Goal: Task Accomplishment & Management: Manage account settings

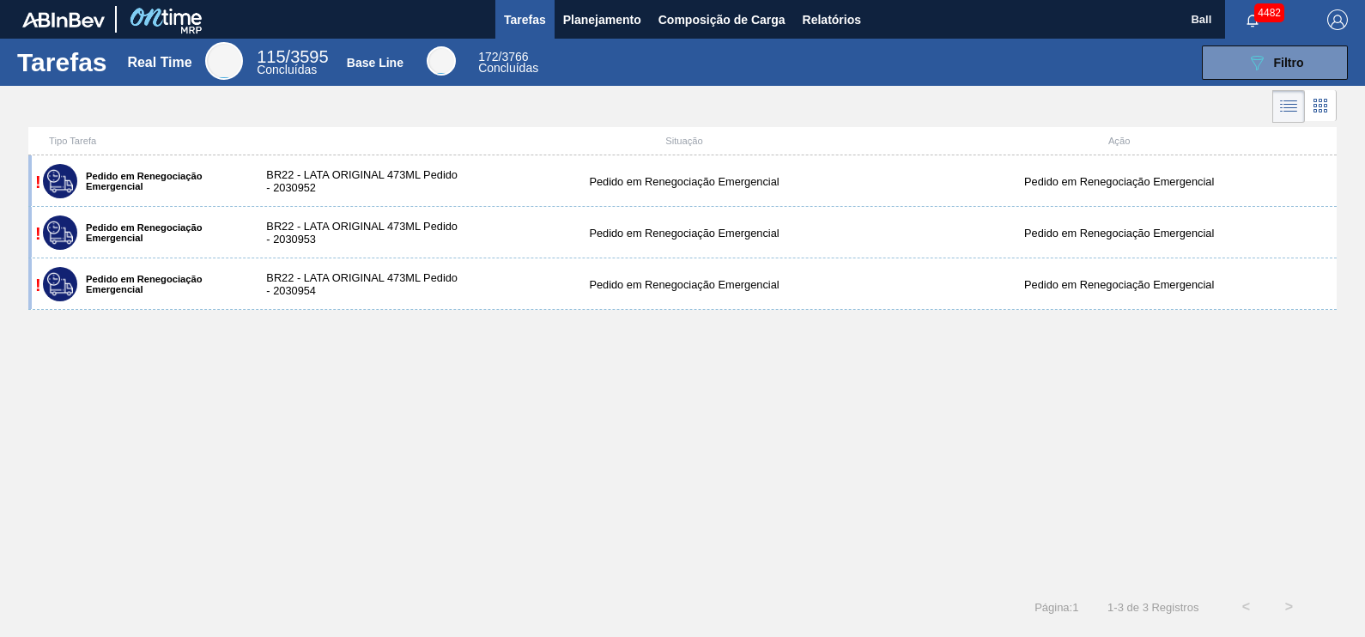
click at [515, 398] on div "! Pedido em Renegociação Emergencial BR22 - LATA ORIGINAL 473ML Pedido - 203095…" at bounding box center [682, 370] width 1308 height 430
click at [605, 15] on span "Planejamento" at bounding box center [602, 19] width 78 height 21
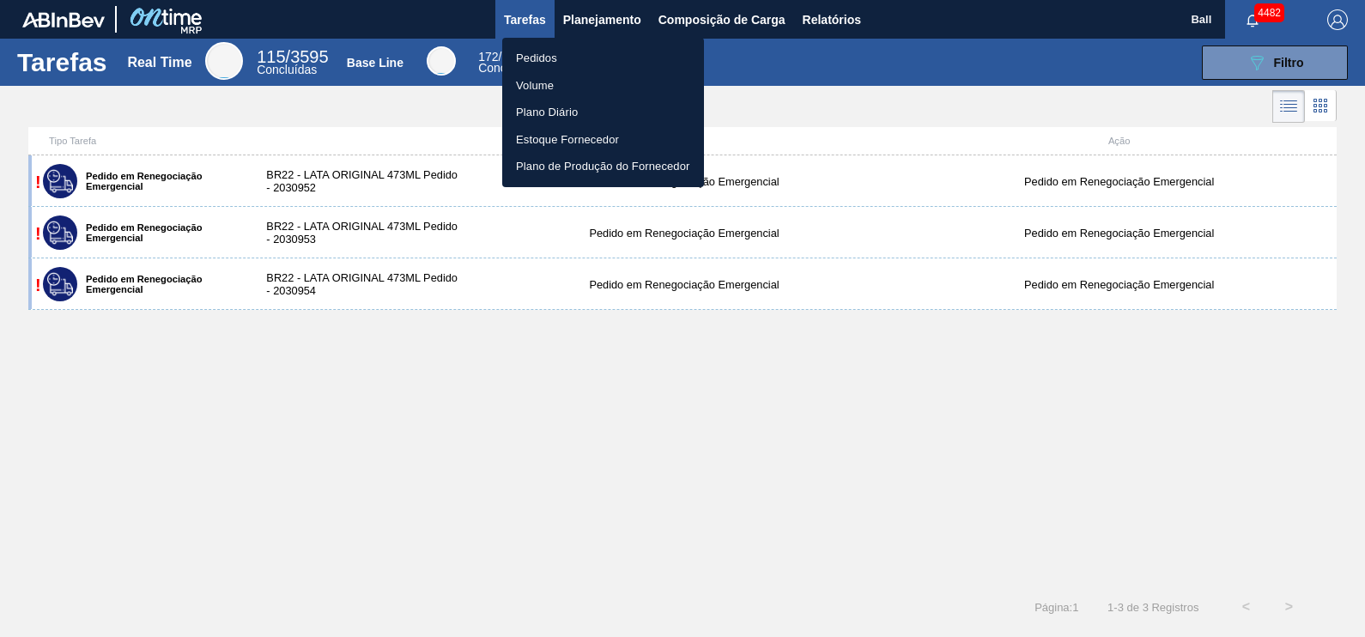
click at [735, 395] on div at bounding box center [682, 318] width 1365 height 637
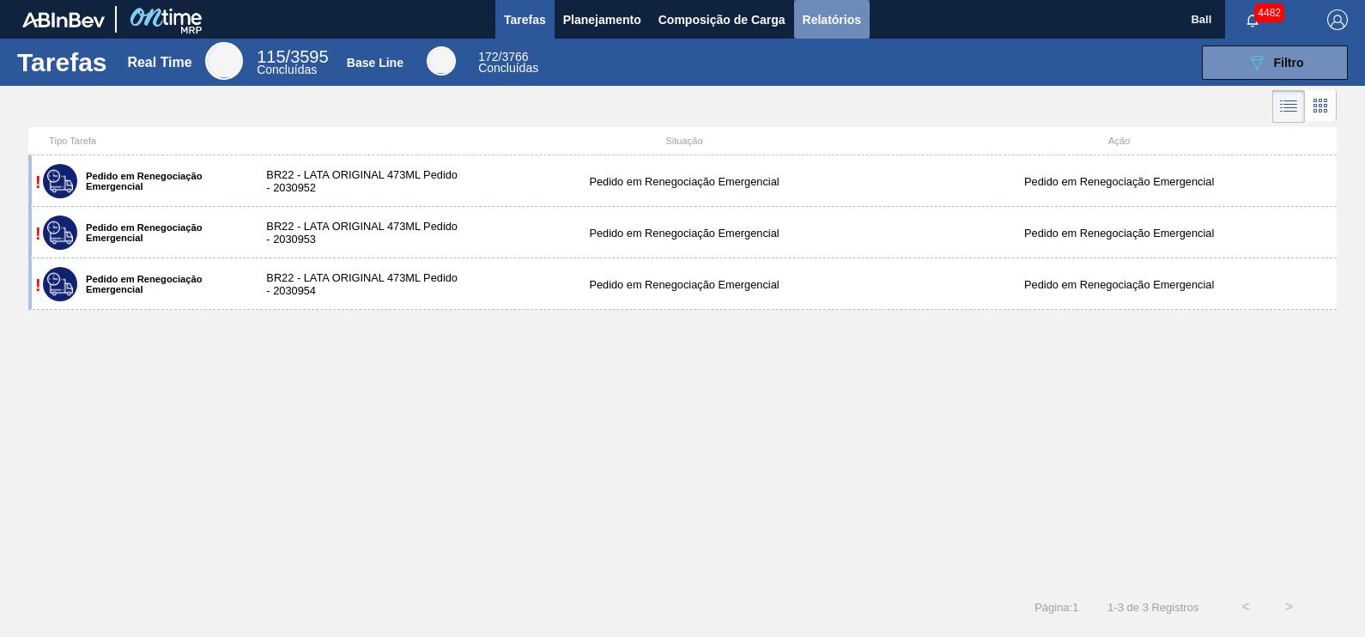
click at [844, 20] on span "Relatórios" at bounding box center [831, 19] width 58 height 21
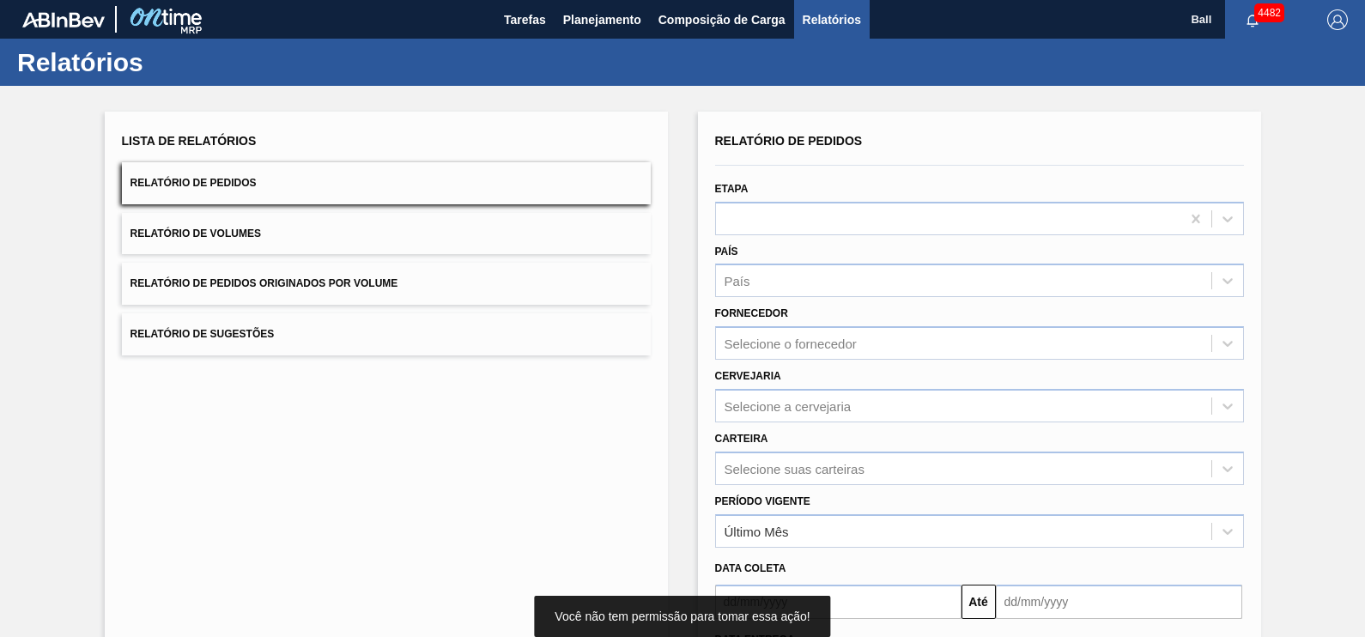
click at [270, 193] on button "Relatório de Pedidos" at bounding box center [386, 183] width 529 height 42
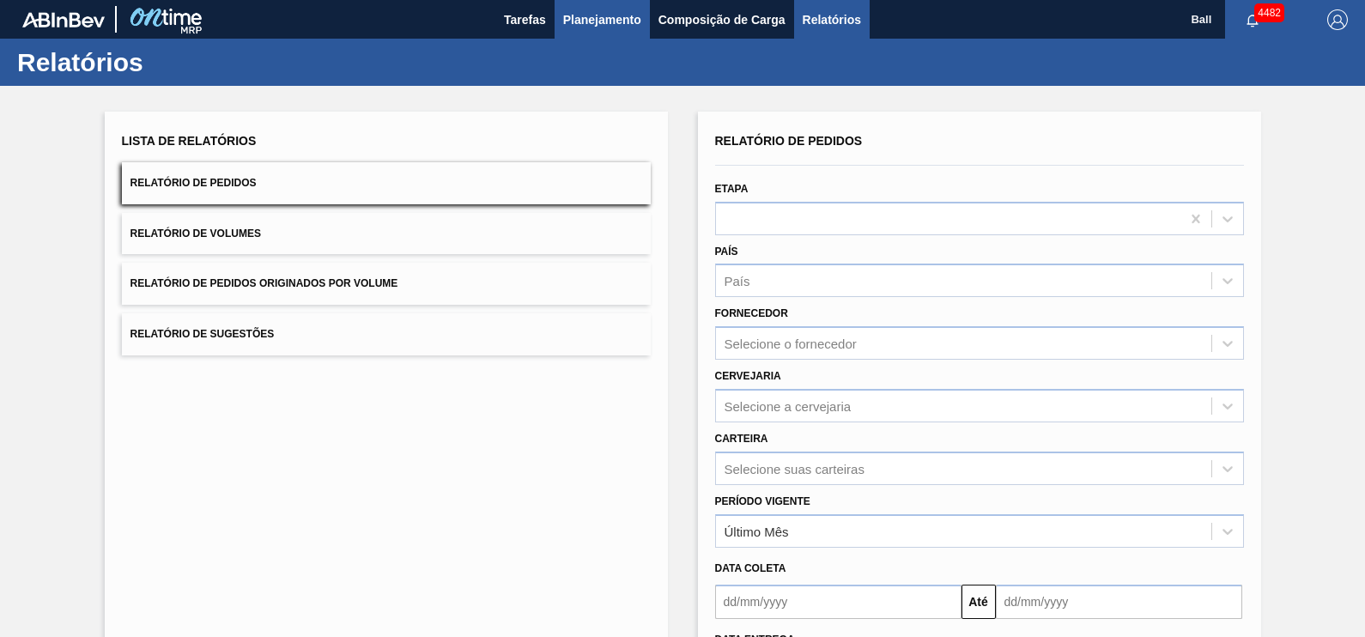
click at [594, 24] on span "Planejamento" at bounding box center [602, 19] width 78 height 21
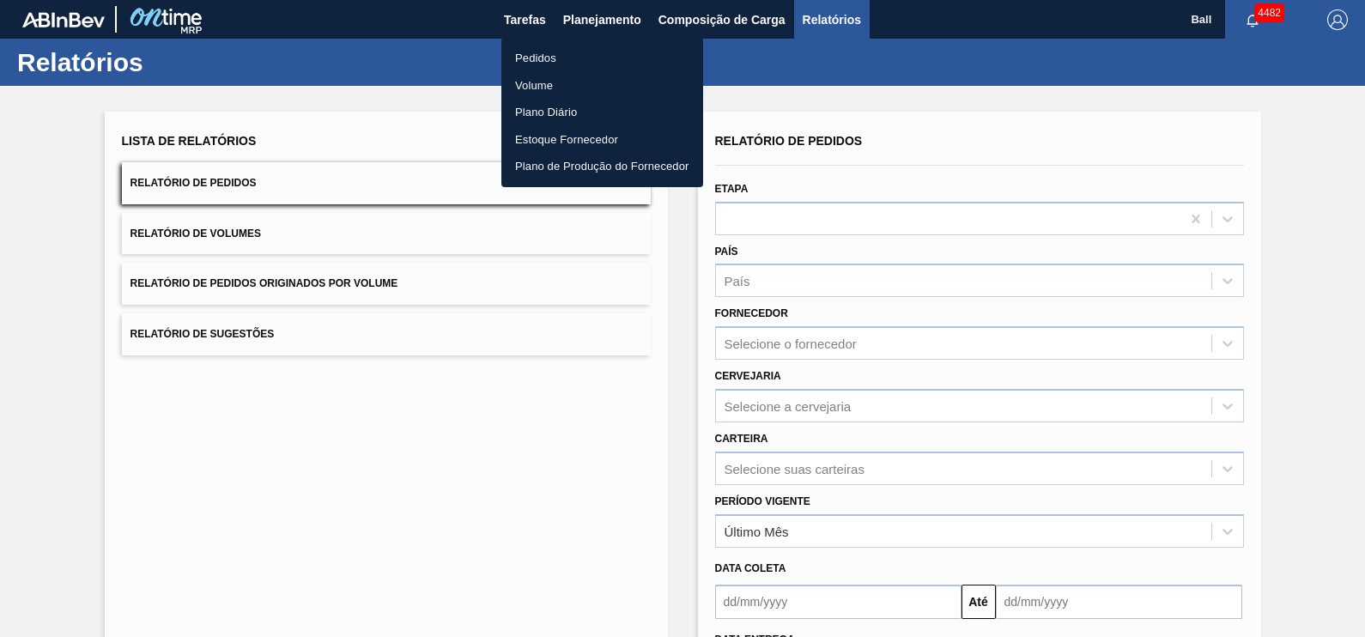
click at [553, 56] on li "Pedidos" at bounding box center [602, 58] width 202 height 27
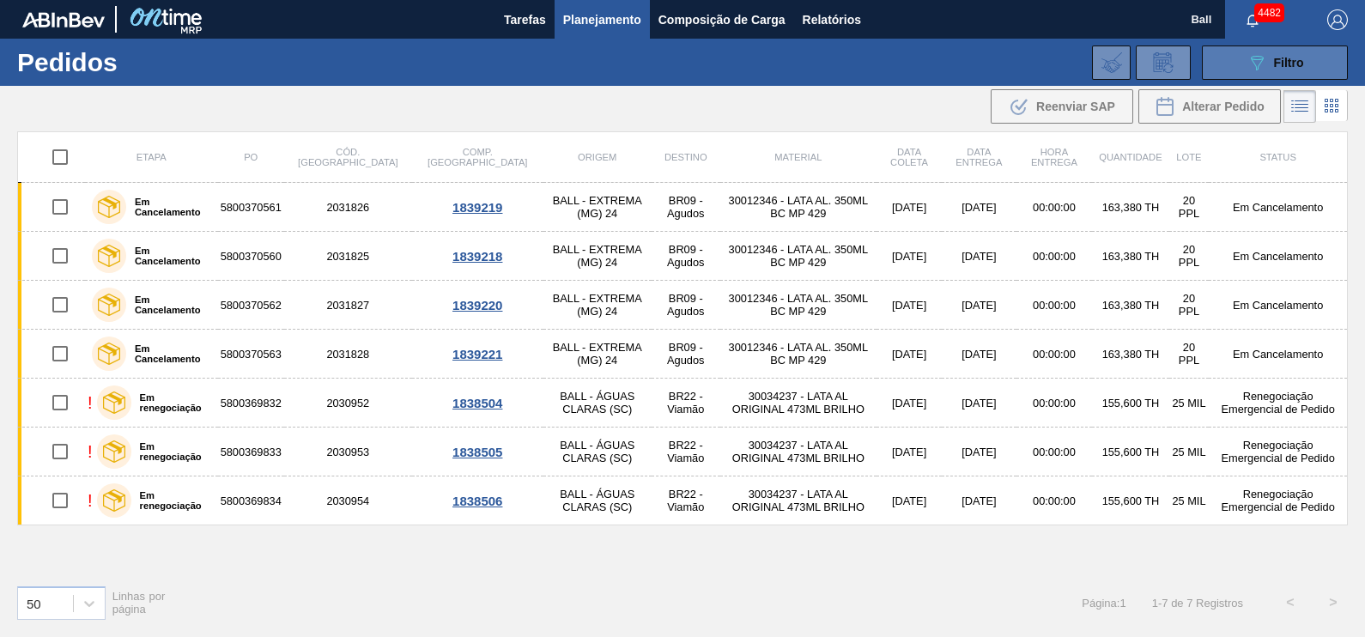
click at [1307, 71] on button "089F7B8B-B2A5-4AFE-B5C0-19BA573D28AC Filtro" at bounding box center [1274, 62] width 146 height 34
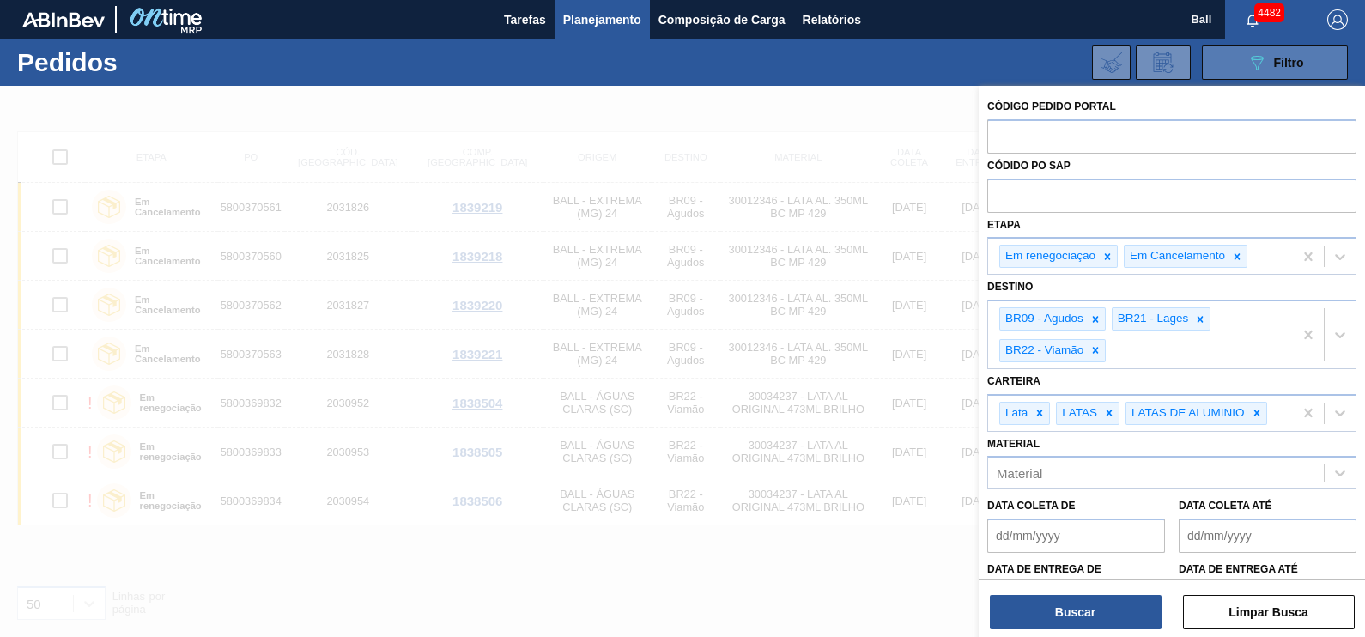
click at [1307, 71] on button "089F7B8B-B2A5-4AFE-B5C0-19BA573D28AC Filtro" at bounding box center [1274, 62] width 146 height 34
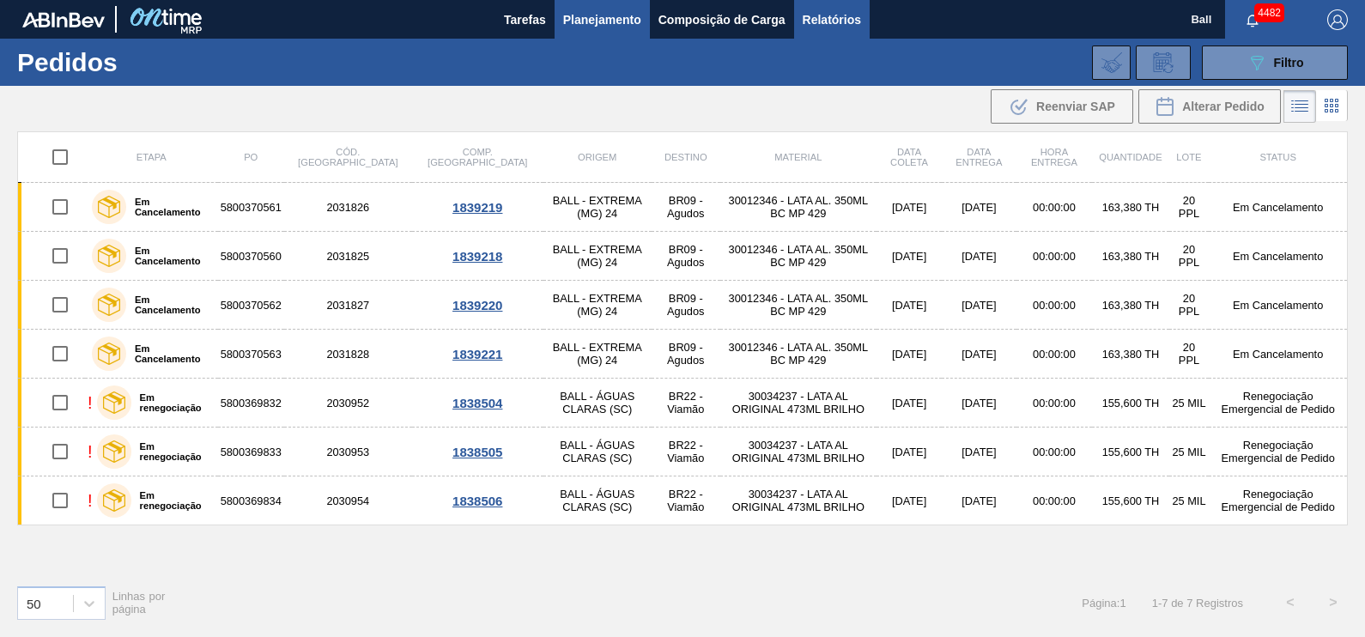
click at [835, 29] on span "Relatórios" at bounding box center [831, 19] width 58 height 21
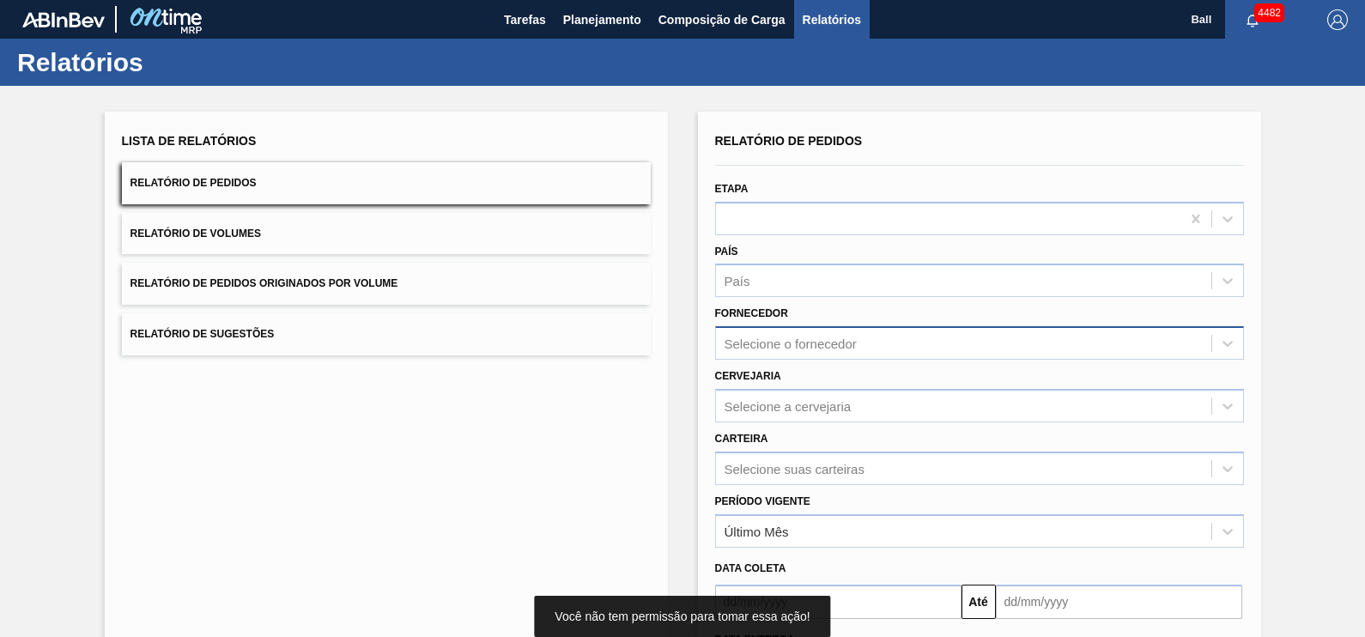
click at [947, 350] on div "Selecione o fornecedor" at bounding box center [963, 343] width 495 height 25
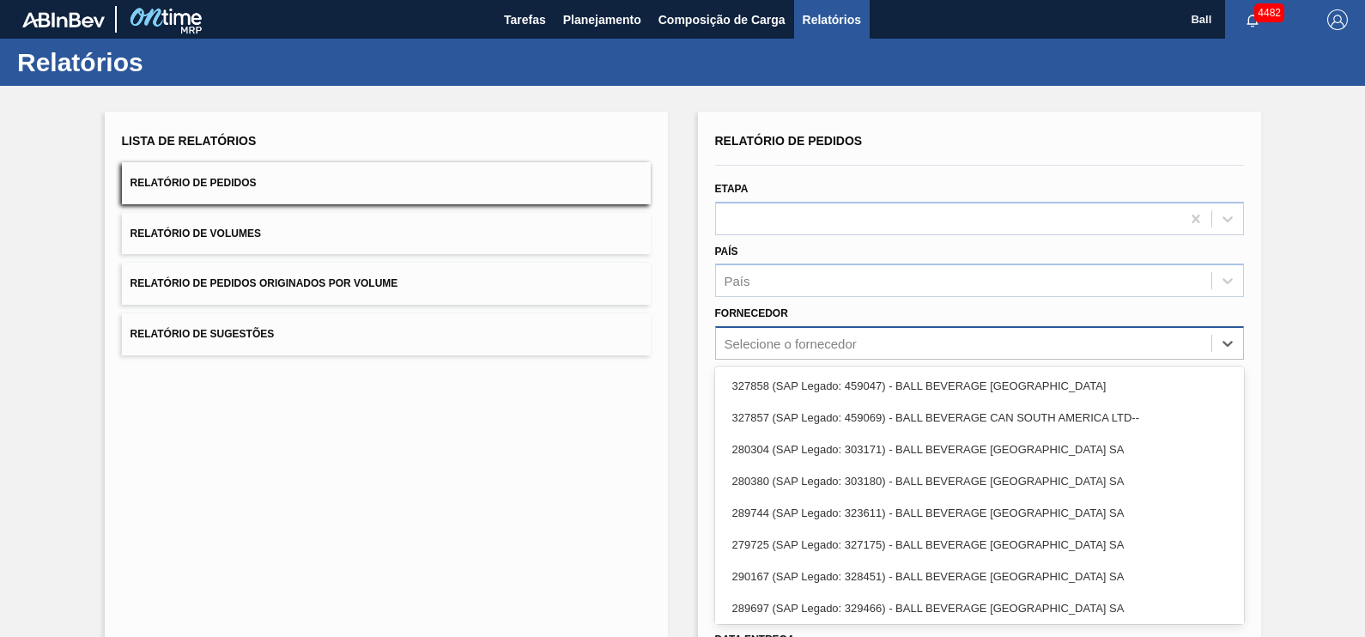
click at [950, 346] on div "Selecione o fornecedor" at bounding box center [963, 343] width 495 height 25
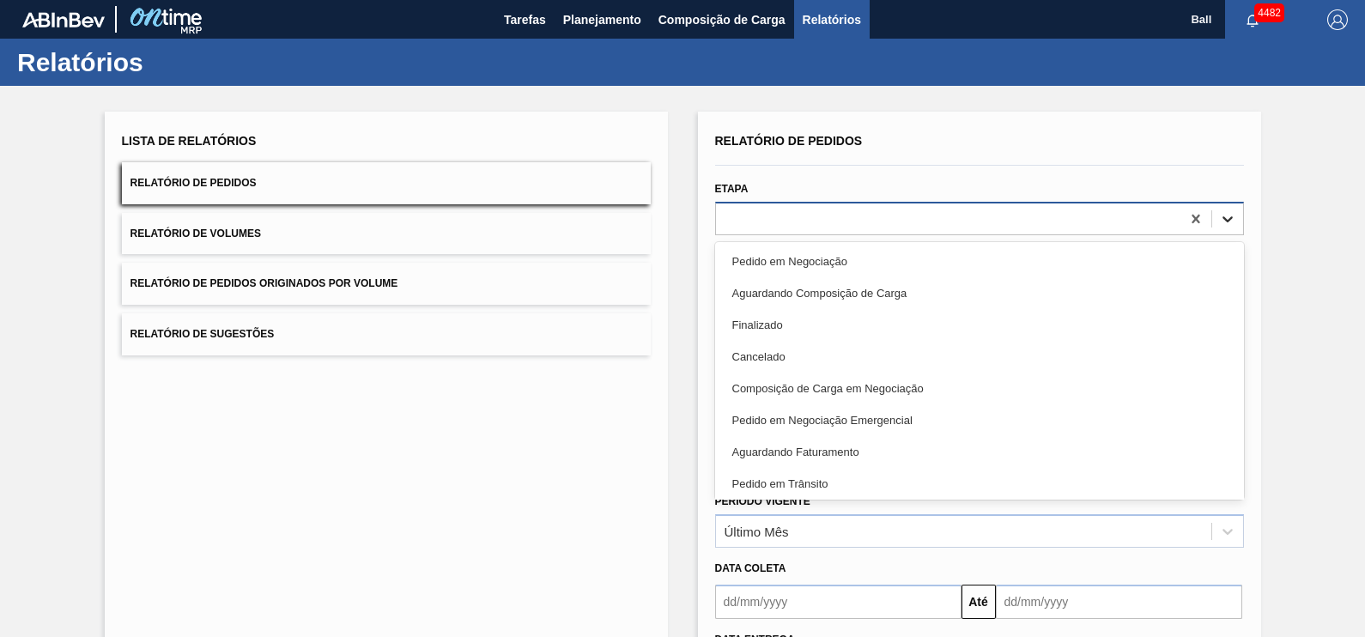
click at [1236, 227] on div at bounding box center [1227, 218] width 31 height 31
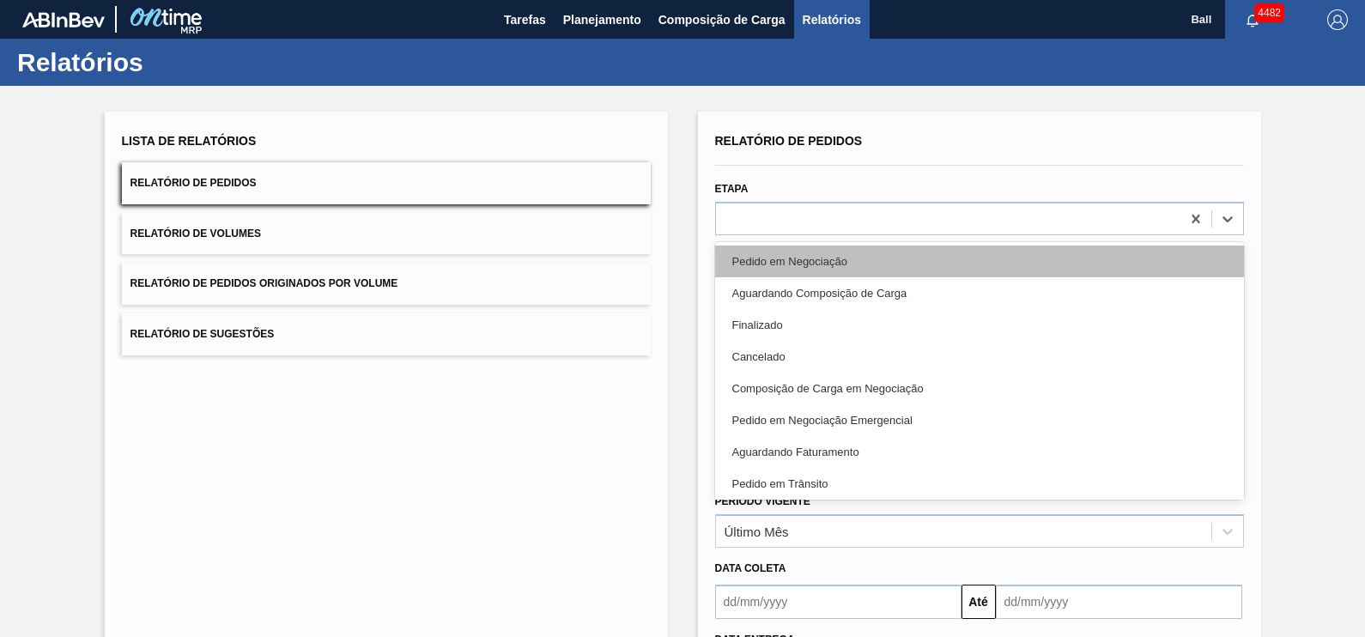
click at [801, 257] on div "Pedido em Negociação" at bounding box center [979, 261] width 529 height 32
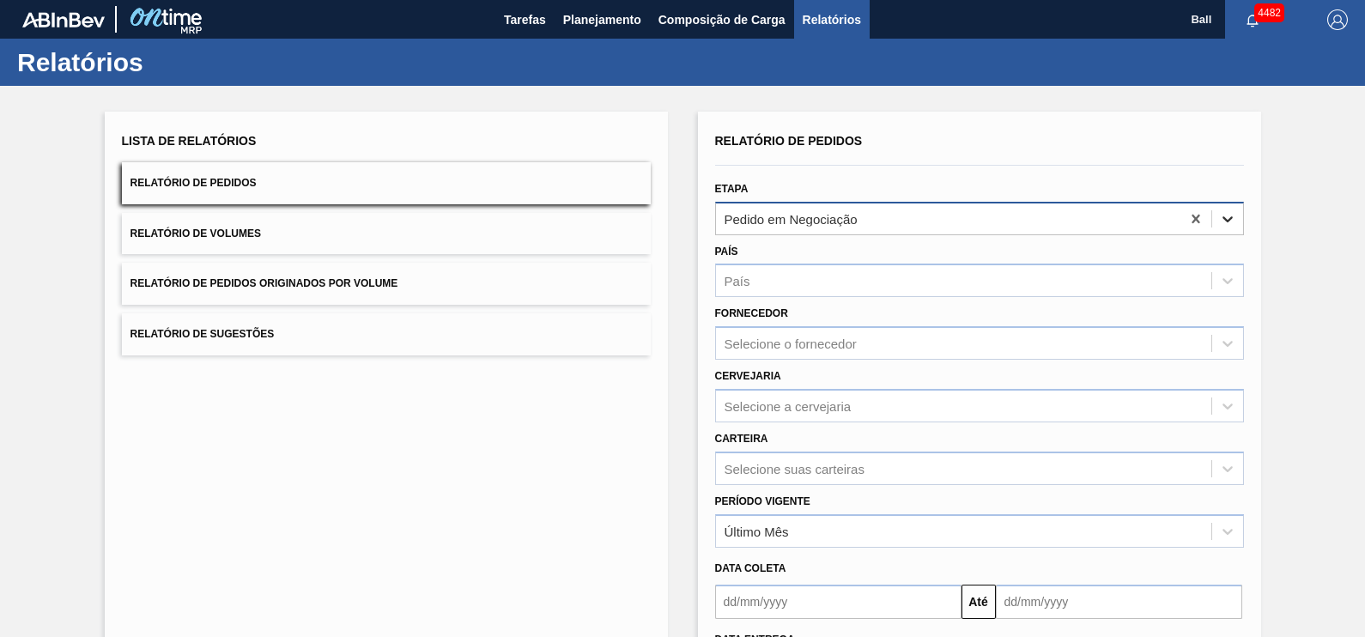
click at [1228, 221] on icon at bounding box center [1227, 218] width 17 height 17
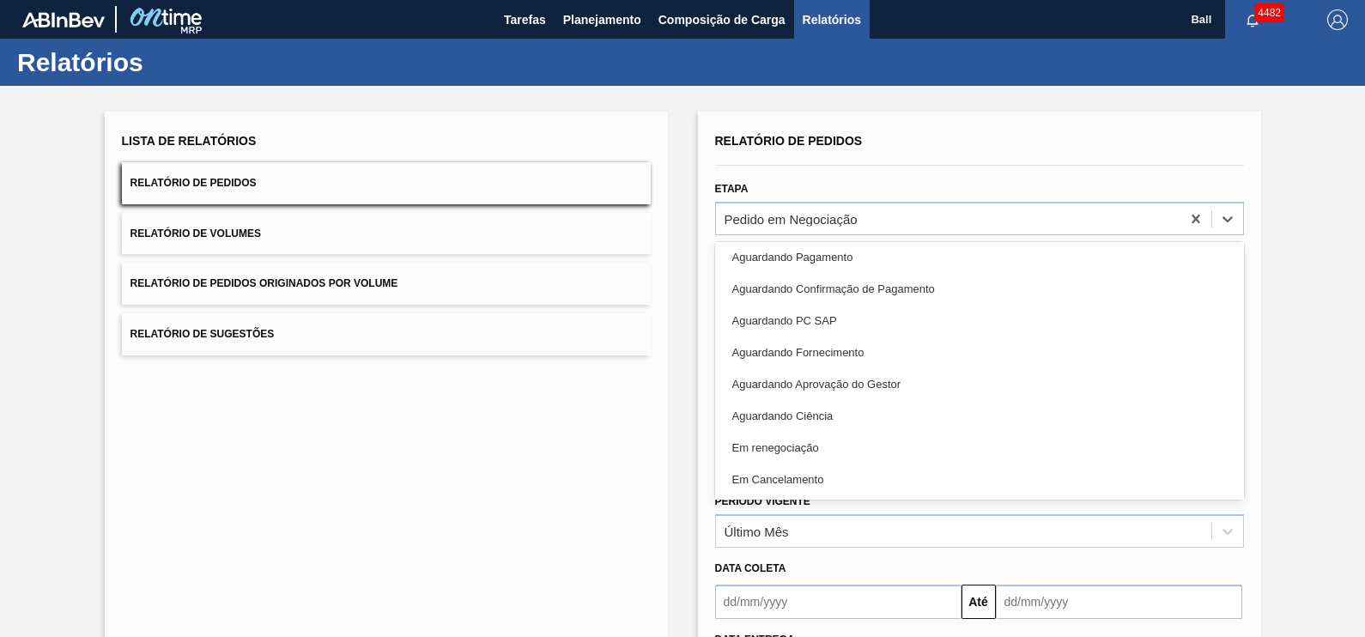
scroll to position [384, 0]
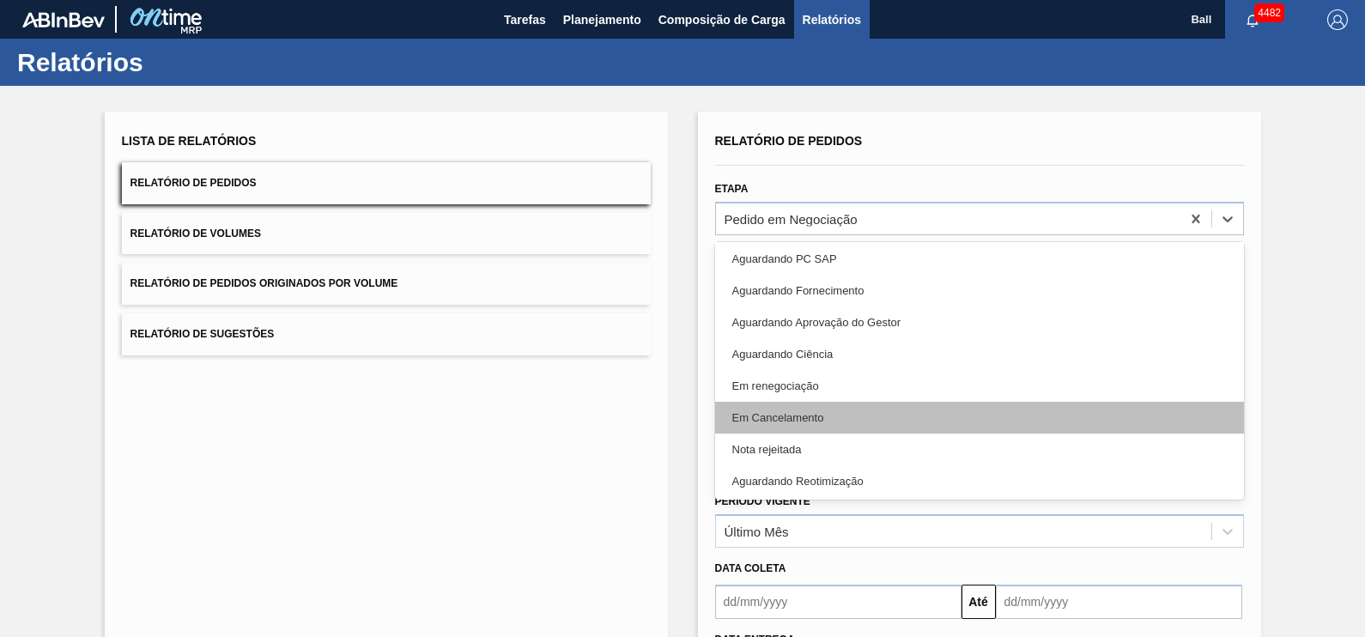
click at [841, 404] on div "Em Cancelamento" at bounding box center [979, 418] width 529 height 32
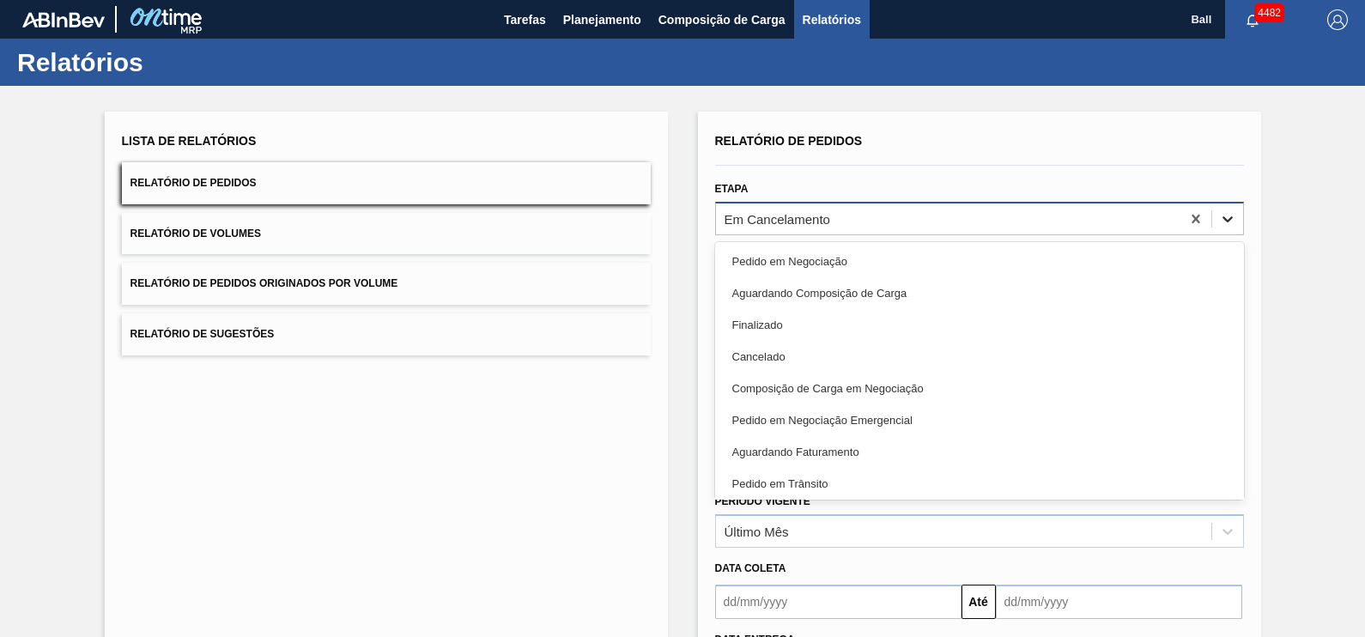
click at [1212, 214] on div at bounding box center [1227, 218] width 31 height 31
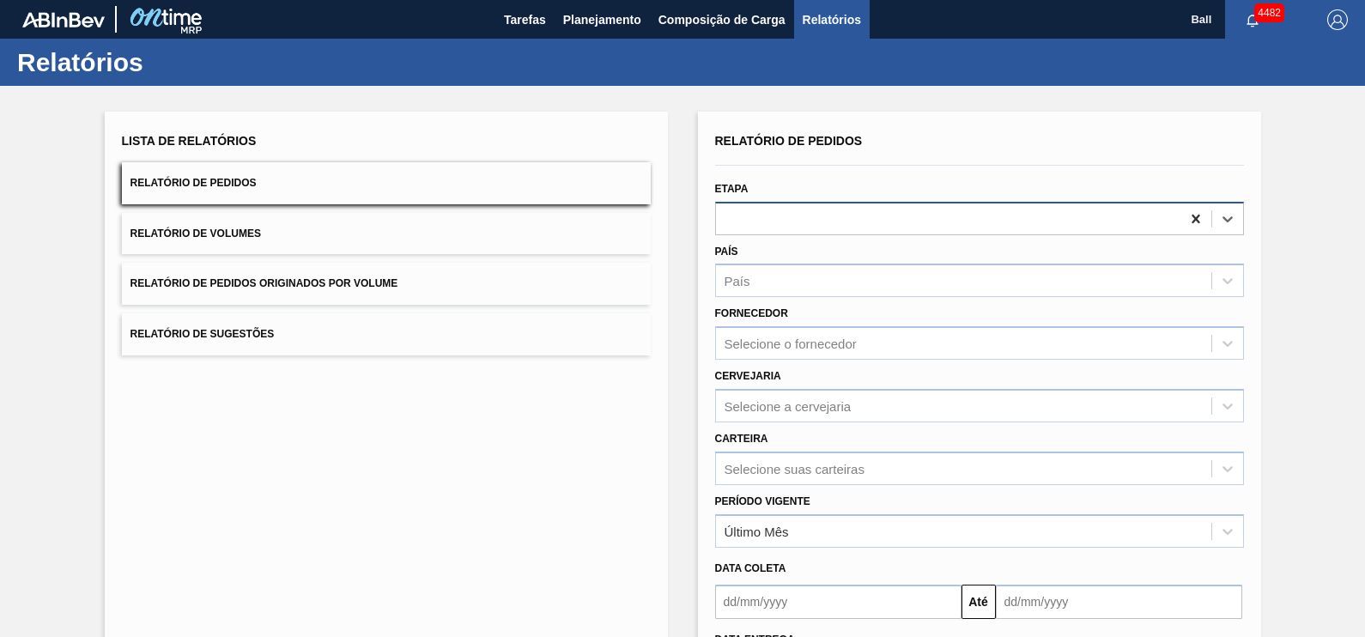
drag, startPoint x: 1204, startPoint y: 209, endPoint x: 1189, endPoint y: 219, distance: 18.6
click at [1197, 214] on div at bounding box center [1195, 218] width 31 height 31
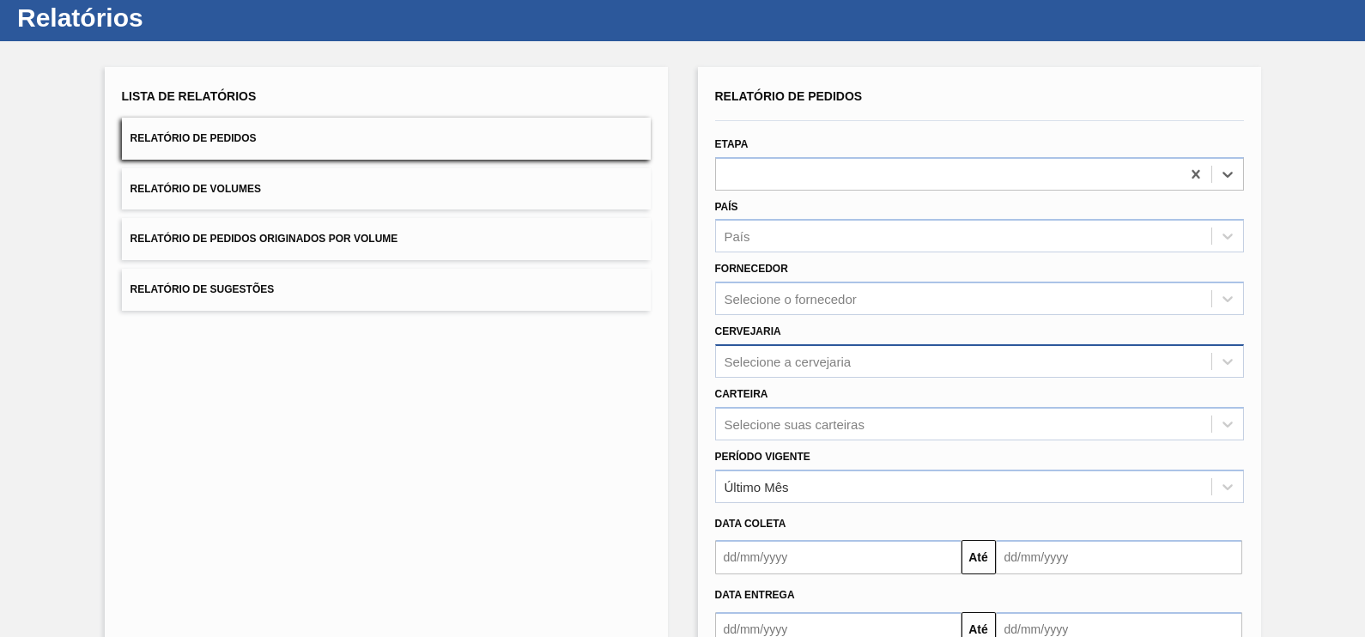
click at [798, 378] on div "Selecione a cervejaria" at bounding box center [979, 360] width 529 height 33
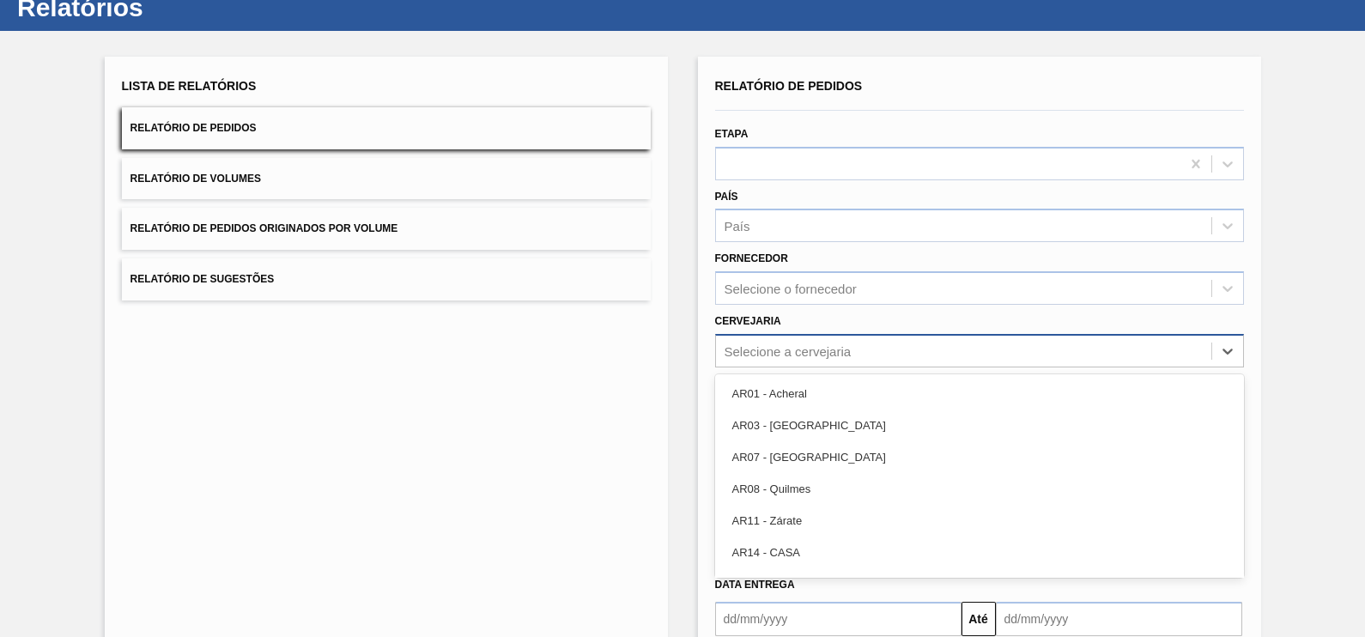
scroll to position [55, 0]
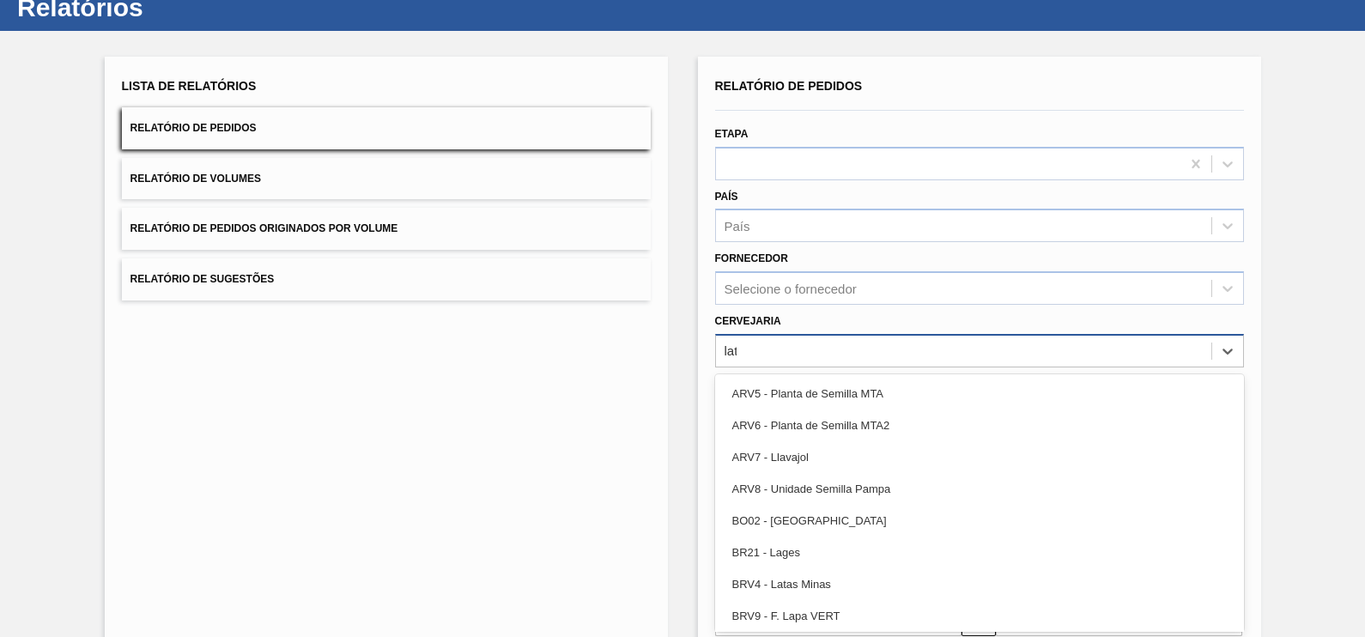
type input "lata"
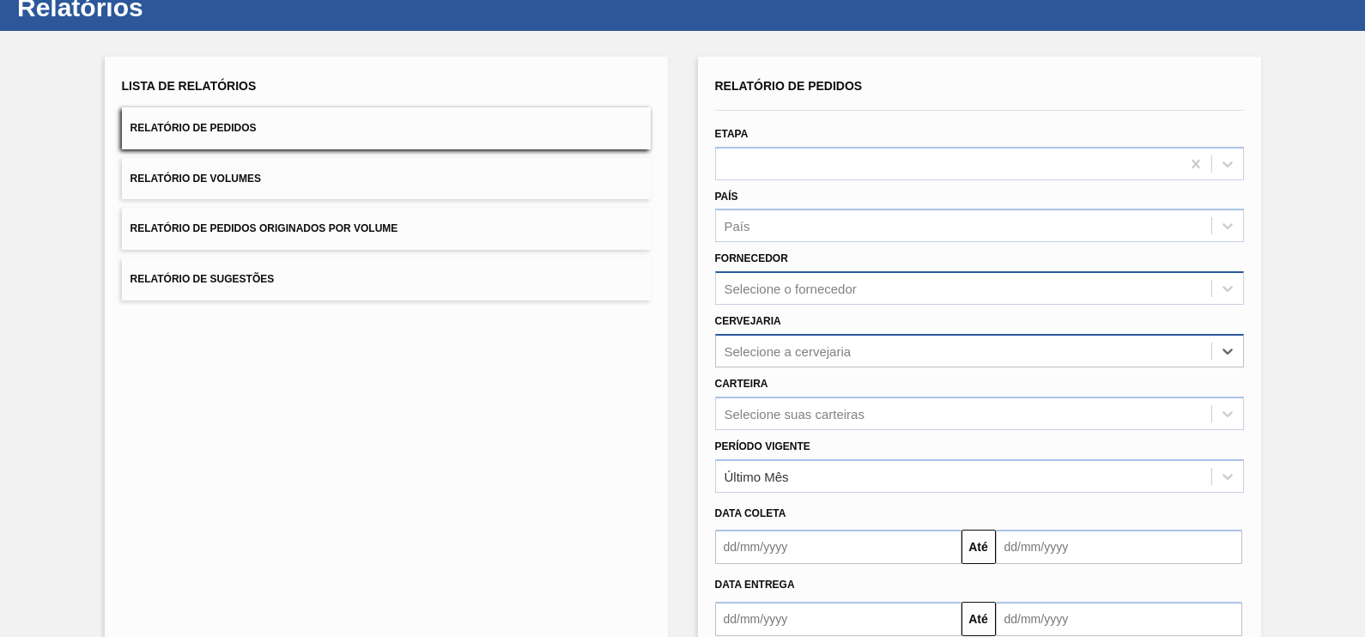
click at [861, 288] on div "Selecione o fornecedor" at bounding box center [963, 288] width 495 height 25
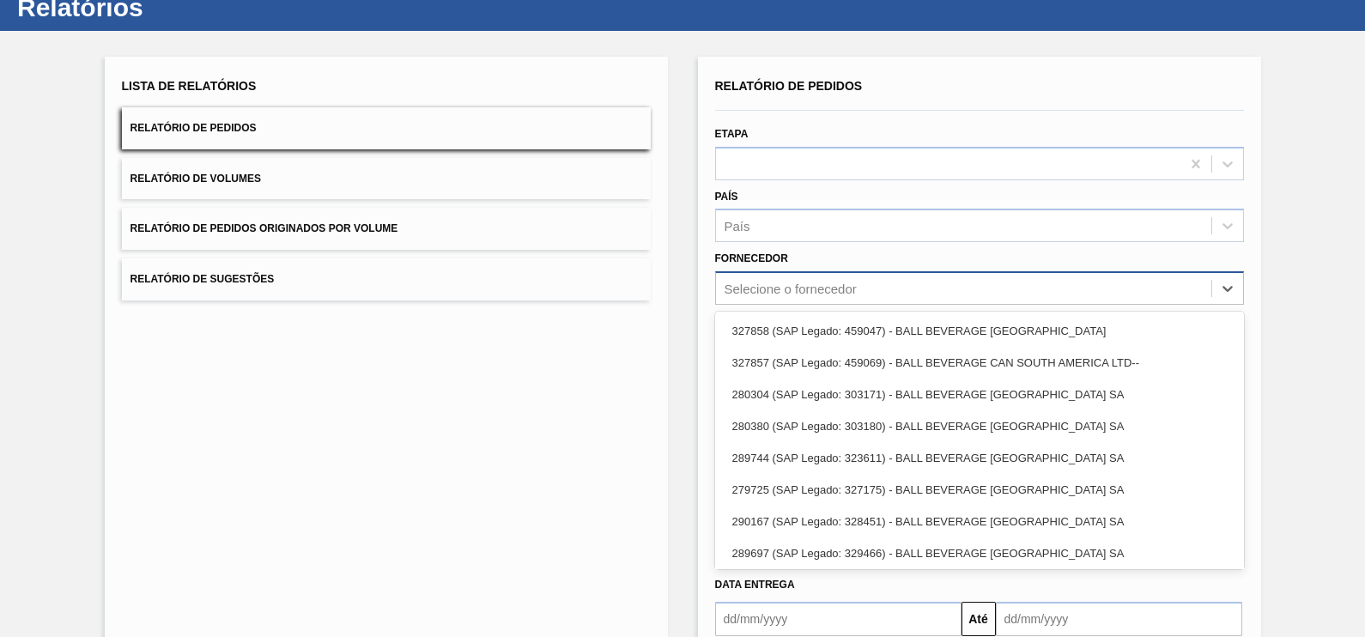
click at [861, 288] on div "Selecione o fornecedor" at bounding box center [963, 288] width 495 height 25
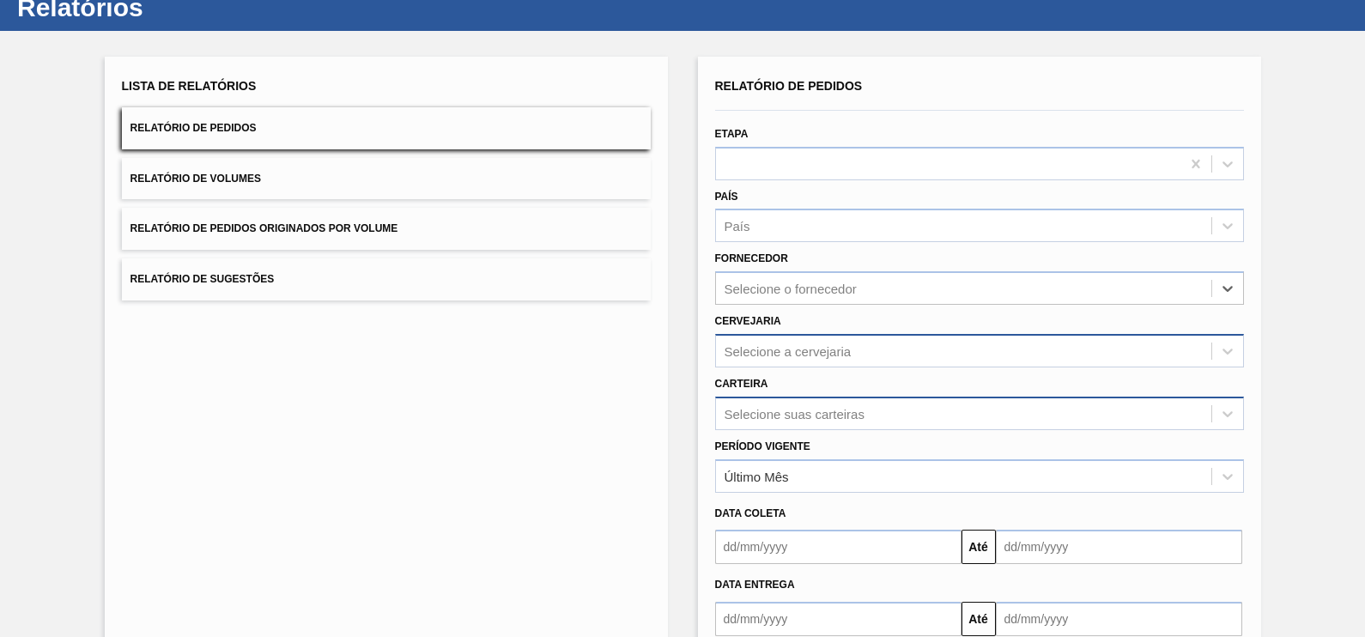
click at [815, 399] on div "Selecione suas carteiras" at bounding box center [979, 412] width 529 height 33
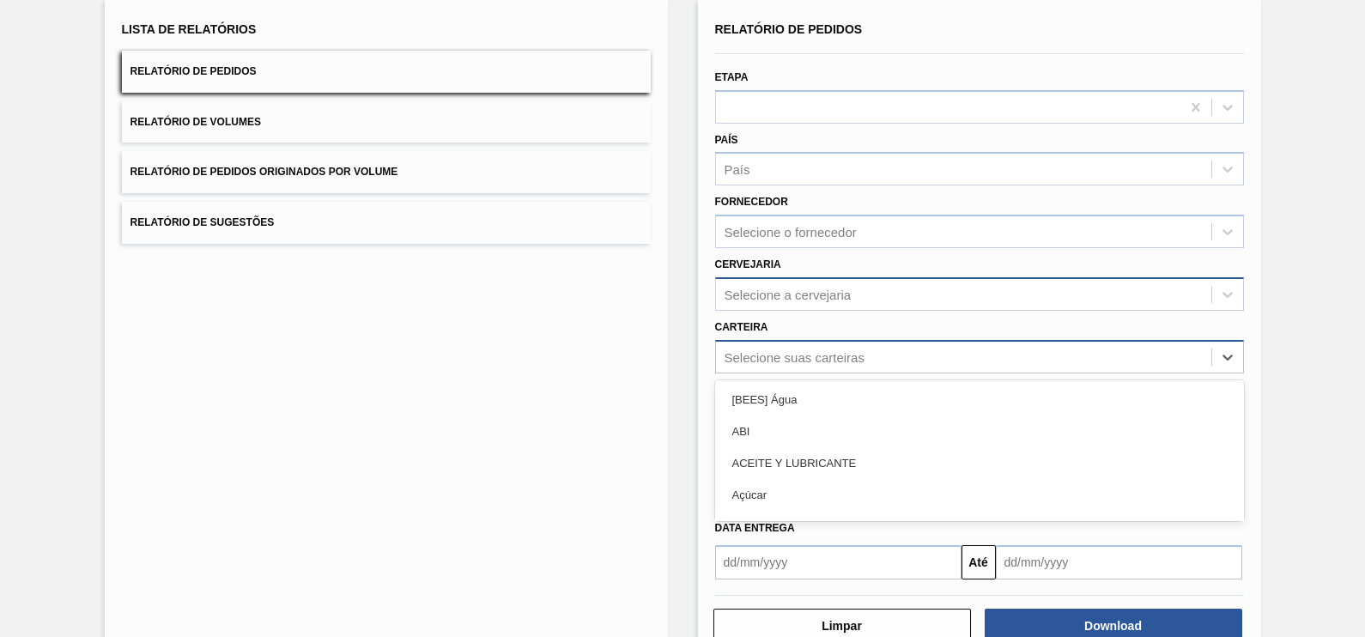
scroll to position [116, 0]
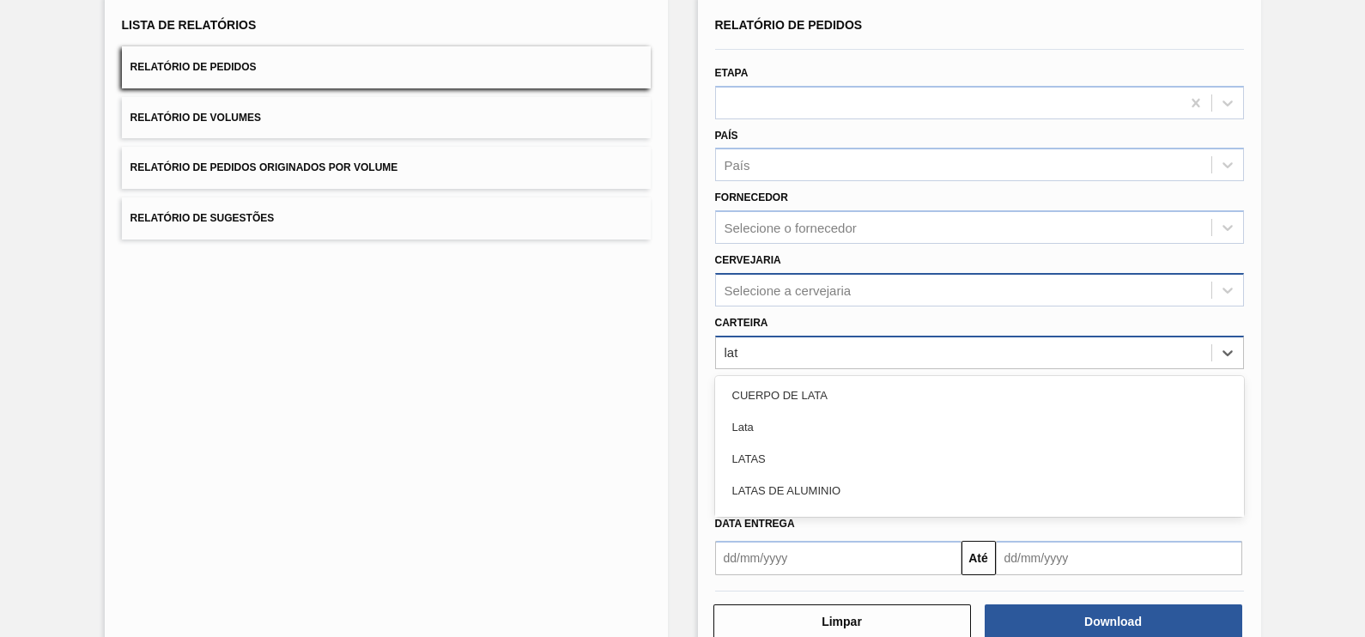
type input "lata"
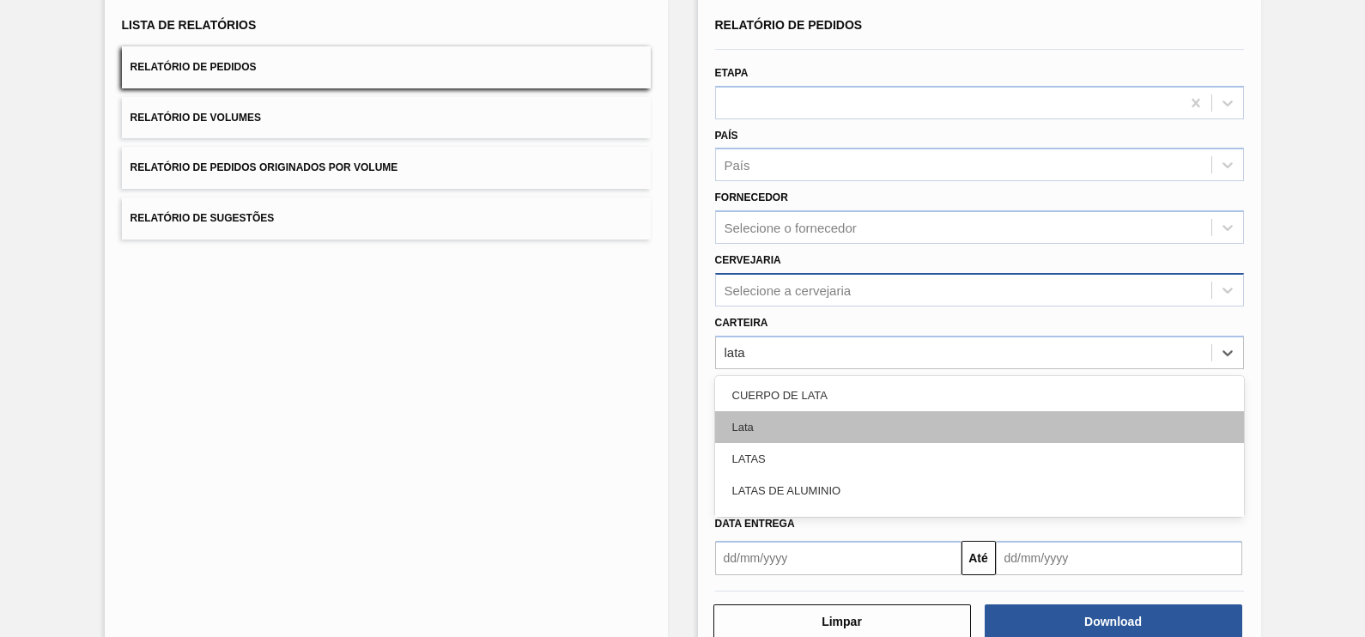
click at [804, 424] on div "Lata" at bounding box center [979, 427] width 529 height 32
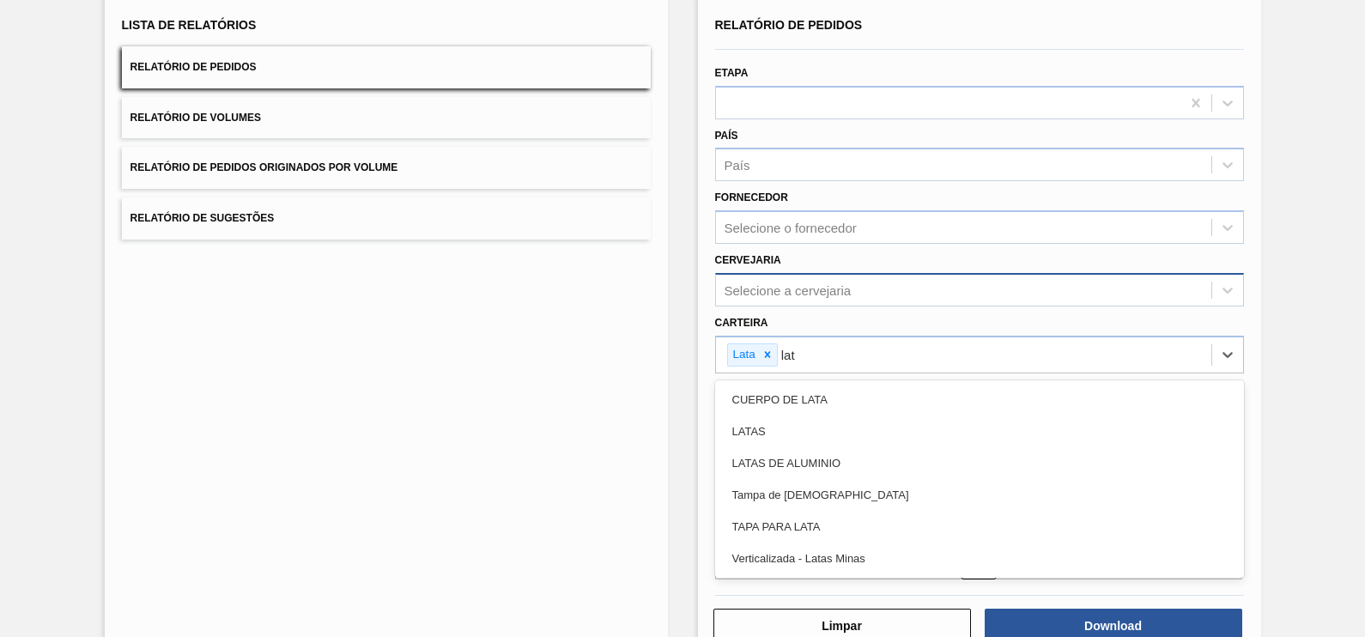
type input "lata"
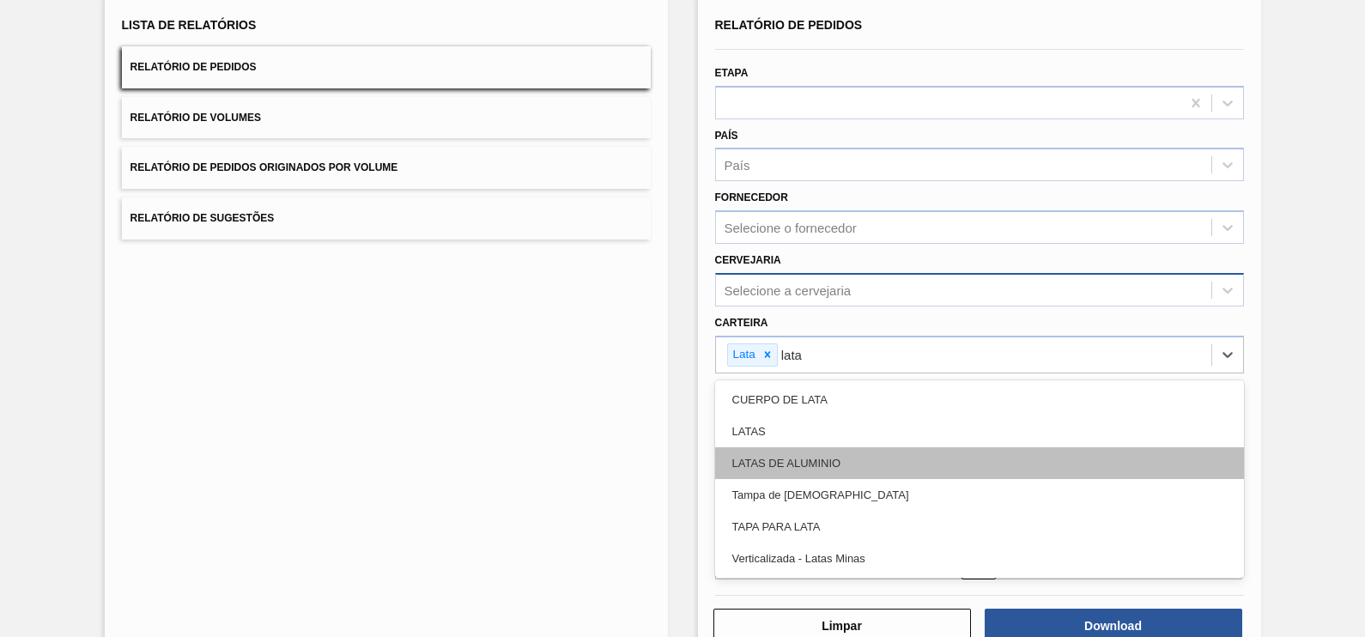
click at [812, 451] on div "LATAS DE ALUMINIO" at bounding box center [979, 463] width 529 height 32
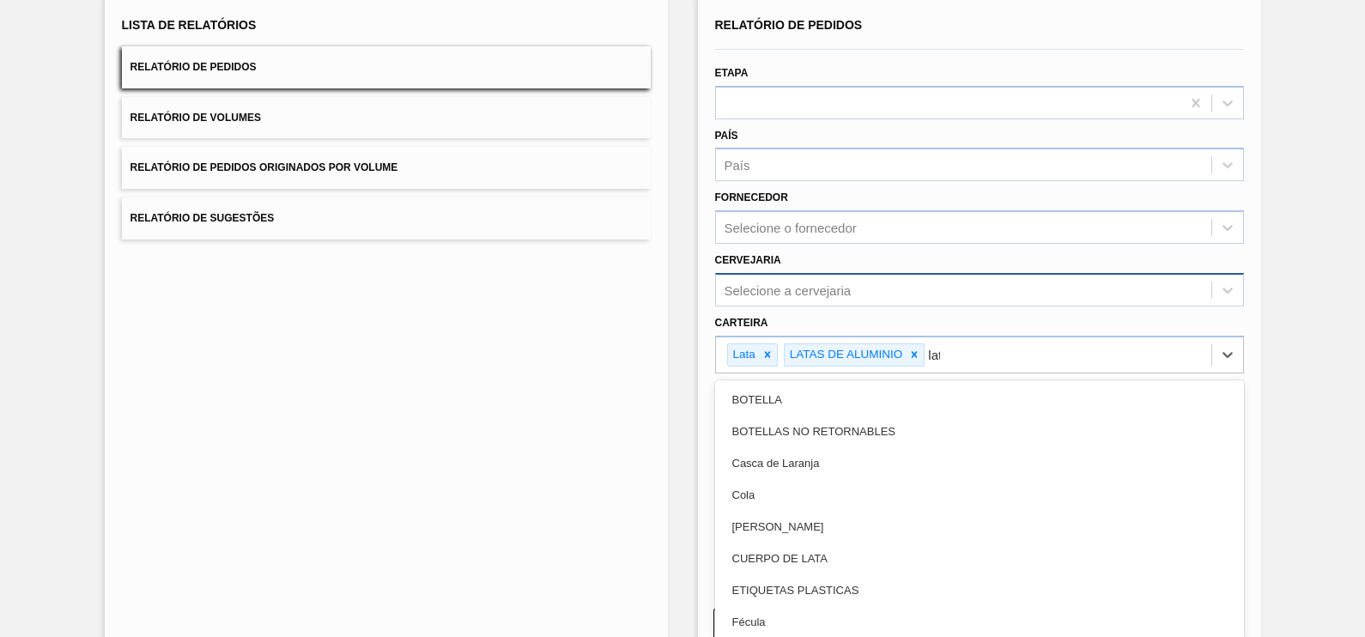
type input "lata"
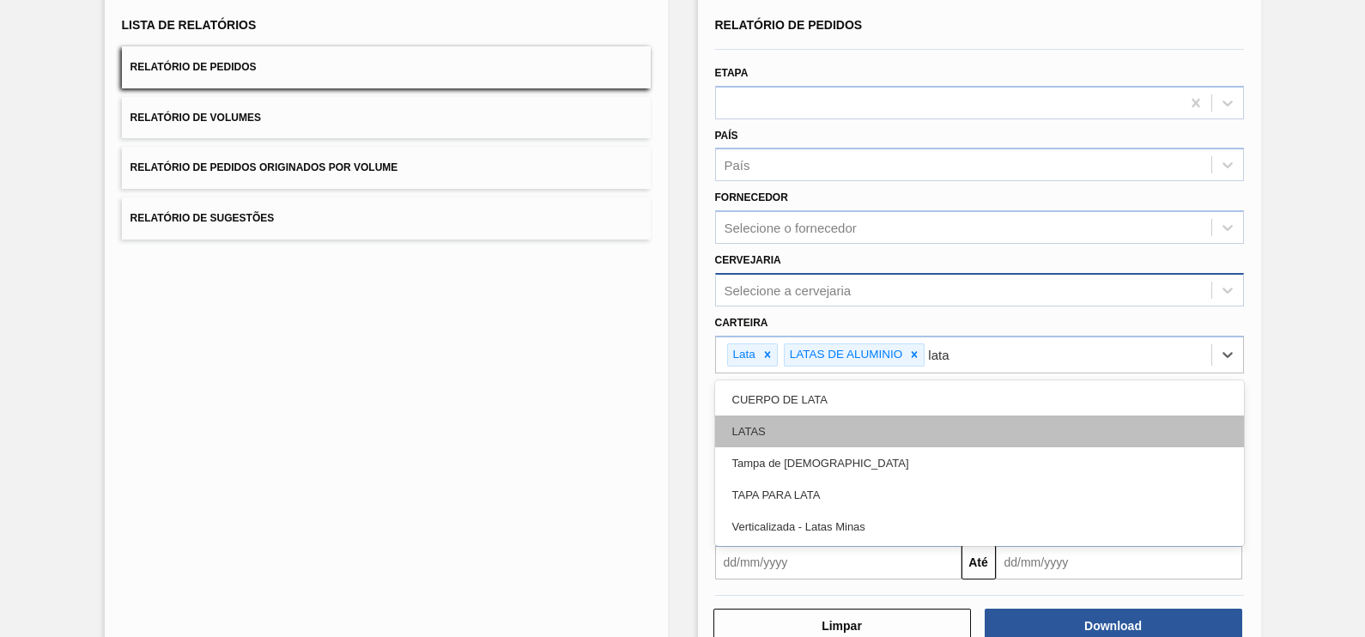
click at [833, 426] on div "LATAS" at bounding box center [979, 431] width 529 height 32
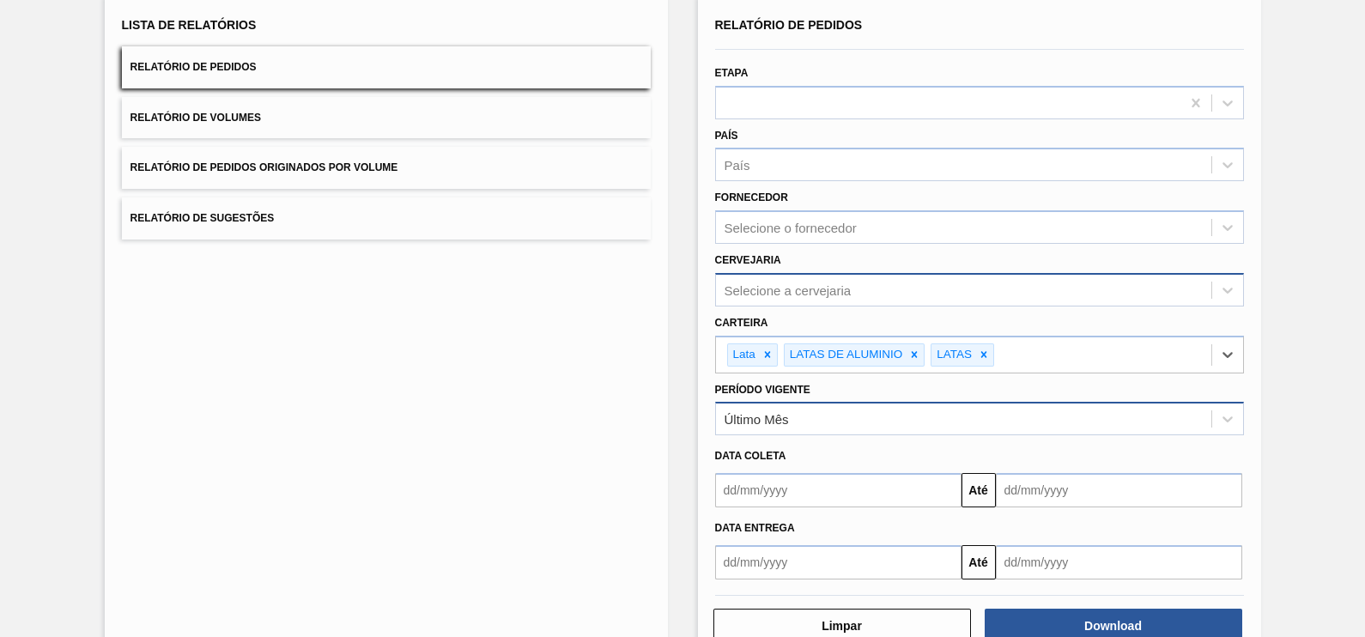
scroll to position [159, 0]
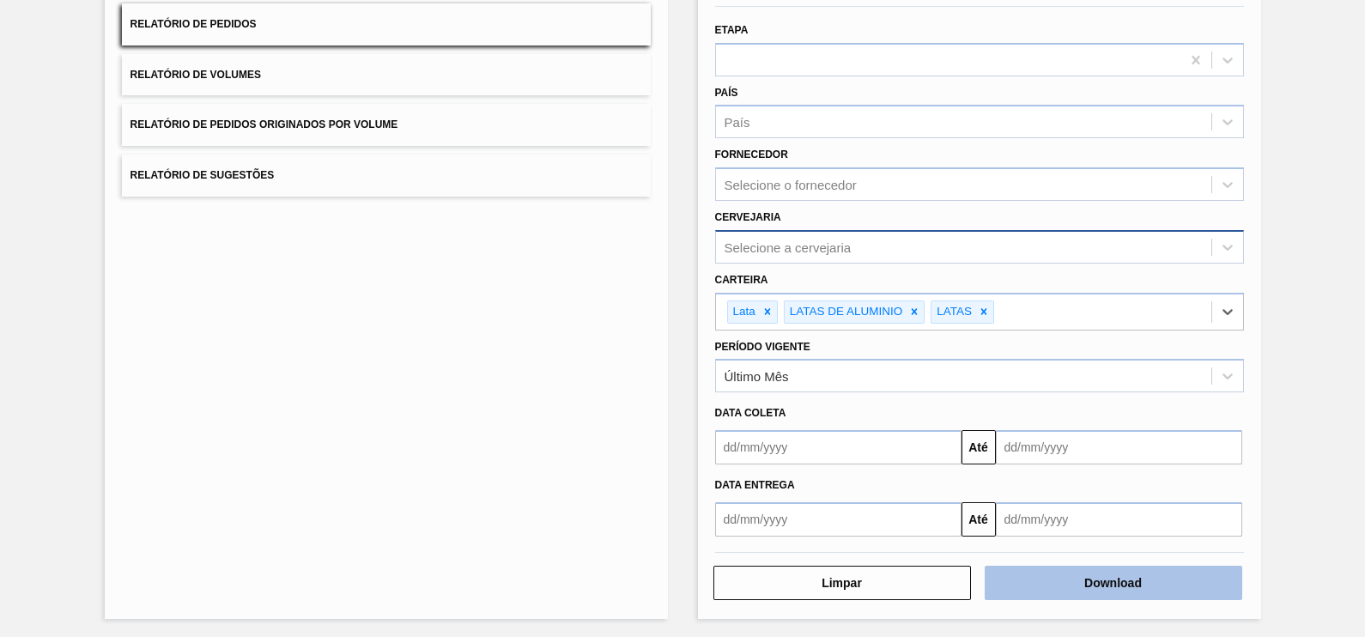
click at [1004, 577] on button "Download" at bounding box center [1112, 583] width 257 height 34
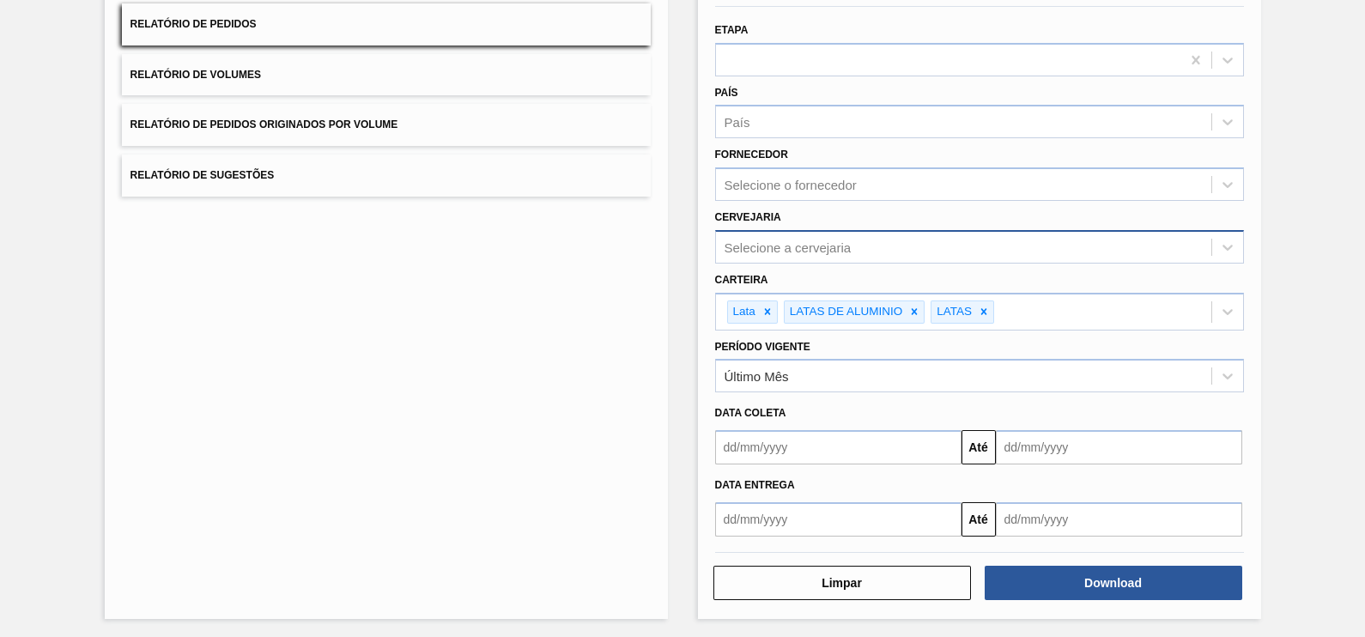
click at [1275, 151] on div "Lista de Relatórios Relatório de Pedidos Relatório de Volumes Relatório de Pedi…" at bounding box center [682, 283] width 1365 height 713
click at [947, 256] on div "Selecione a cervejaria" at bounding box center [963, 246] width 495 height 25
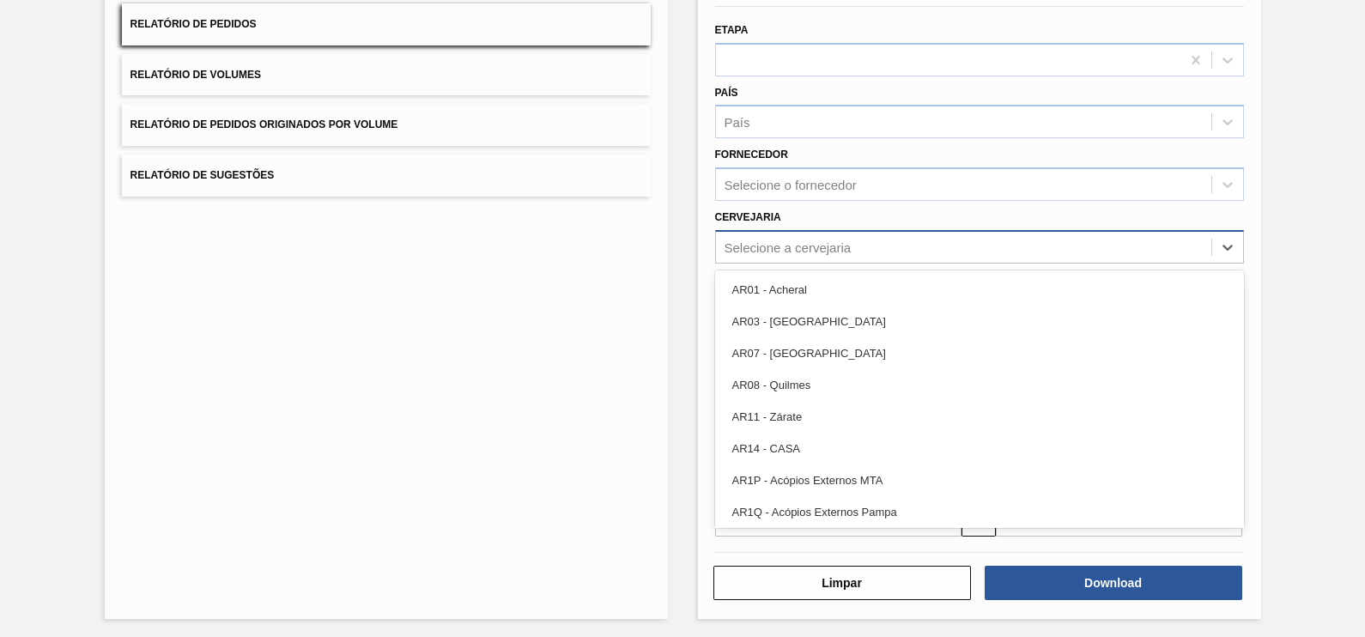
click at [947, 256] on div "Selecione a cervejaria" at bounding box center [963, 246] width 495 height 25
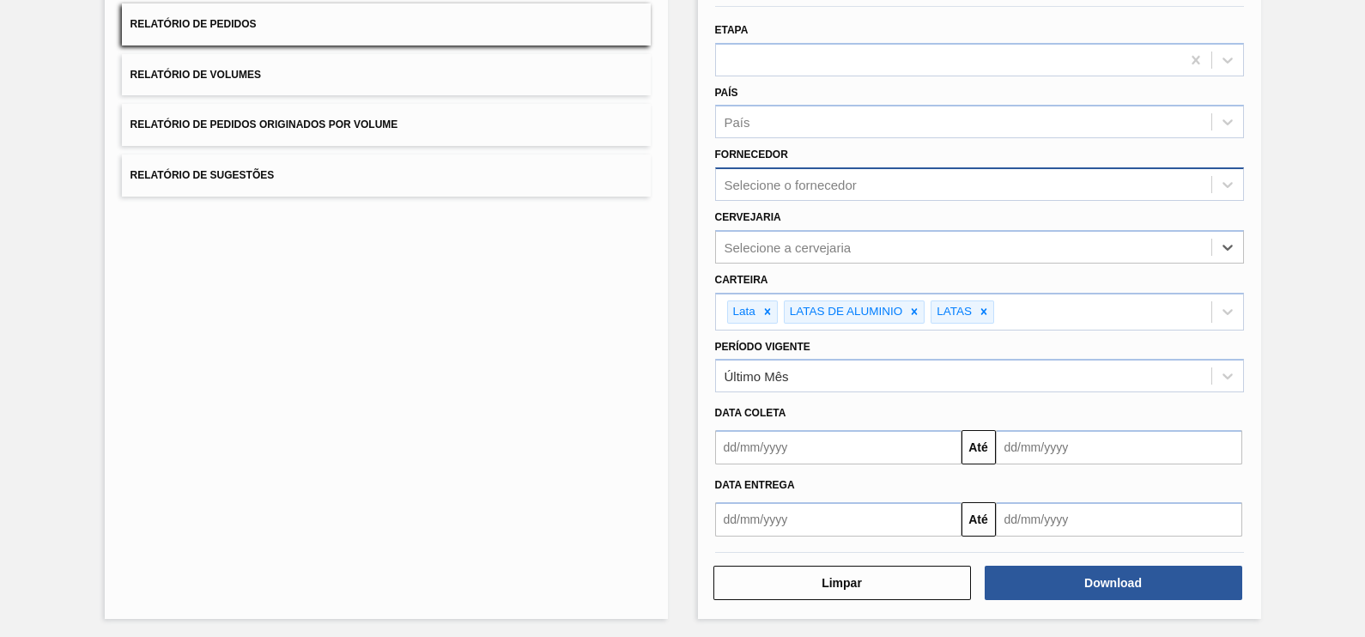
click at [954, 169] on div "Selecione o fornecedor" at bounding box center [979, 183] width 529 height 33
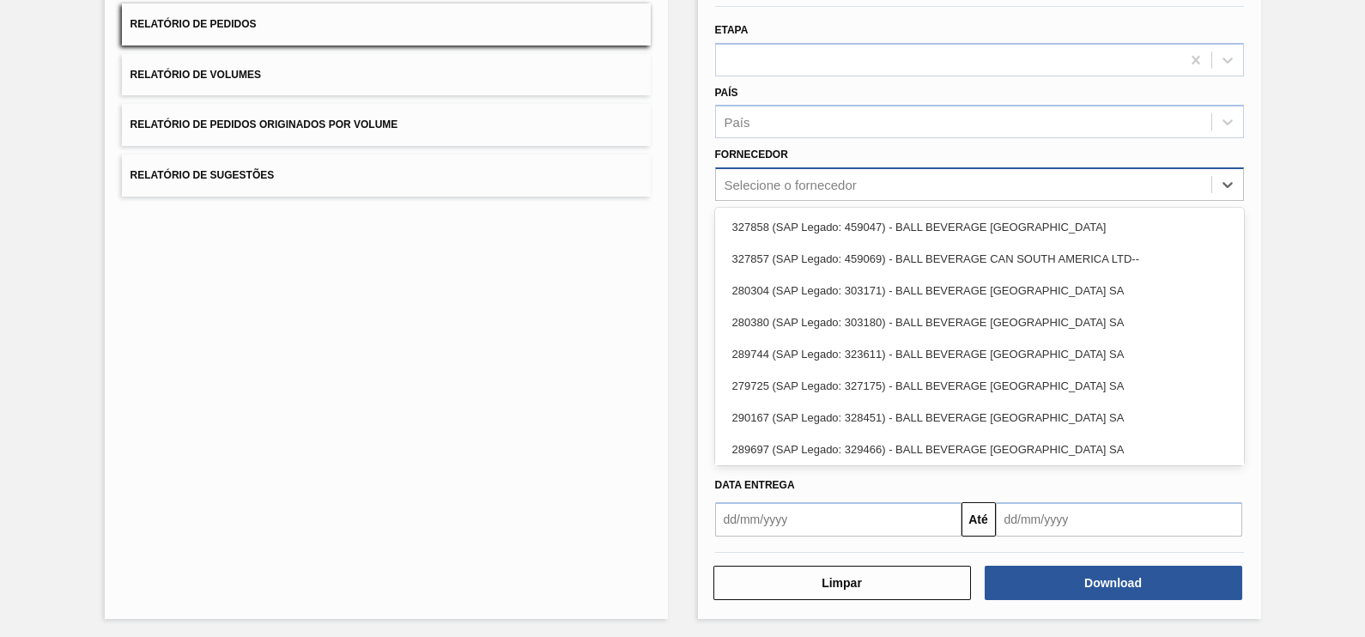
click at [954, 169] on div "Selecione o fornecedor" at bounding box center [979, 183] width 529 height 33
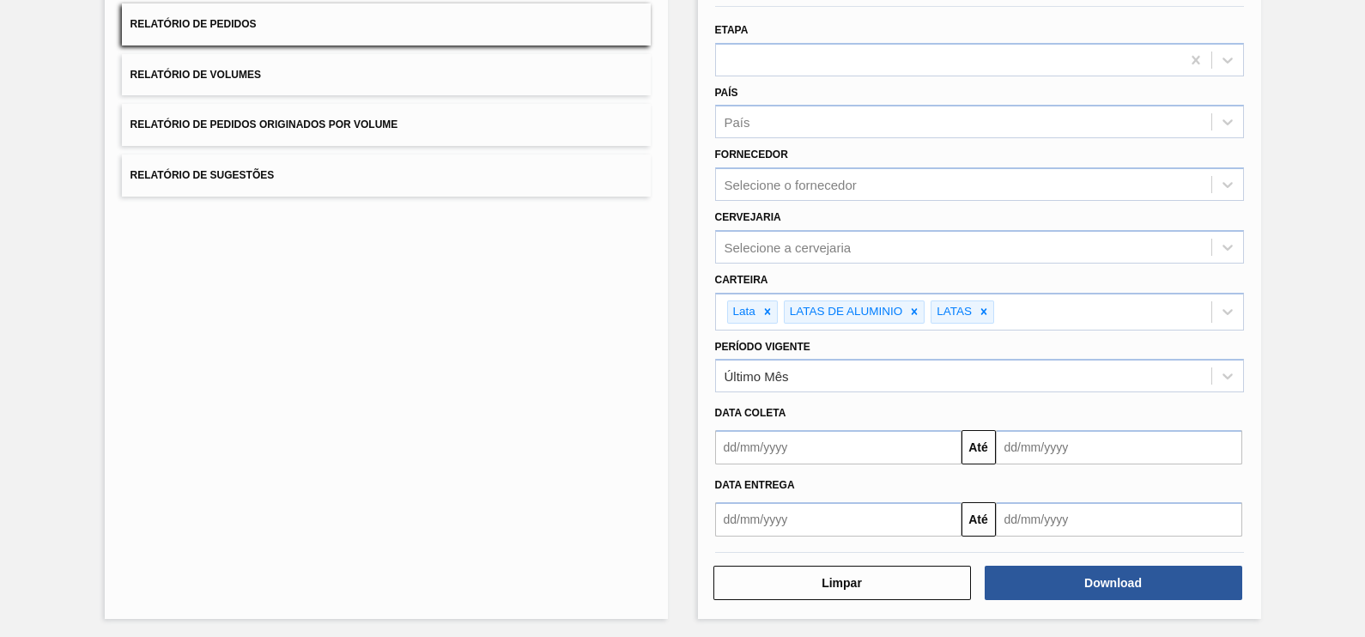
click at [947, 263] on div "Carteira Lata LATAS DE ALUMINIO LATAS" at bounding box center [979, 296] width 542 height 67
click at [945, 255] on div "Selecione a cervejaria" at bounding box center [963, 246] width 495 height 25
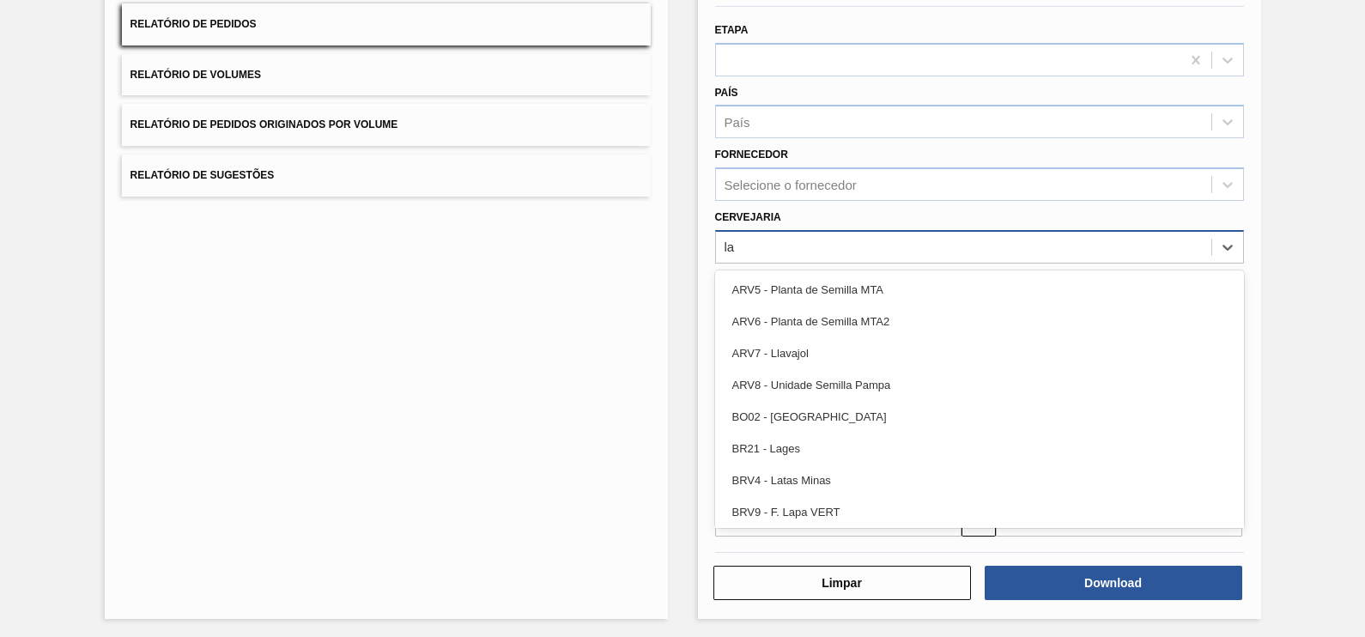
type input "l"
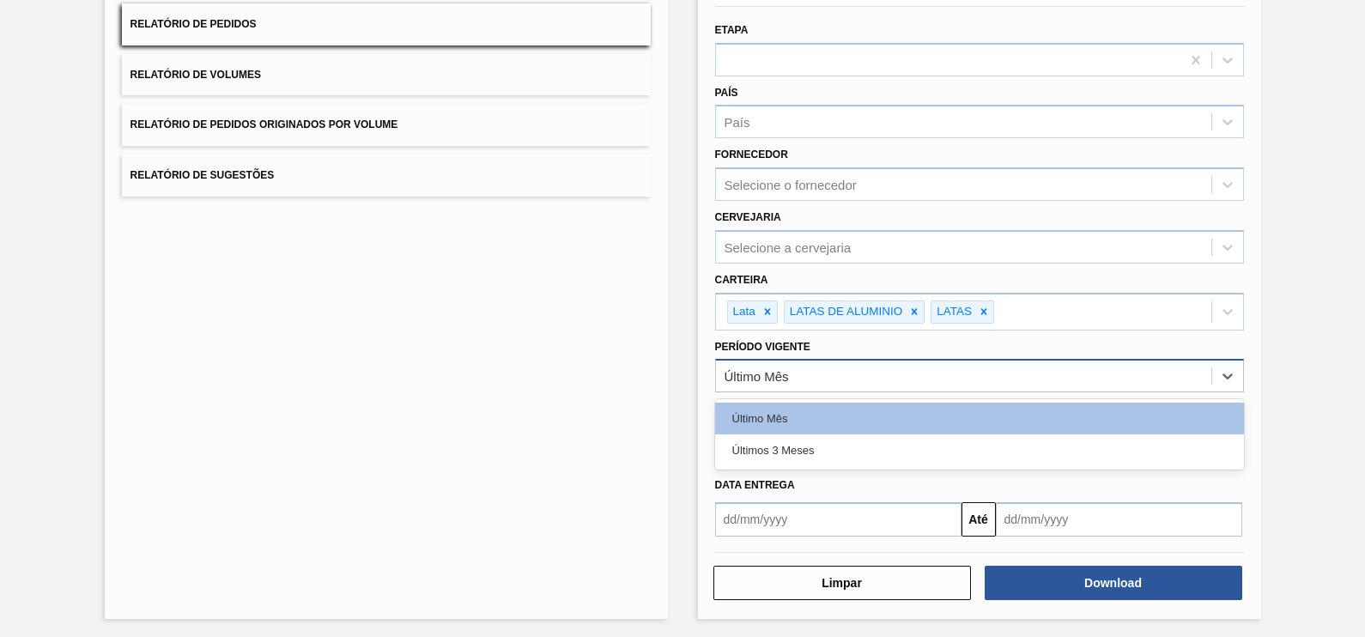
click at [772, 371] on div "Último Mês" at bounding box center [756, 376] width 64 height 15
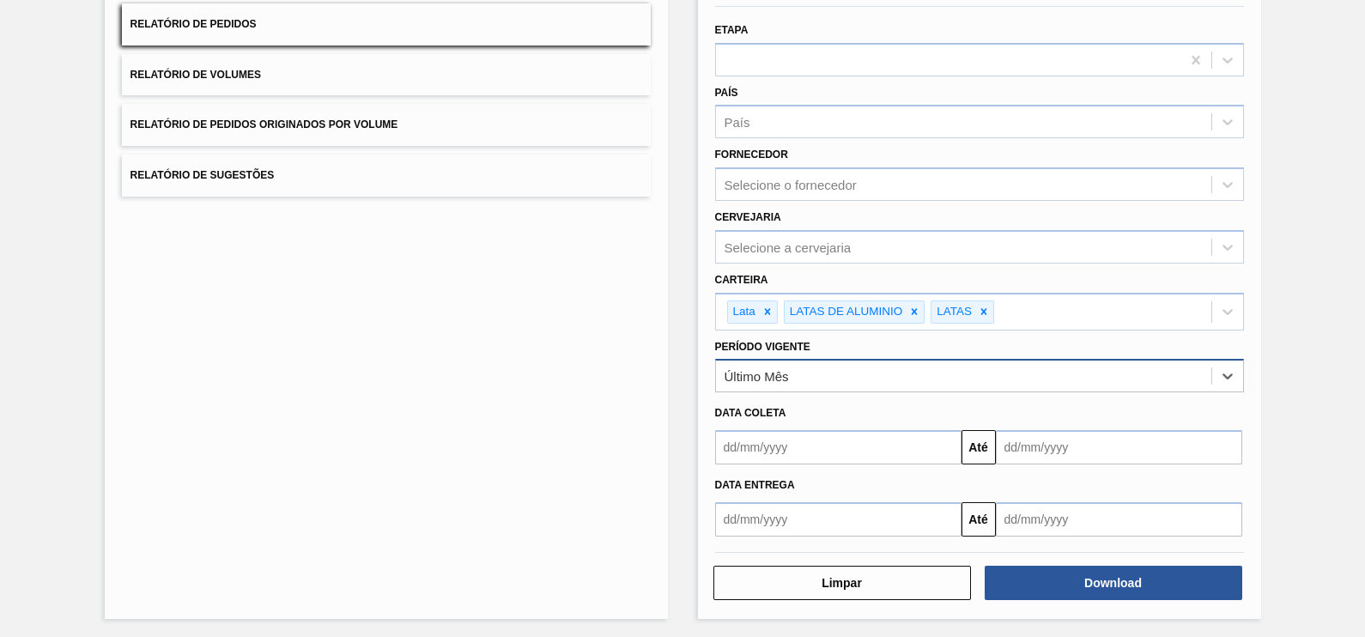
click at [772, 372] on div "Último Mês" at bounding box center [756, 376] width 64 height 15
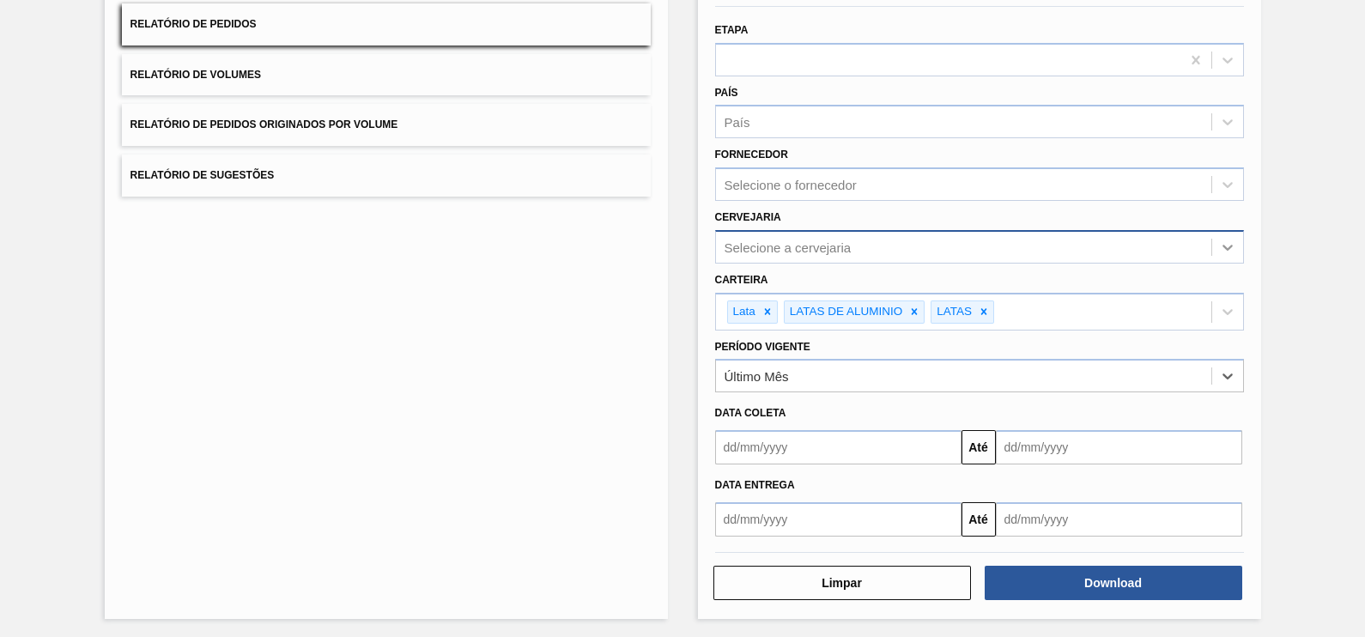
click at [1223, 241] on icon at bounding box center [1227, 247] width 17 height 17
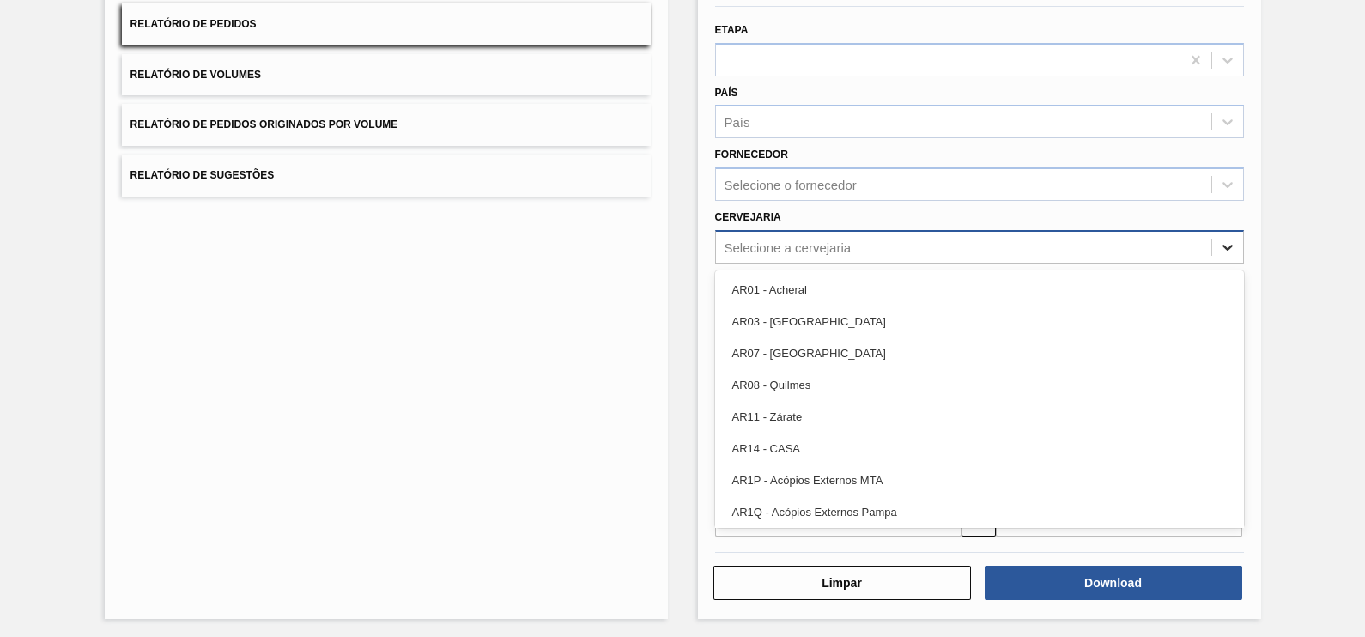
click at [1223, 241] on icon at bounding box center [1227, 247] width 17 height 17
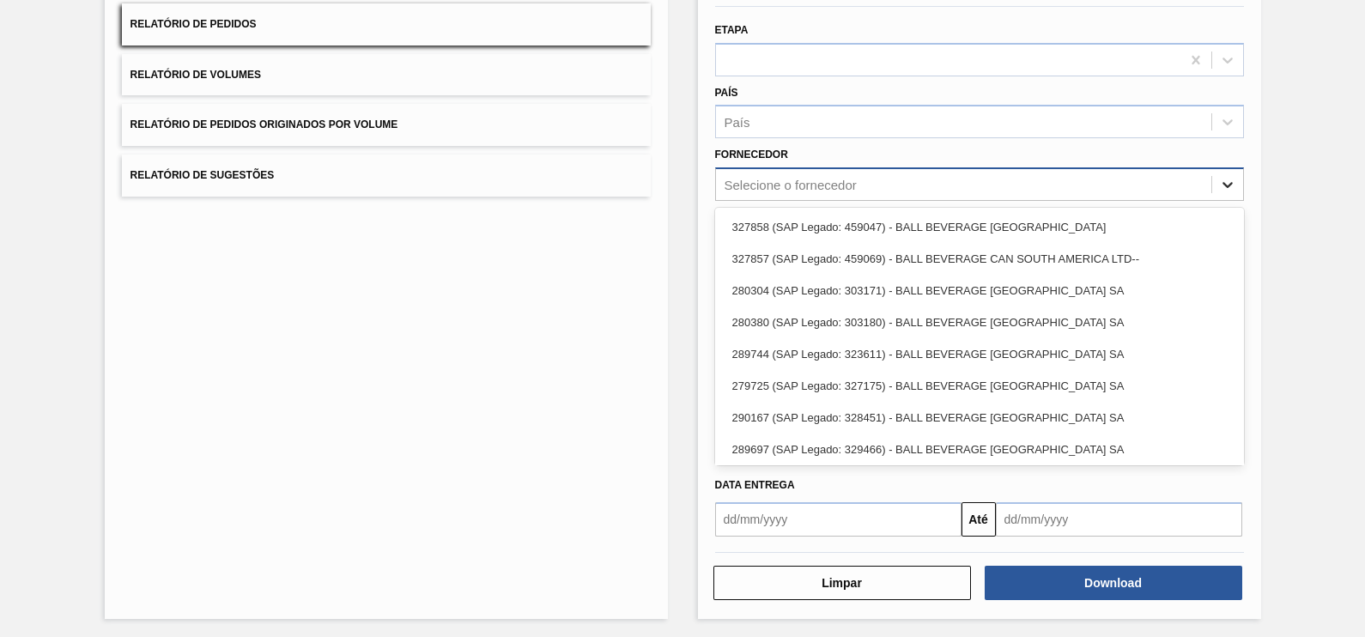
click at [1212, 172] on div at bounding box center [1227, 184] width 31 height 31
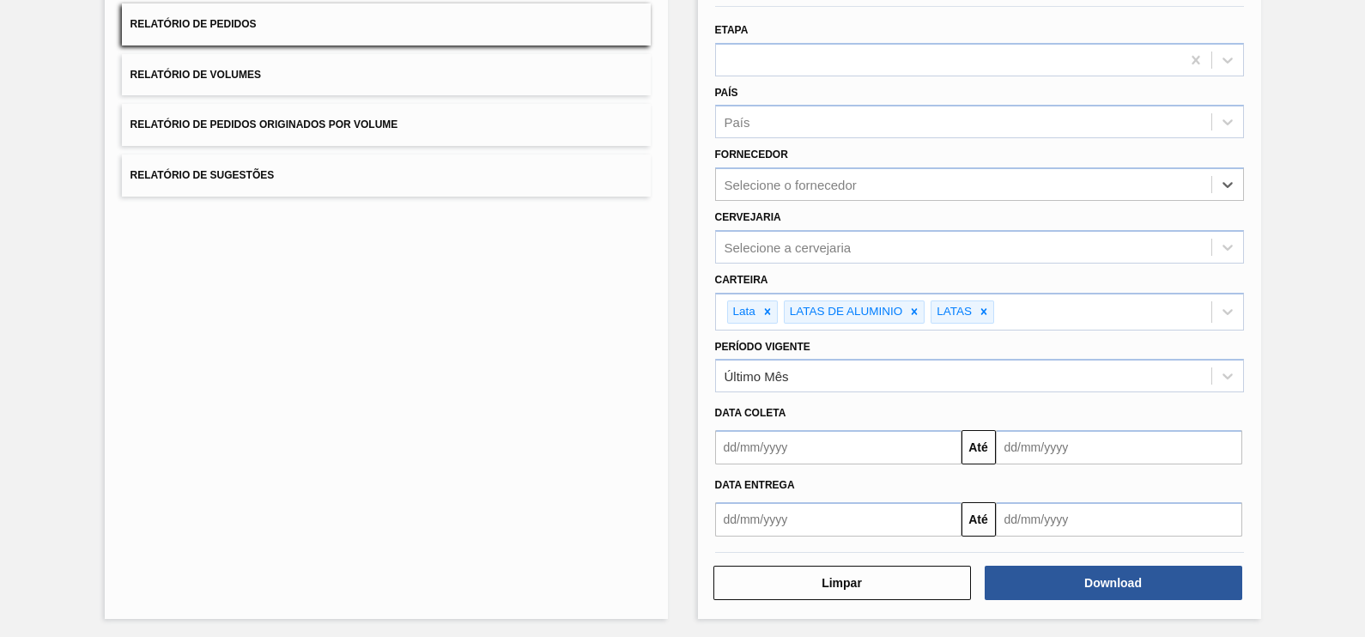
click at [1008, 263] on div "Carteira Lata LATAS DE ALUMINIO LATAS" at bounding box center [979, 296] width 542 height 67
click at [1008, 254] on div "Selecione a cervejaria" at bounding box center [963, 246] width 495 height 25
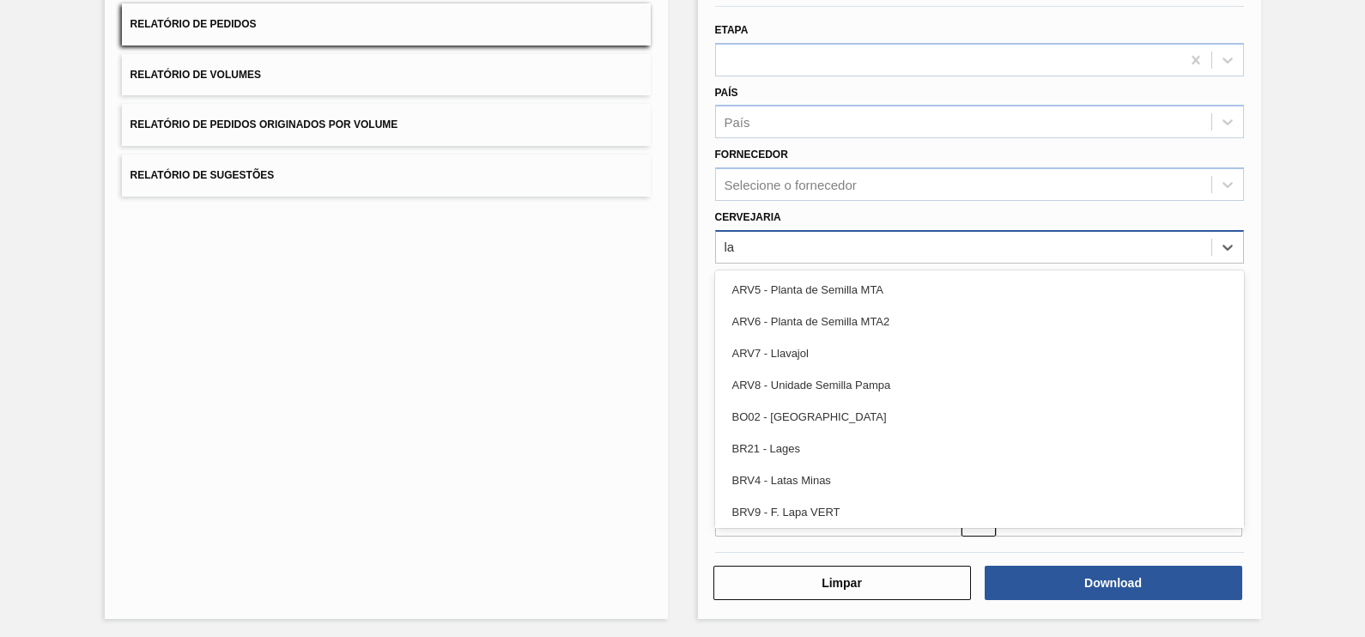
type input "l"
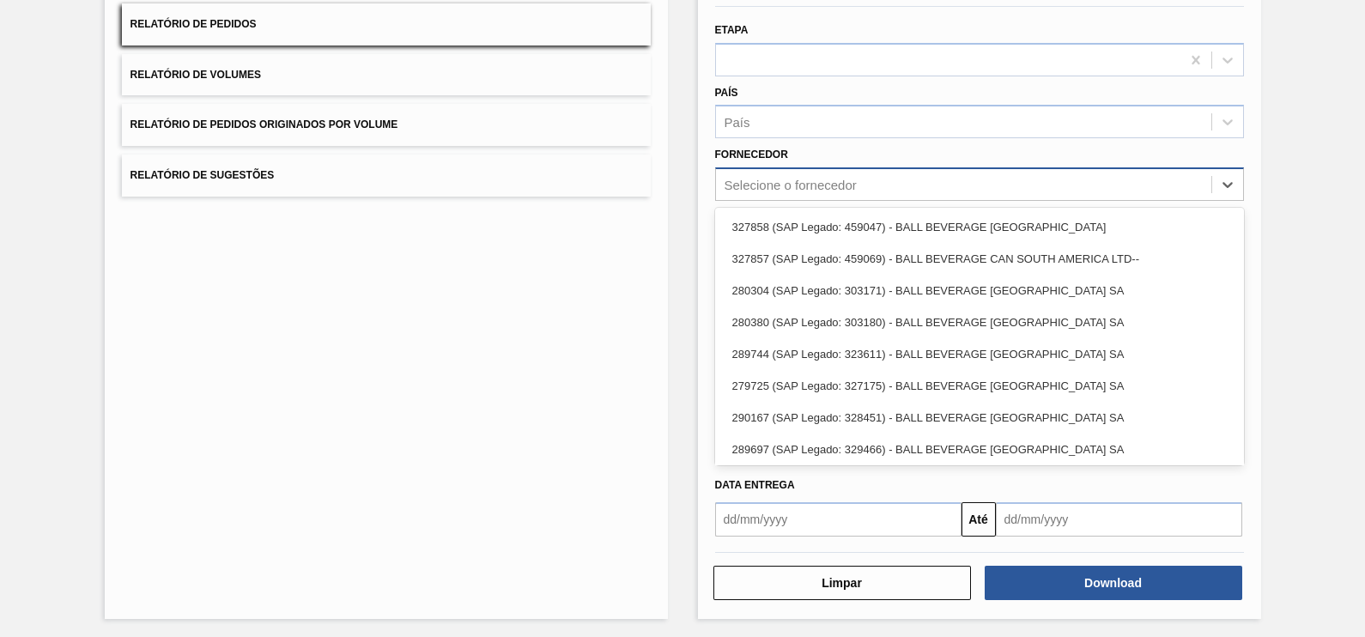
click at [1030, 172] on div "Selecione o fornecedor" at bounding box center [963, 184] width 495 height 25
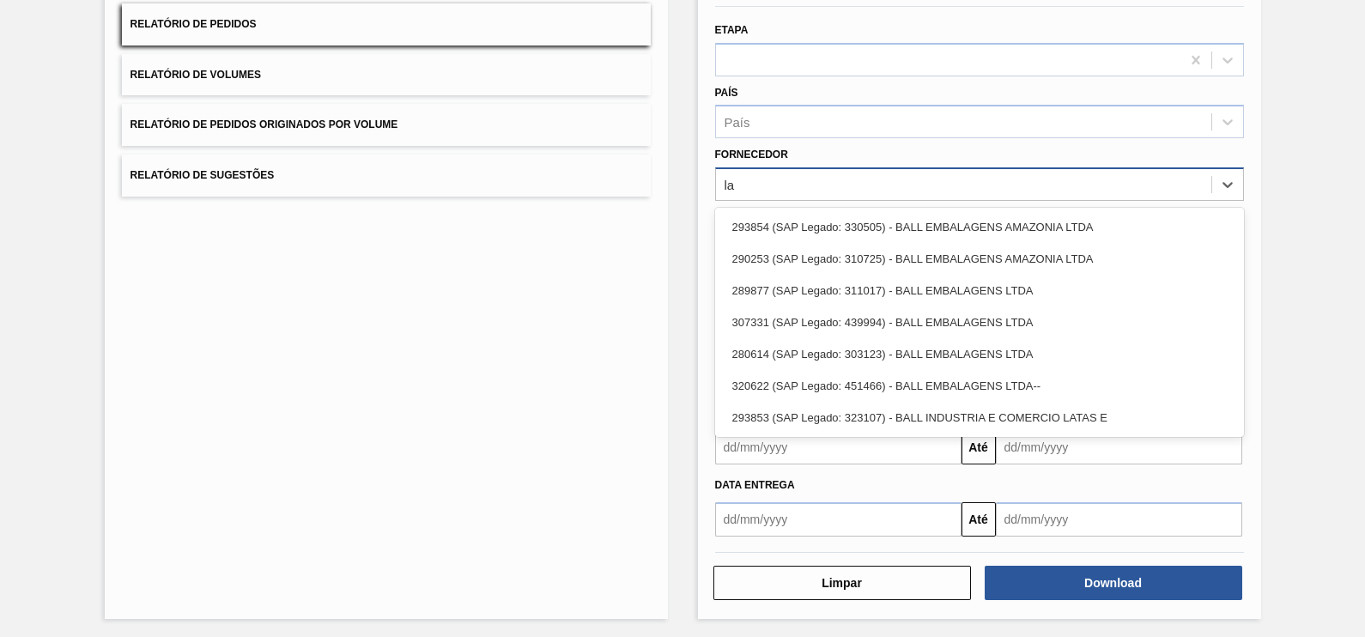
type input "l"
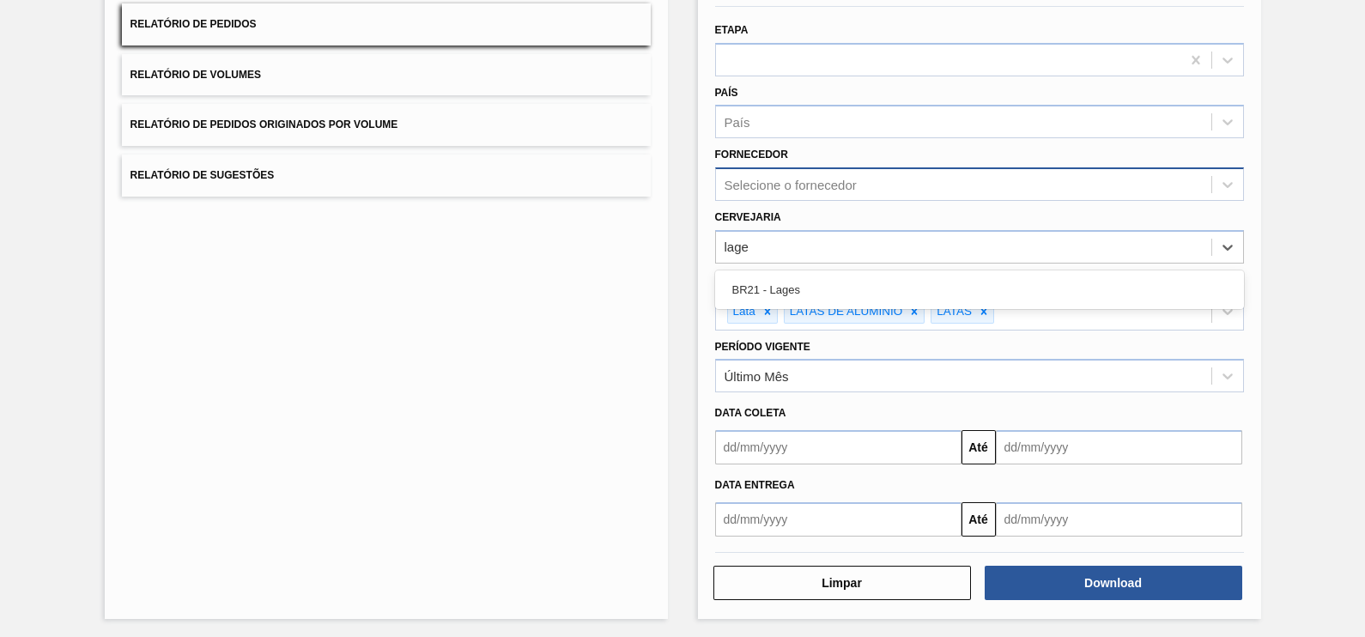
type input "lages"
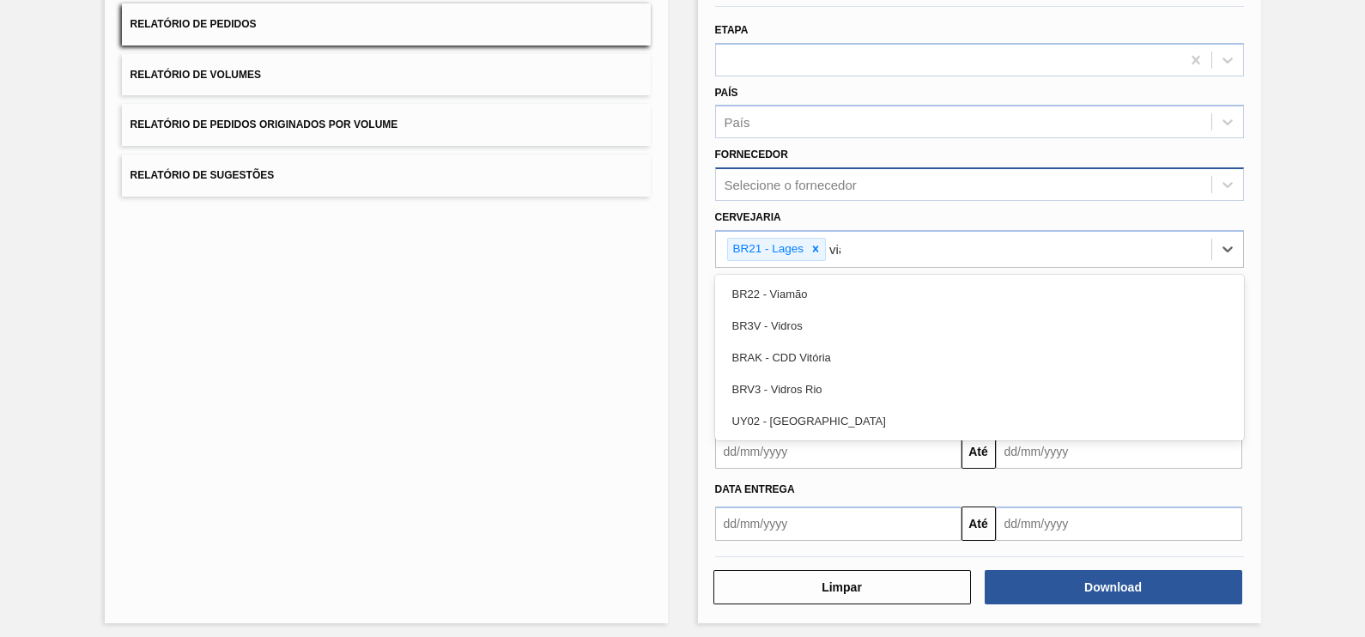
type input "viam"
type input "agud"
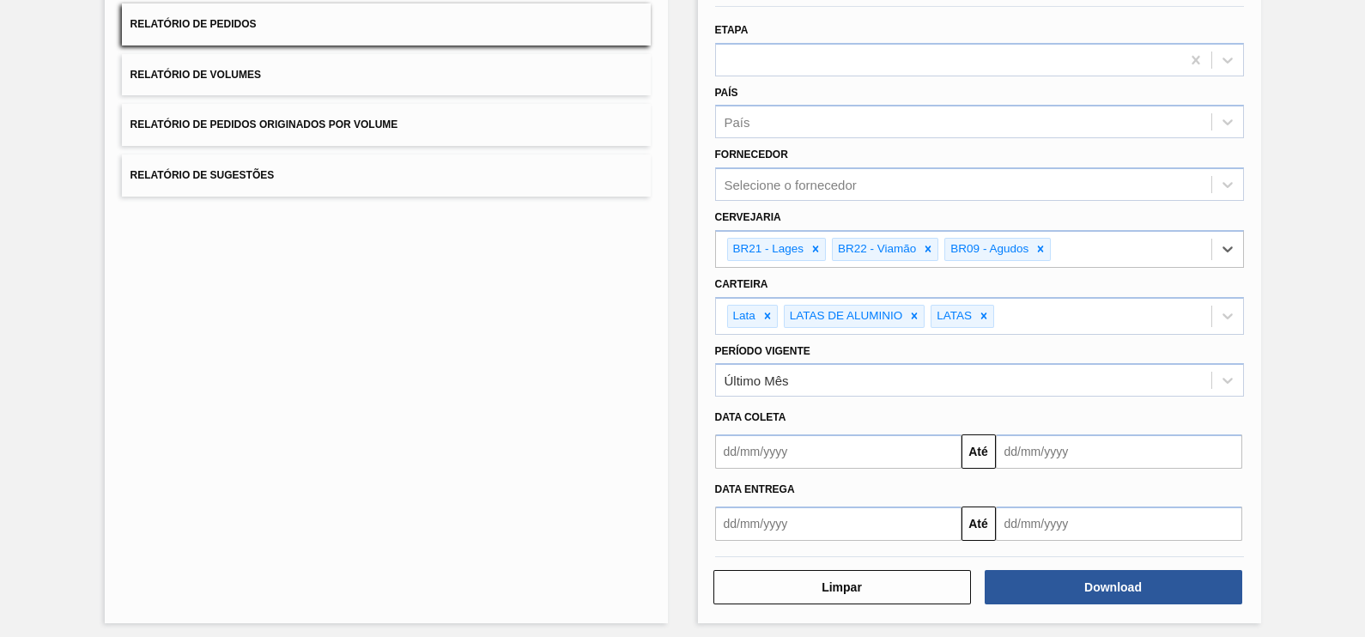
scroll to position [163, 0]
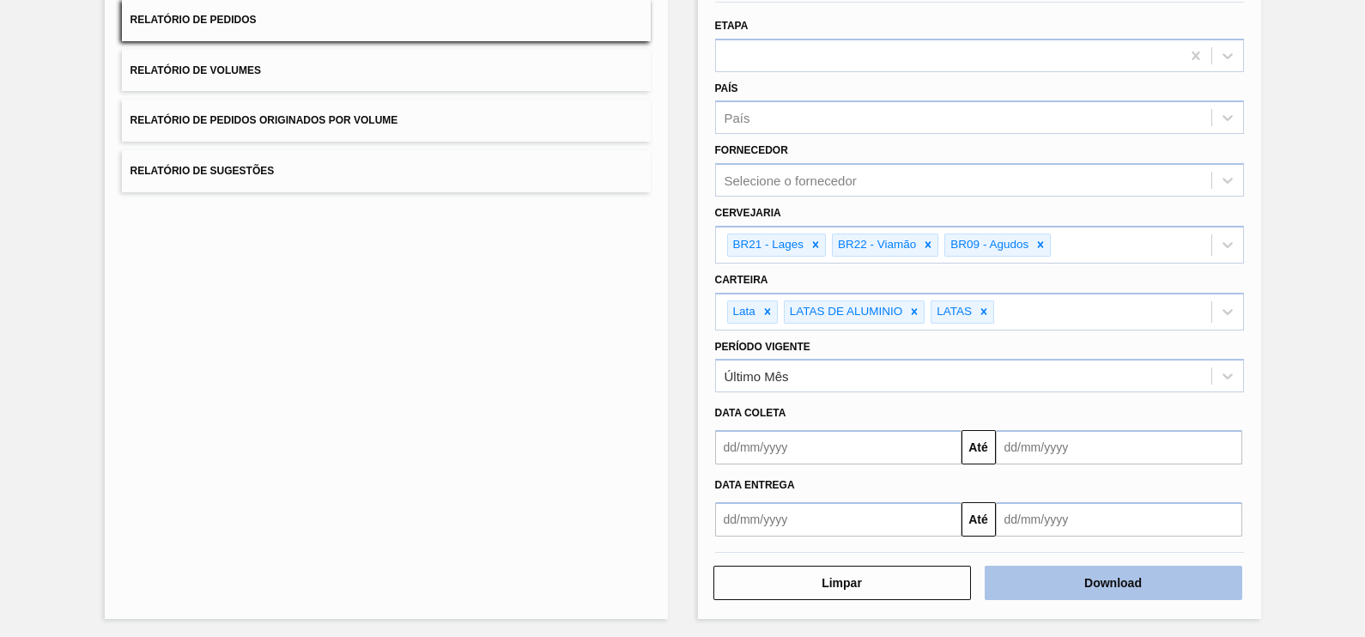
click at [1014, 588] on button "Download" at bounding box center [1112, 583] width 257 height 34
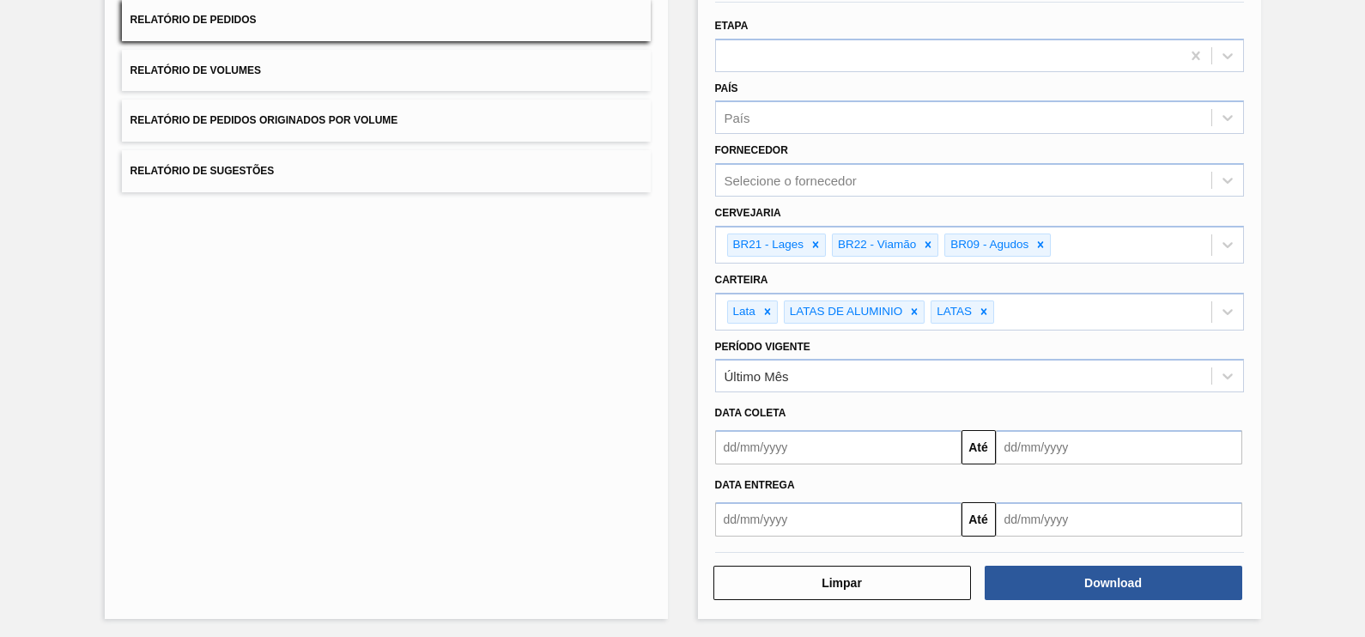
click at [1295, 53] on div "Lista de Relatórios Relatório de Pedidos Relatório de Volumes Relatório de Pedi…" at bounding box center [682, 281] width 1365 height 717
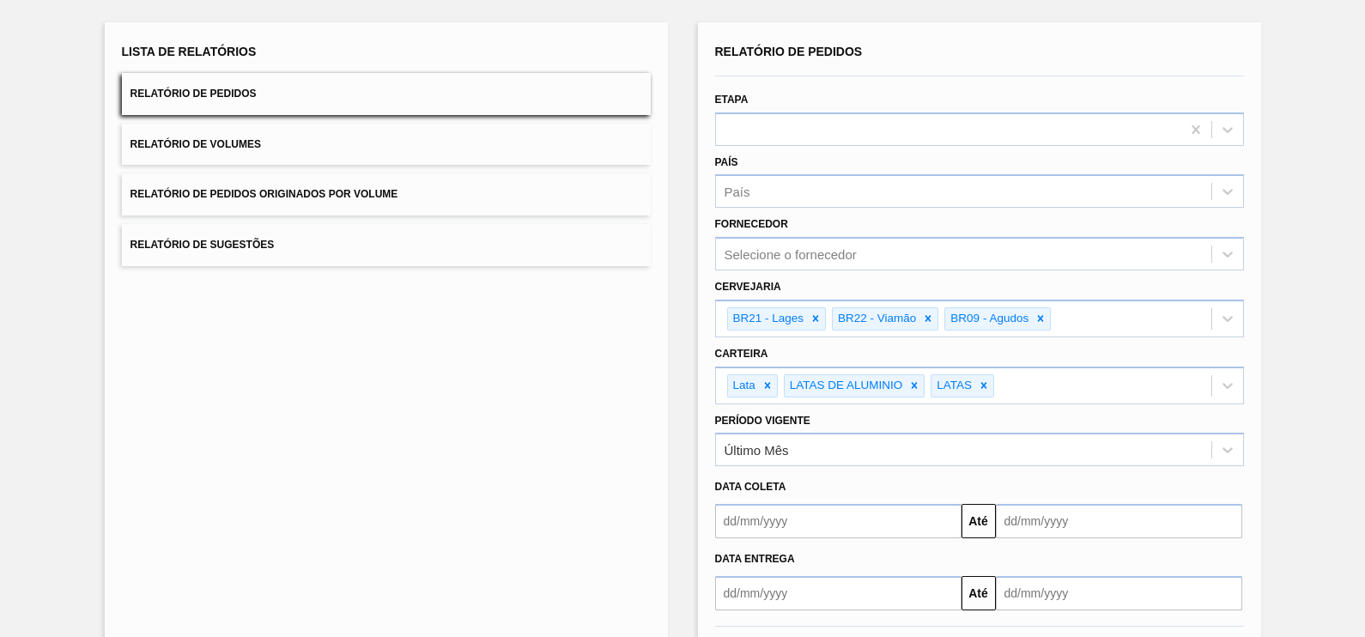
scroll to position [56, 0]
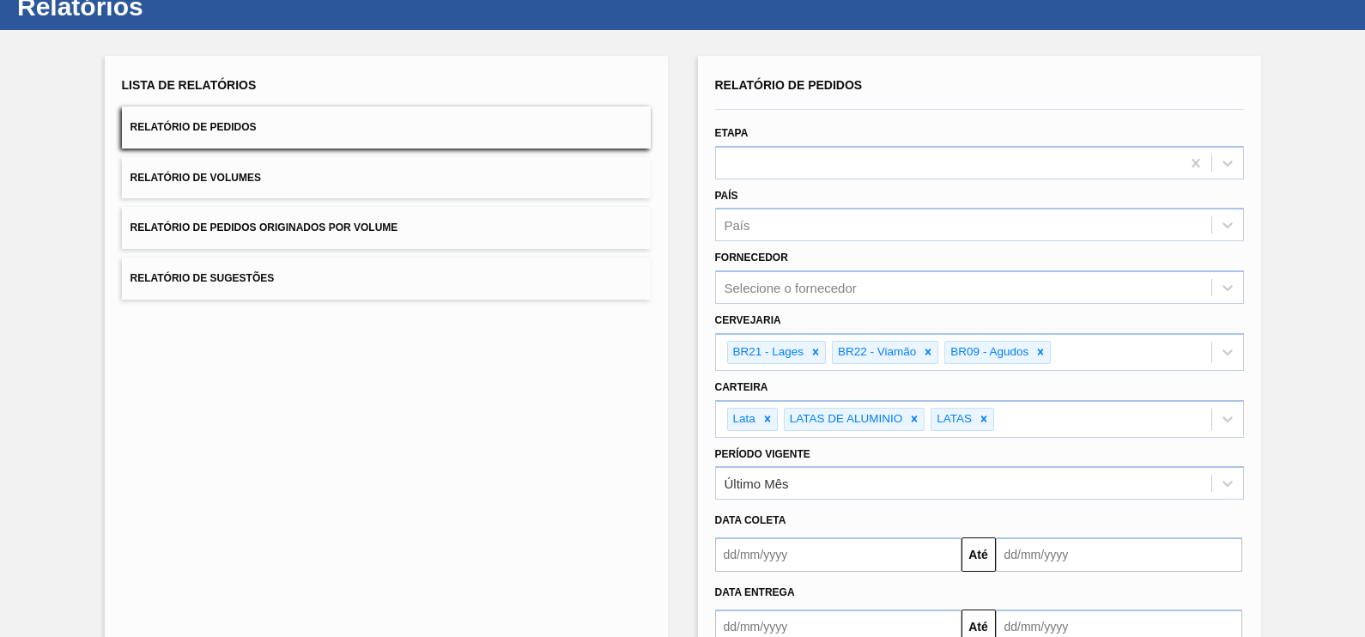
click at [293, 189] on button "Relatório de Volumes" at bounding box center [386, 178] width 529 height 42
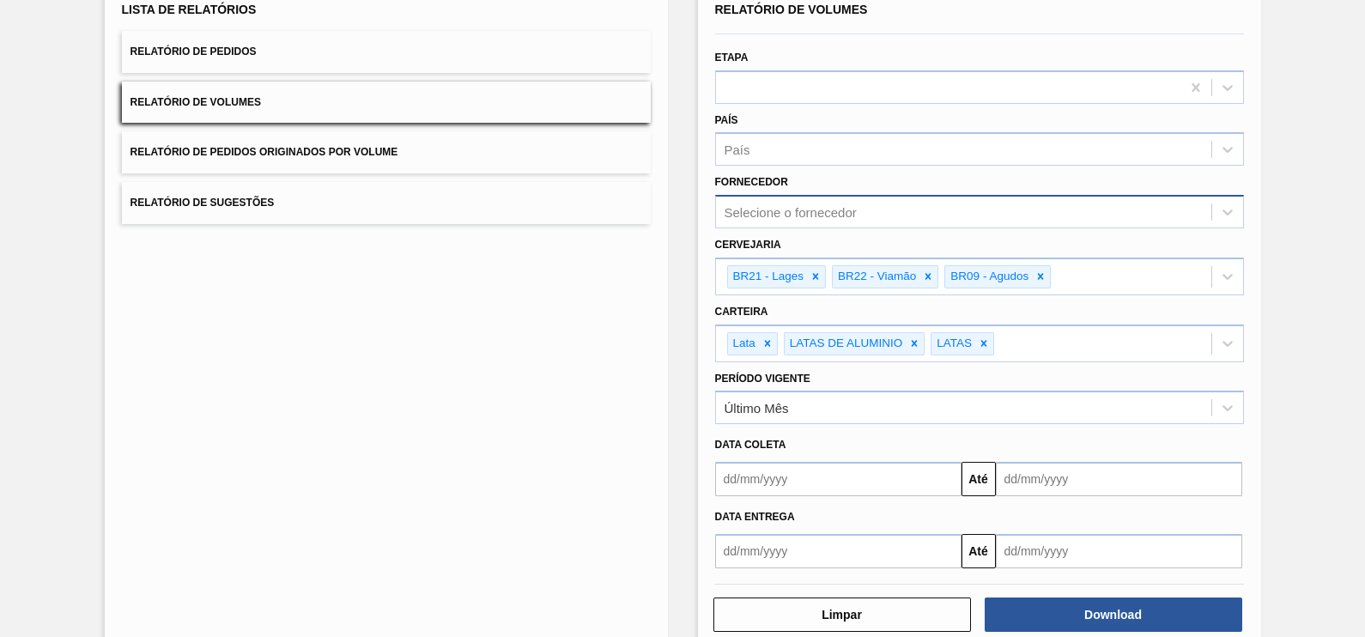
scroll to position [163, 0]
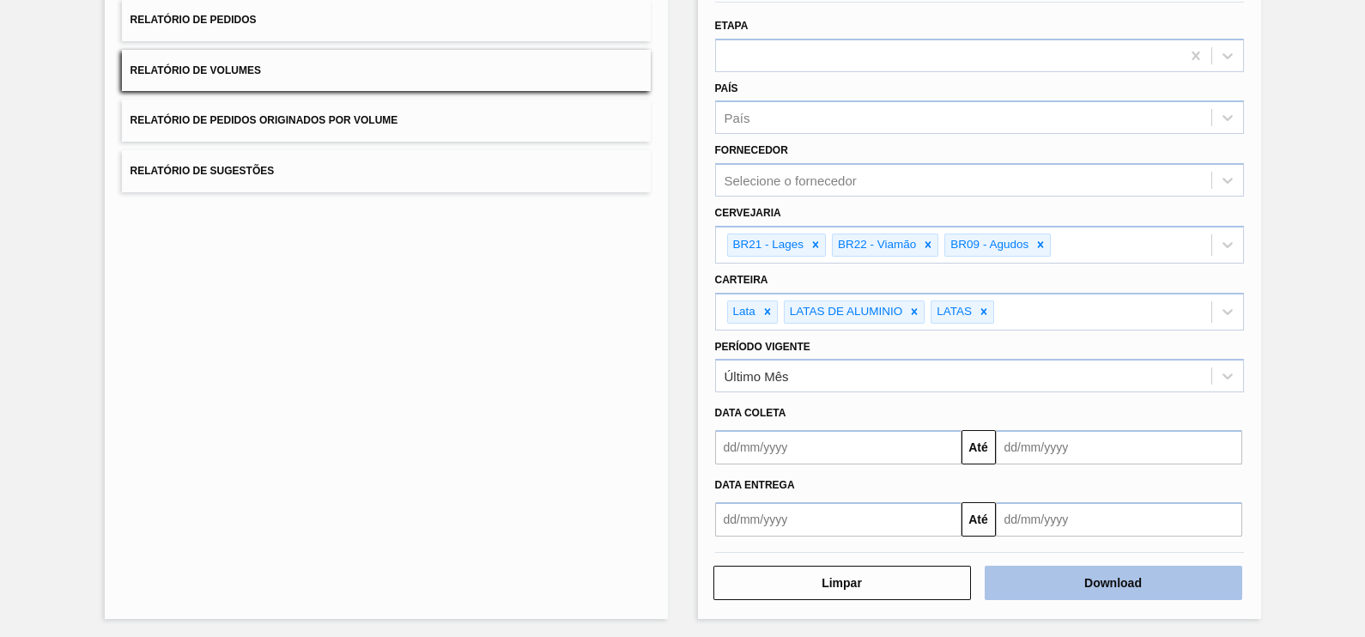
click at [1010, 584] on button "Download" at bounding box center [1112, 583] width 257 height 34
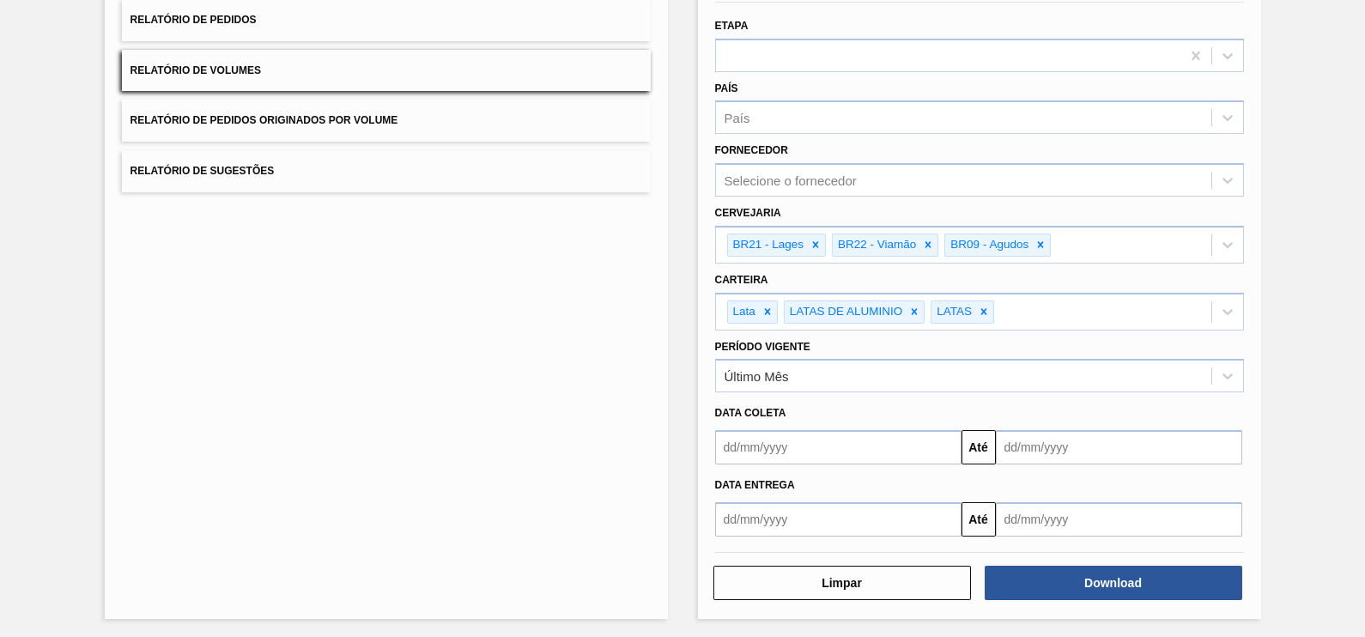
scroll to position [0, 0]
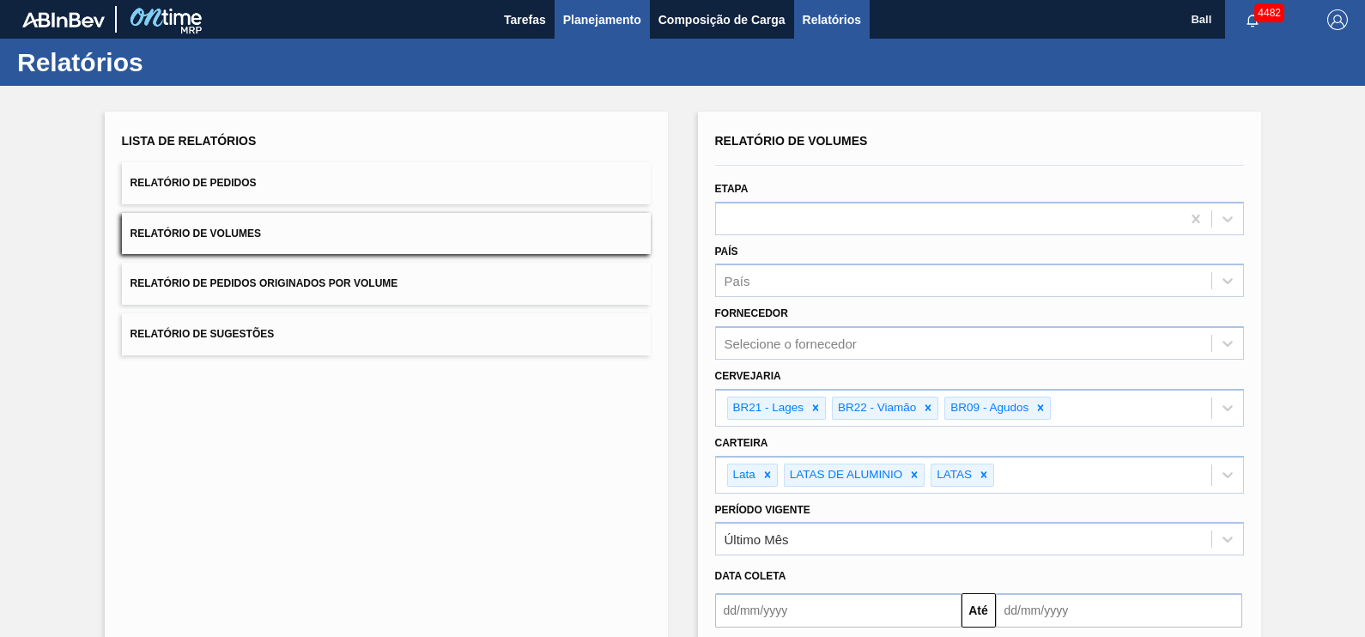
click at [621, 18] on span "Planejamento" at bounding box center [602, 19] width 78 height 21
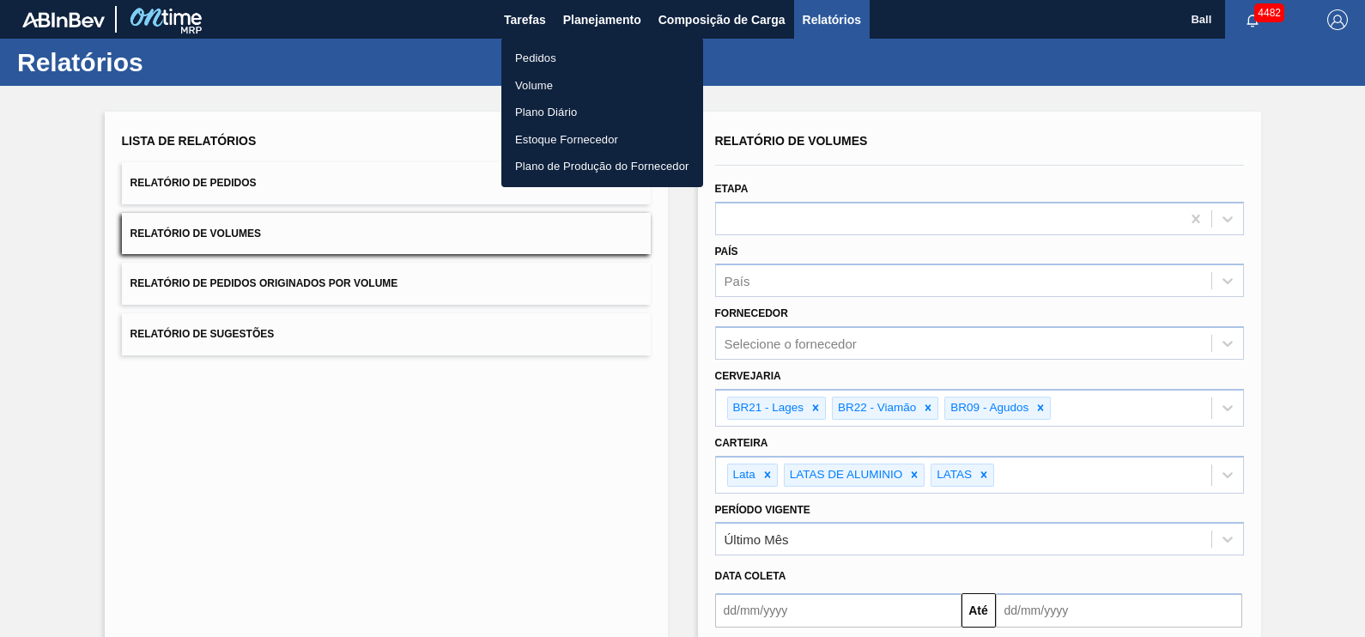
click at [556, 77] on li "Volume" at bounding box center [602, 85] width 202 height 27
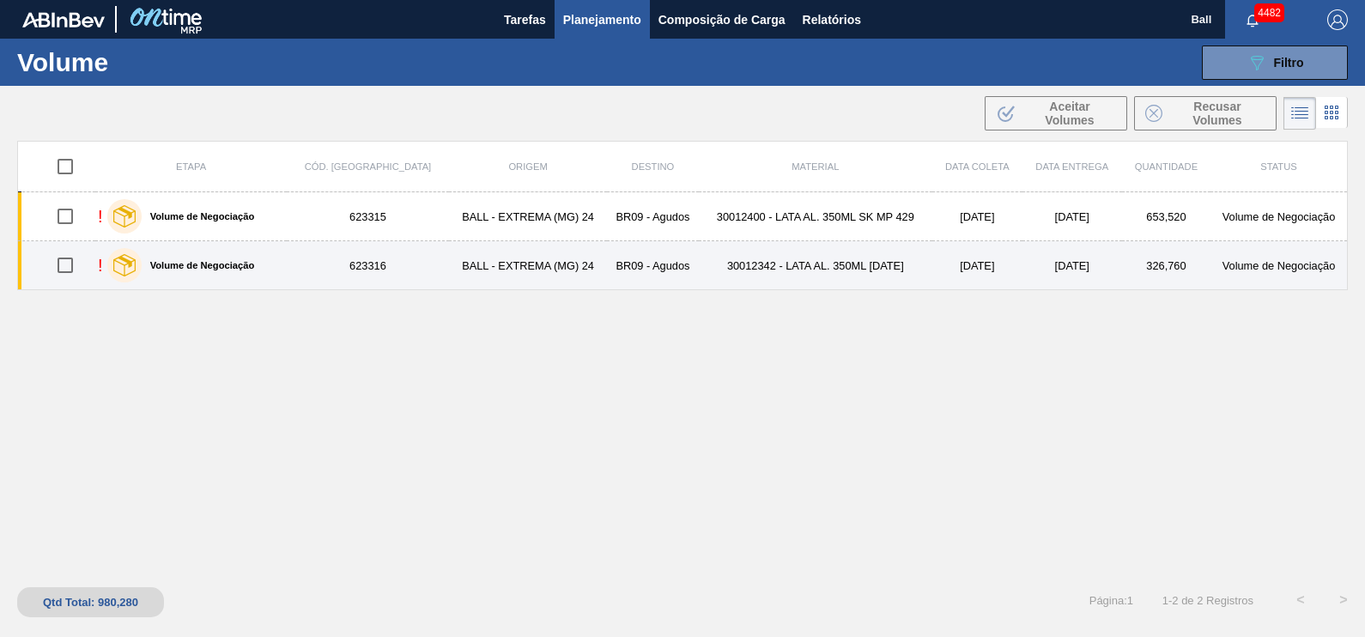
click at [557, 270] on td "BALL - EXTREMA (MG) 24" at bounding box center [528, 265] width 158 height 49
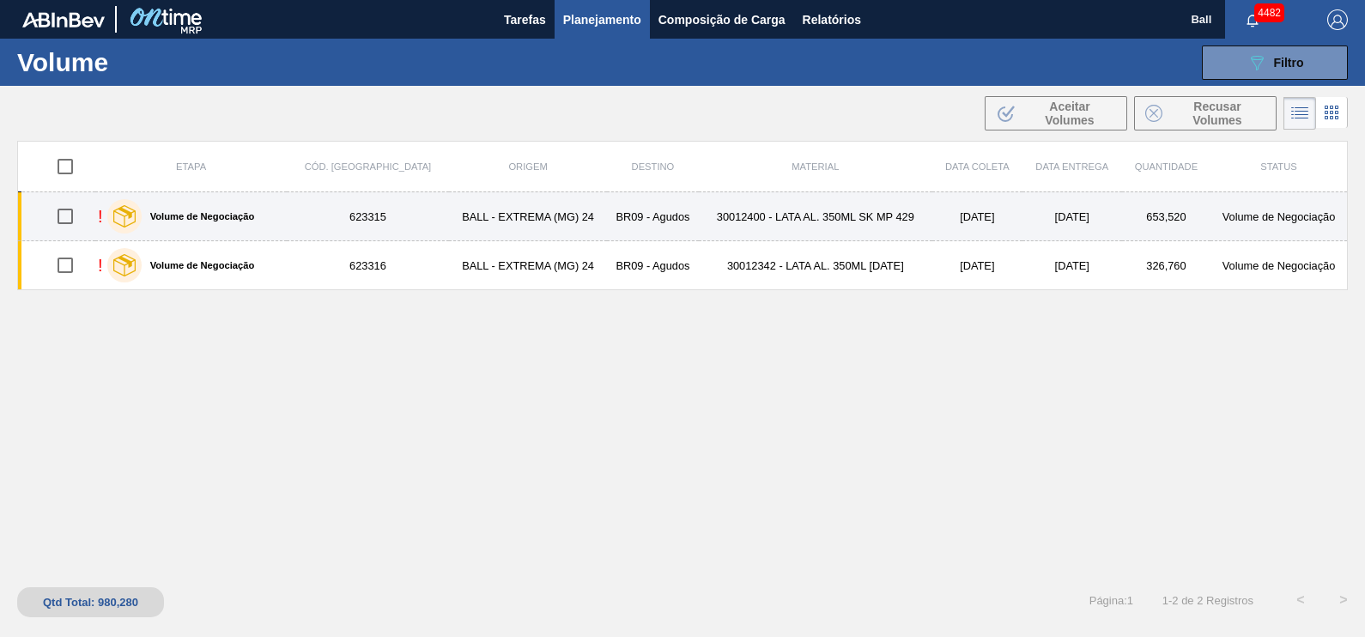
click at [268, 199] on div "! Volume de Negociação" at bounding box center [191, 216] width 186 height 43
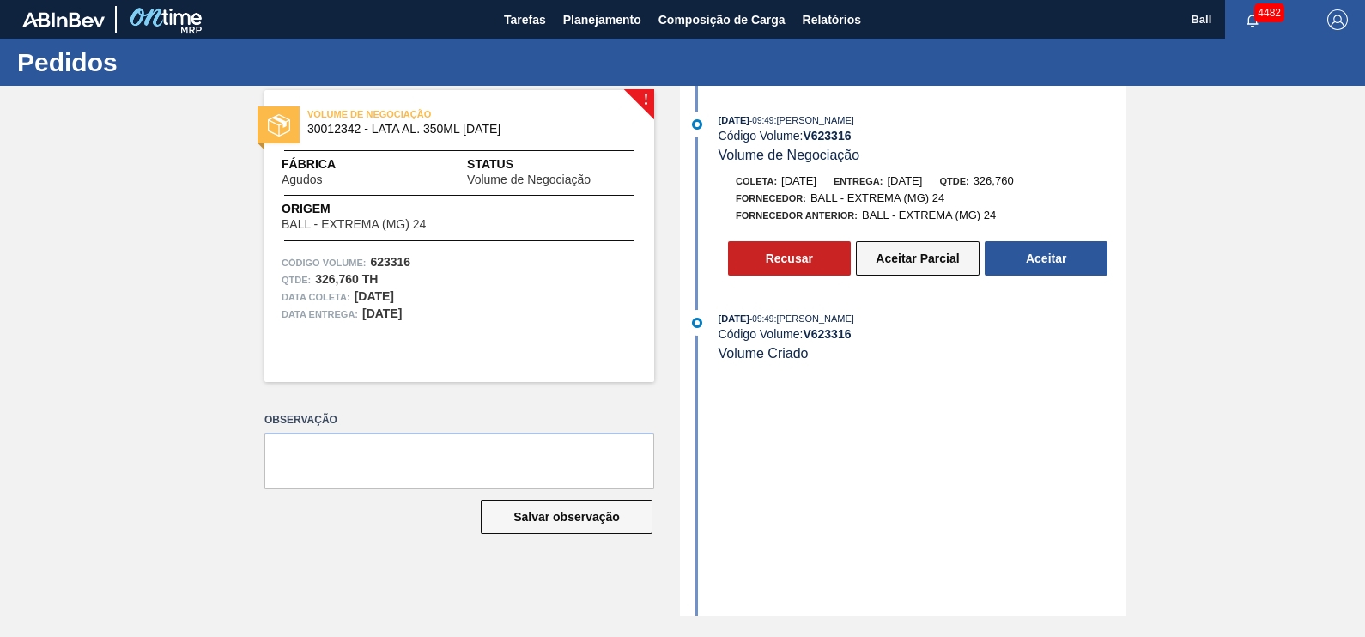
click at [929, 266] on button "Aceitar Parcial" at bounding box center [918, 258] width 124 height 34
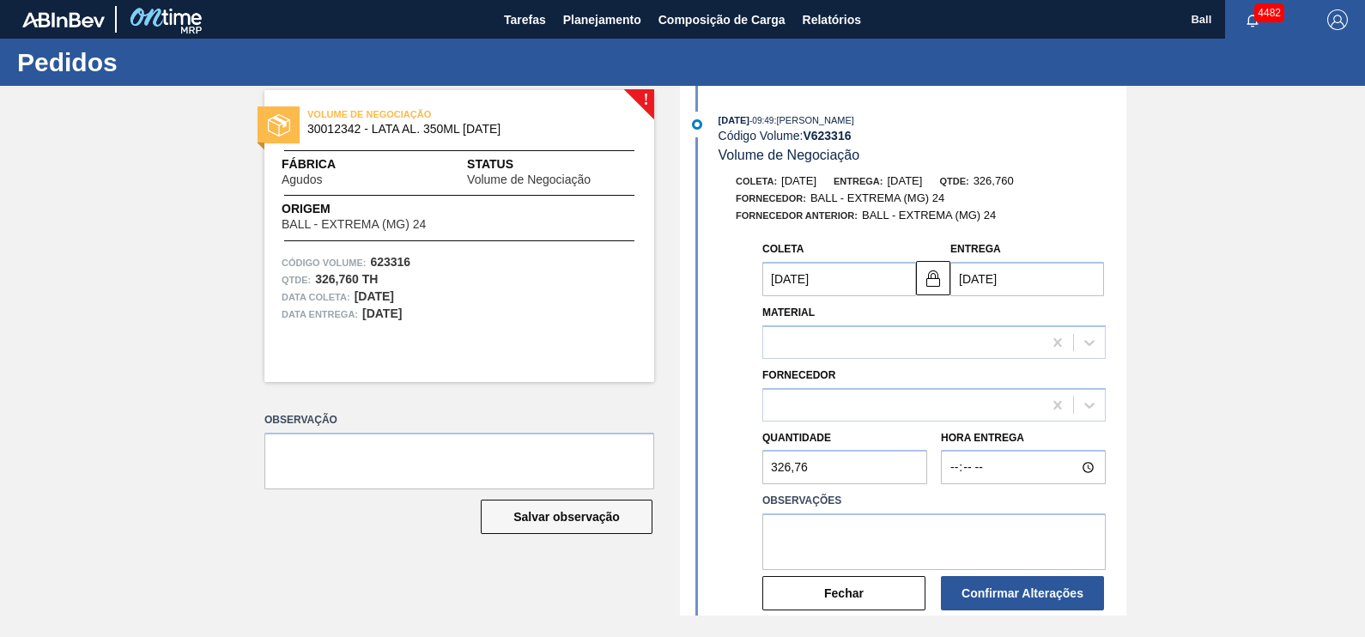
type input "19/09/2025"
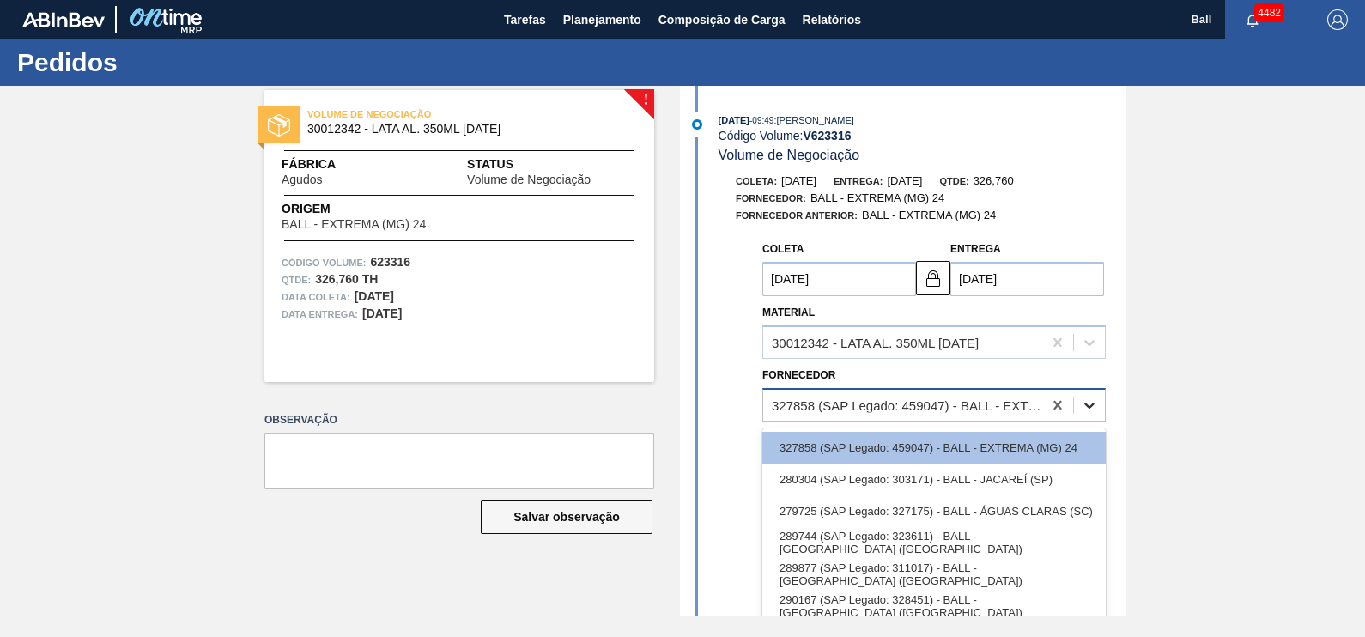
click at [1085, 408] on icon at bounding box center [1089, 405] width 10 height 6
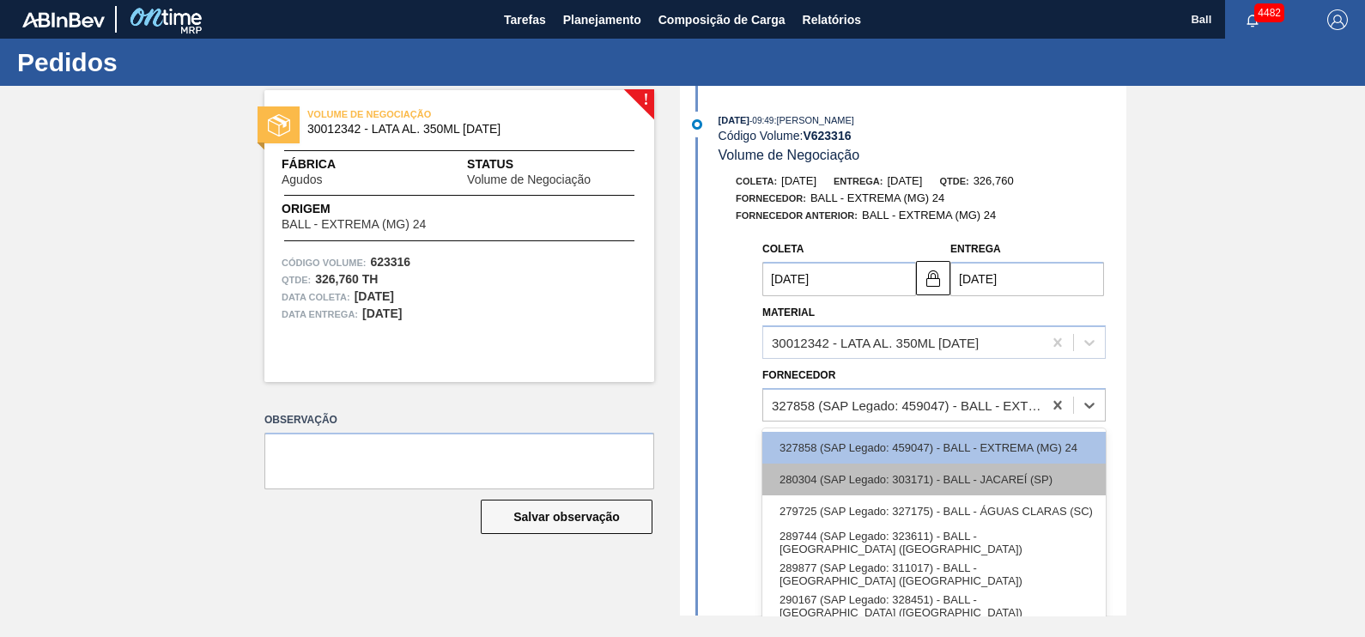
click at [992, 474] on div "280304 (SAP Legado: 303171) - BALL - JACAREÍ (SP)" at bounding box center [933, 479] width 343 height 32
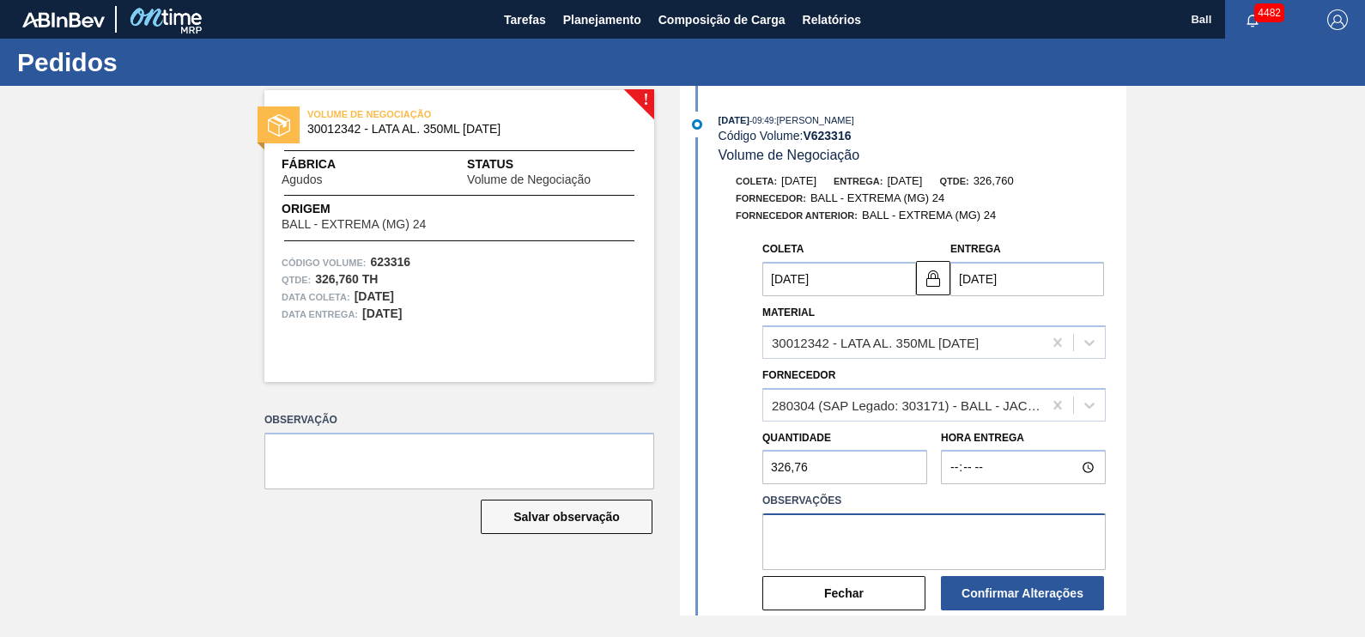
click at [858, 548] on textarea at bounding box center [933, 541] width 343 height 57
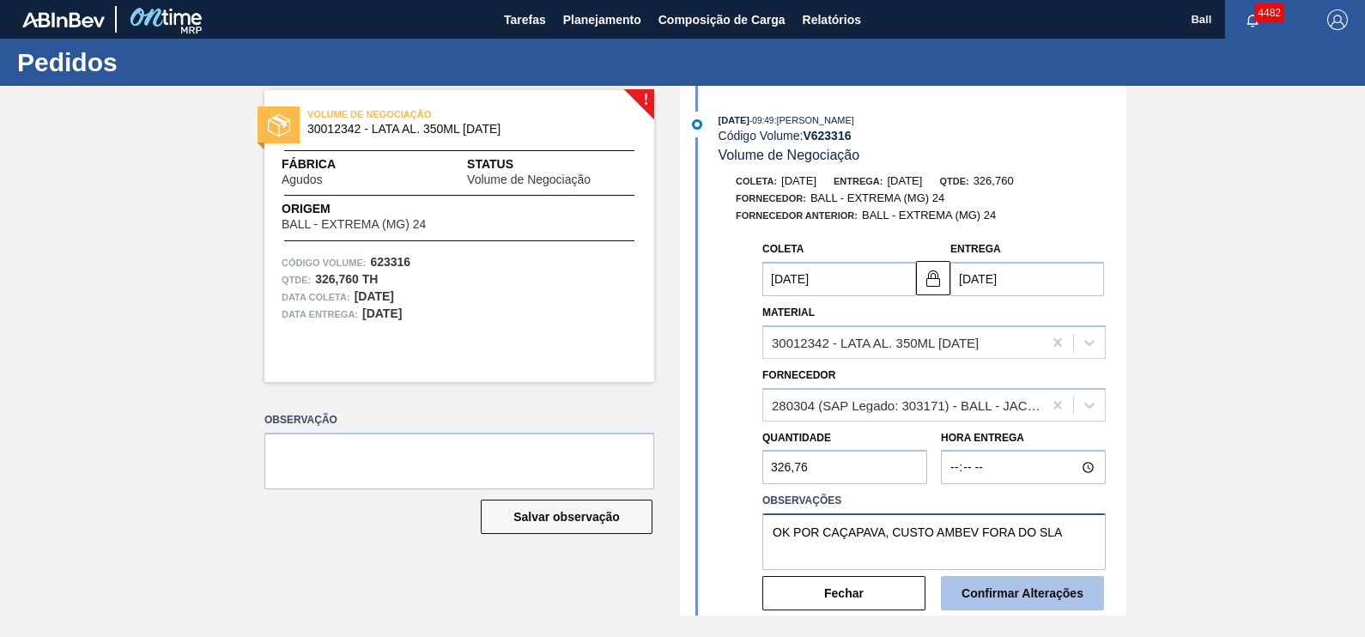
type textarea "OK POR CAÇAPAVA, CUSTO AMBEV FORA DO SLA"
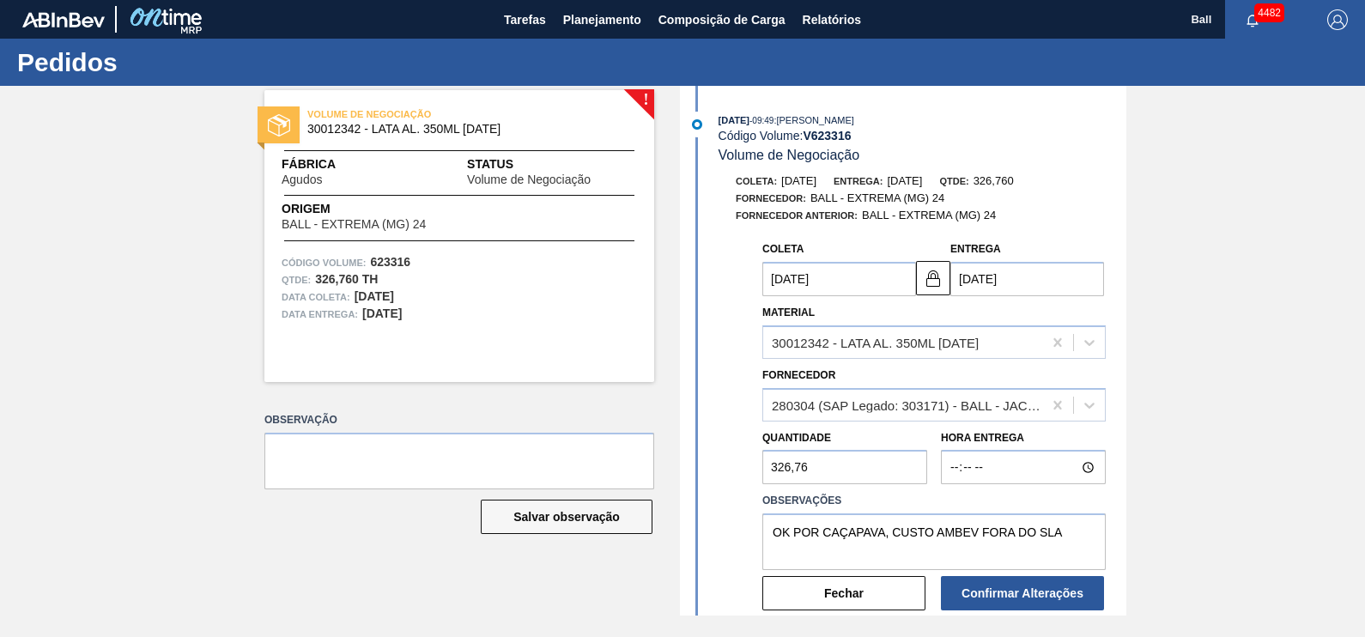
click at [1232, 412] on div "! VOLUME DE NEGOCIAÇÃO 30012342 - LATA AL. 350ML BC 429 Fábrica Agudos Status V…" at bounding box center [682, 351] width 1365 height 530
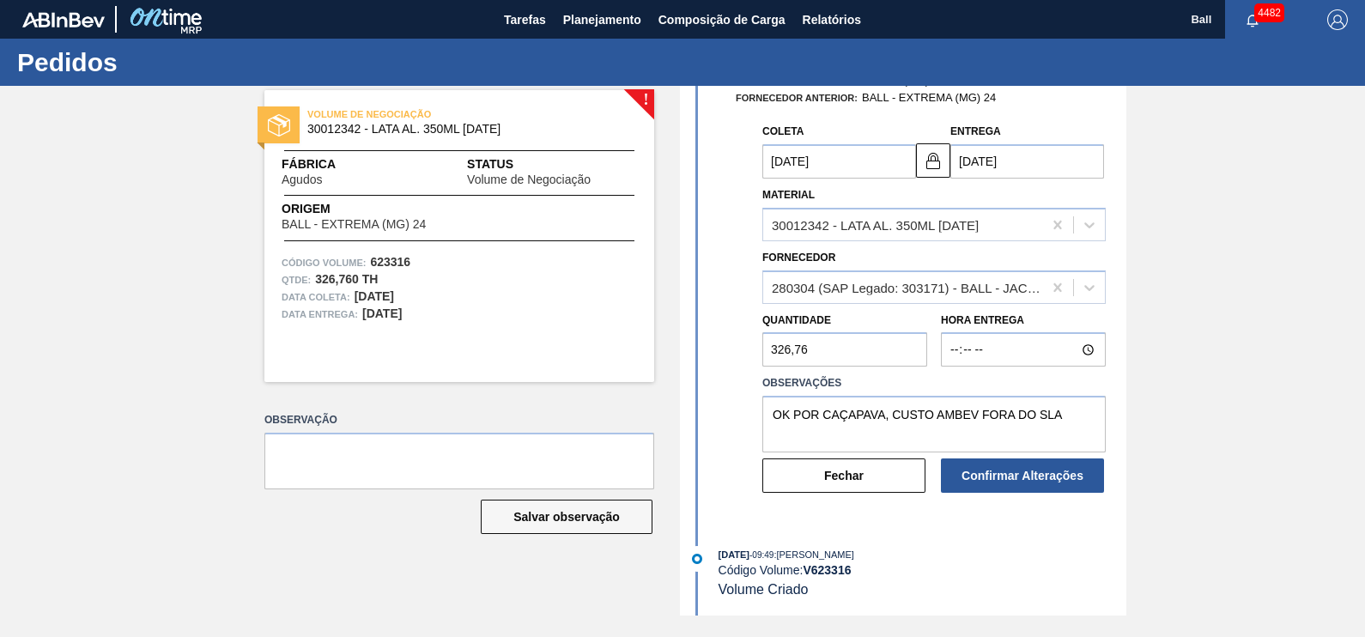
scroll to position [120, 0]
click at [1030, 473] on button "Confirmar Alterações" at bounding box center [1022, 475] width 163 height 34
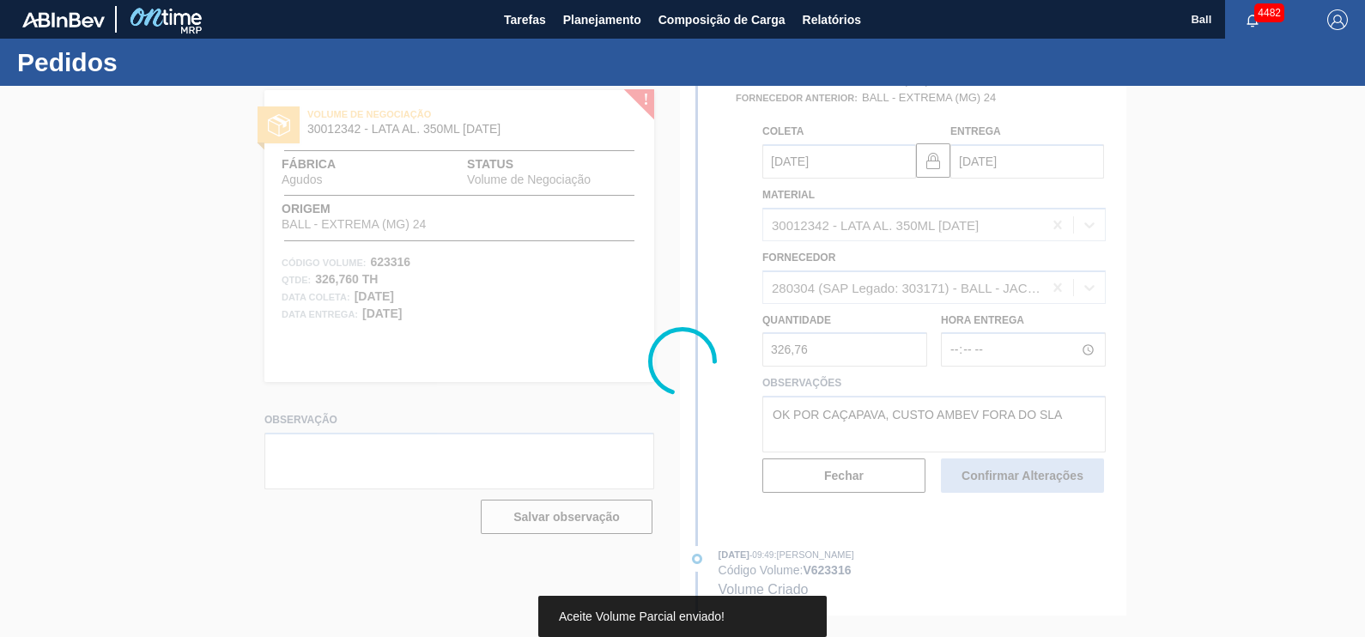
scroll to position [0, 0]
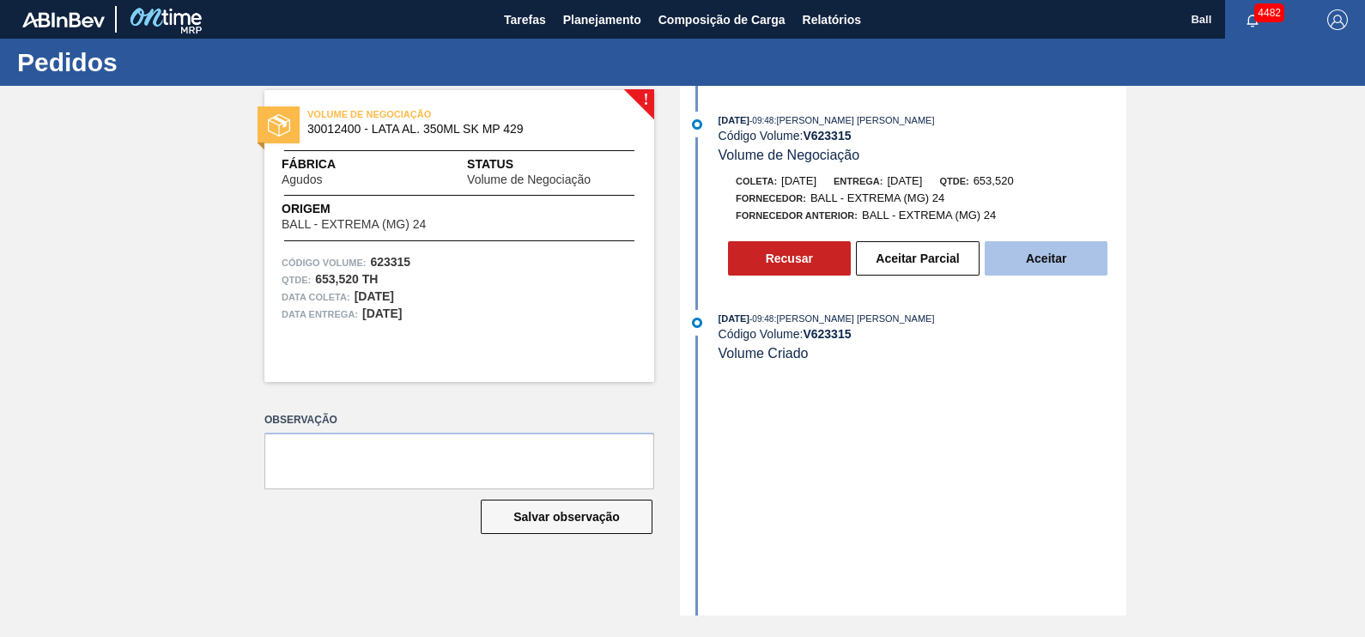
click at [1032, 264] on button "Aceitar" at bounding box center [1045, 258] width 123 height 34
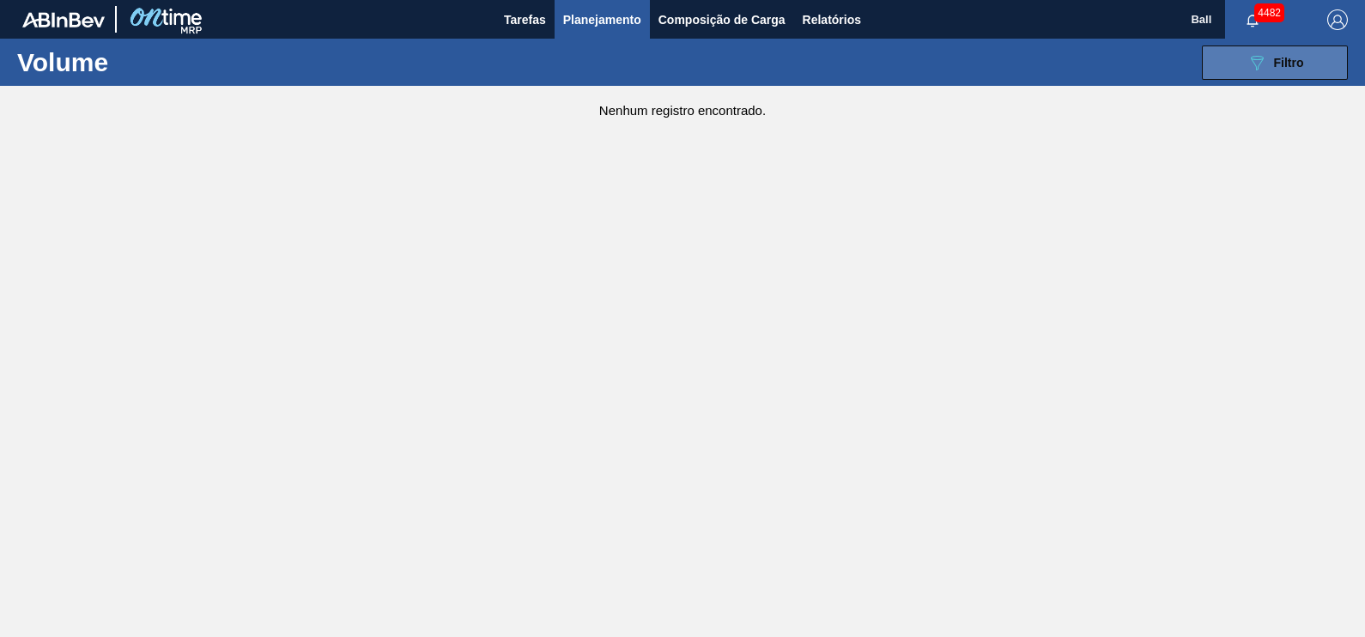
click at [1262, 67] on icon "089F7B8B-B2A5-4AFE-B5C0-19BA573D28AC" at bounding box center [1256, 62] width 21 height 21
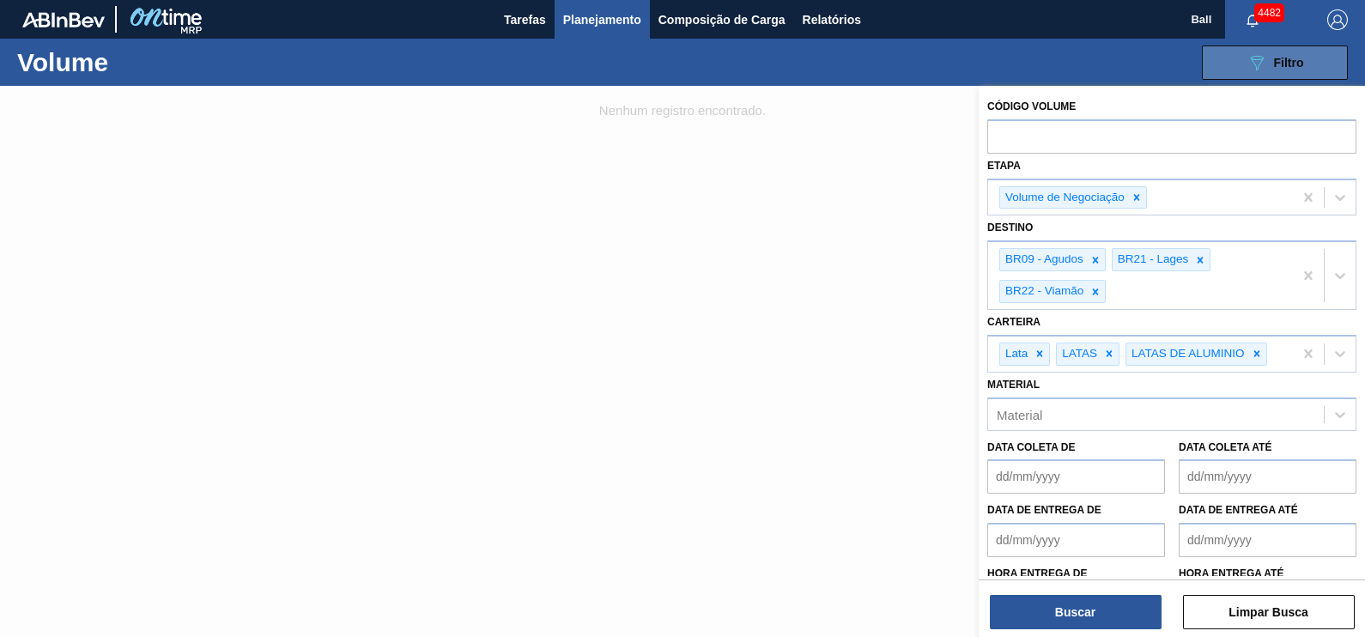
click at [1262, 67] on icon "089F7B8B-B2A5-4AFE-B5C0-19BA573D28AC" at bounding box center [1256, 62] width 21 height 21
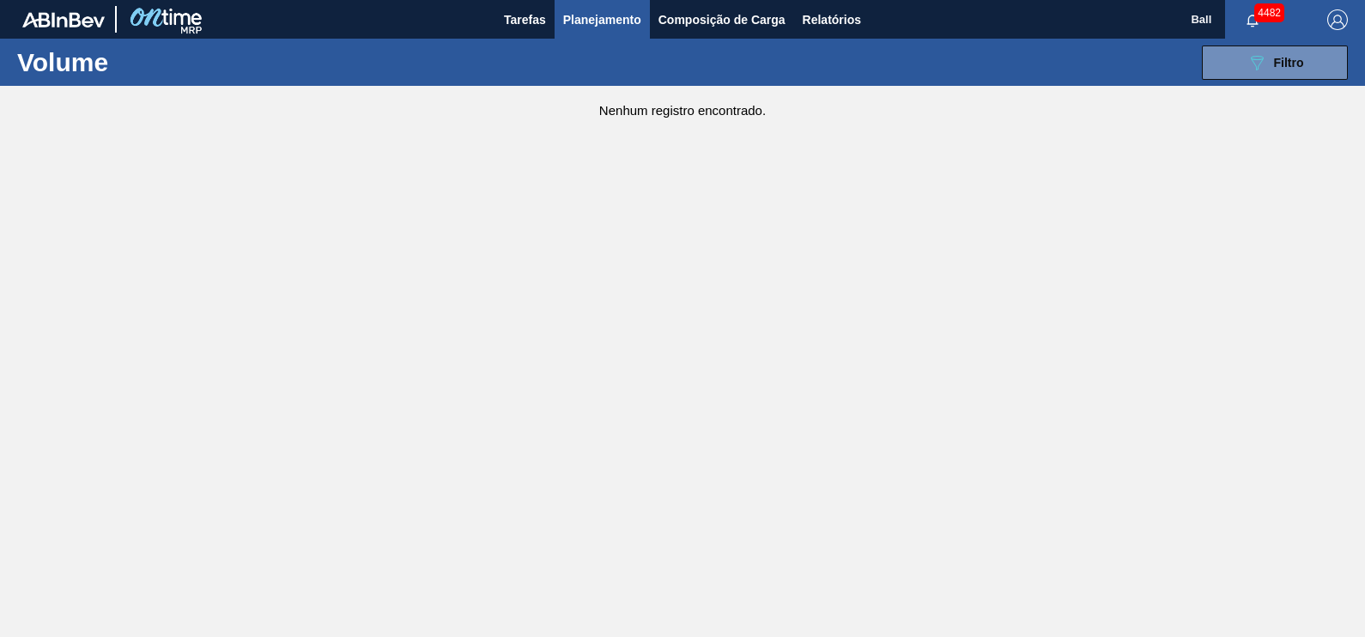
click at [618, 19] on span "Planejamento" at bounding box center [602, 19] width 78 height 21
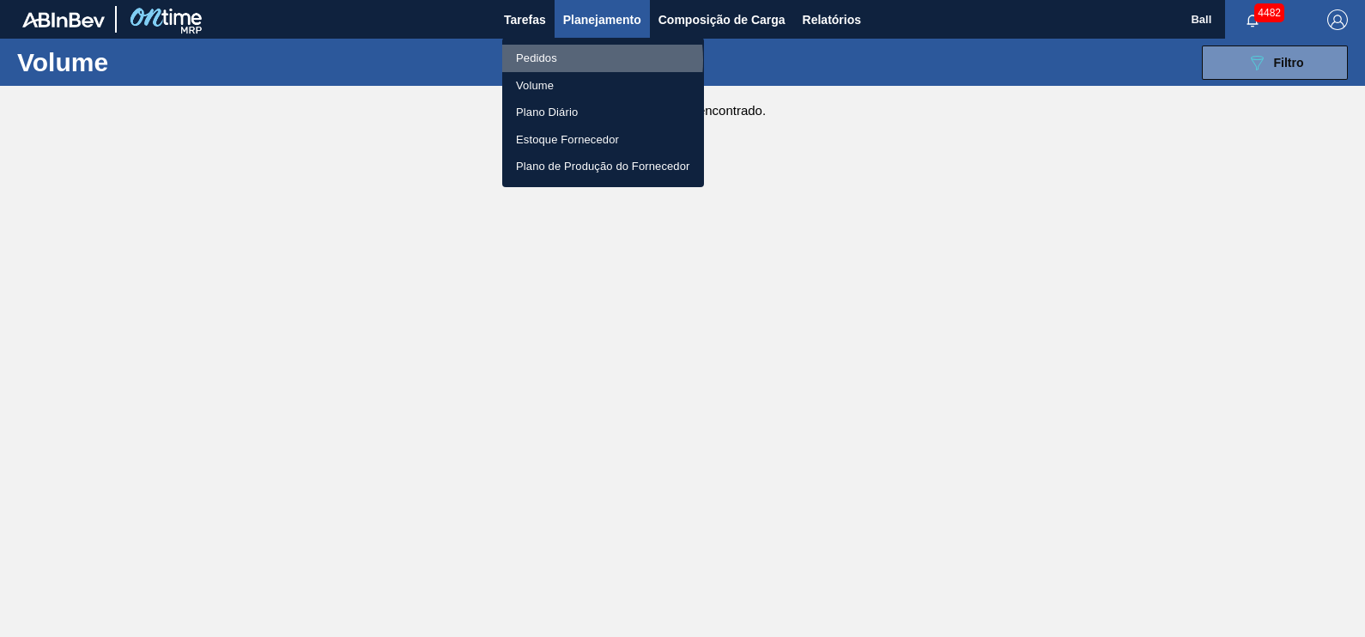
click at [558, 60] on li "Pedidos" at bounding box center [603, 58] width 202 height 27
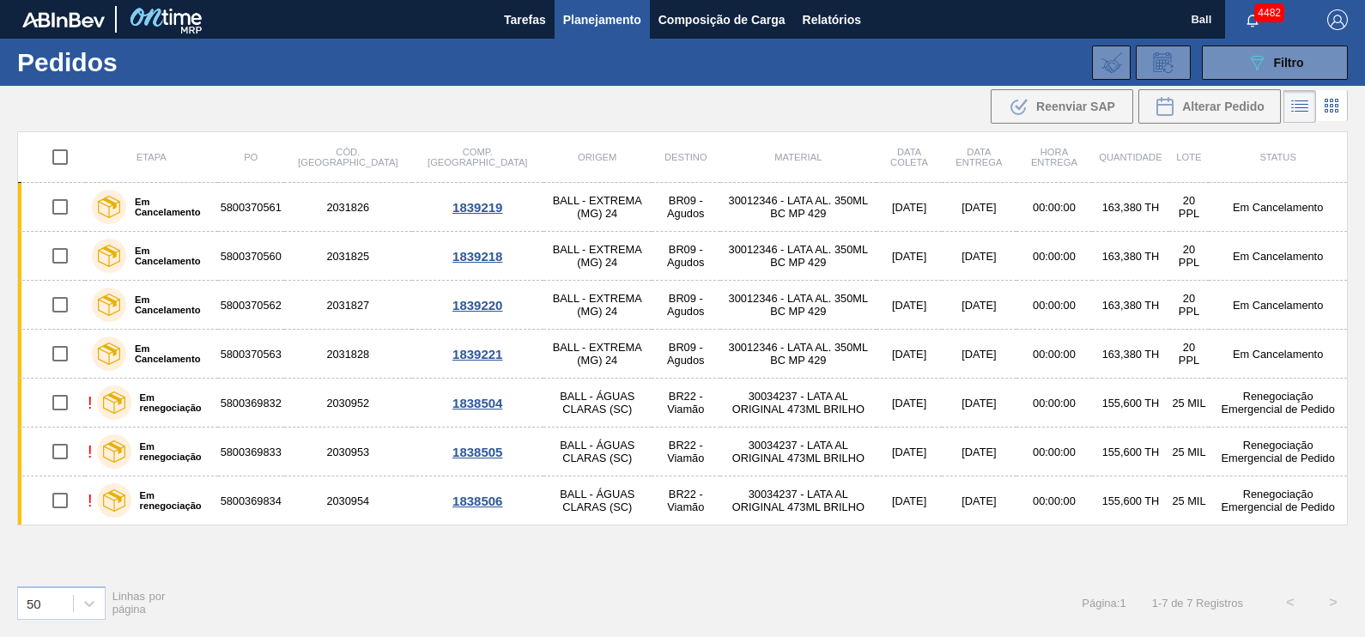
click at [858, 110] on div ".b{fill:var(--color-action-default)} Reenviar SAP Alterar Pedido" at bounding box center [682, 106] width 1365 height 41
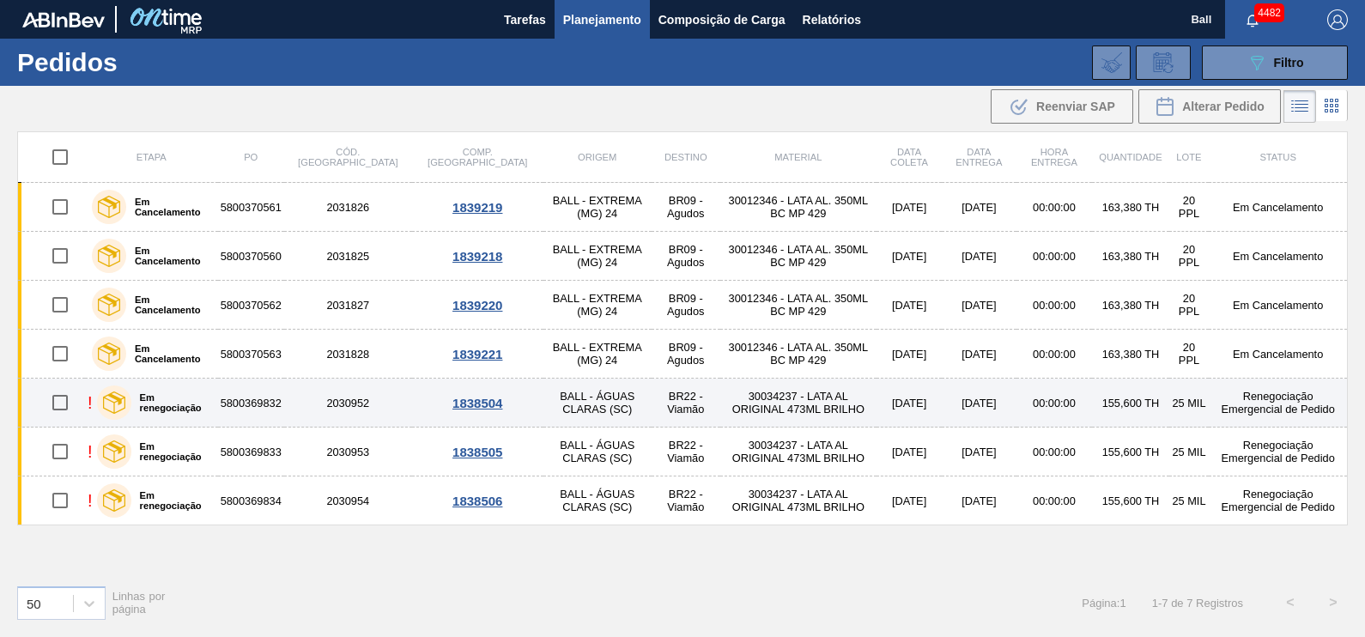
click at [200, 403] on label "Em renegociação" at bounding box center [171, 402] width 80 height 21
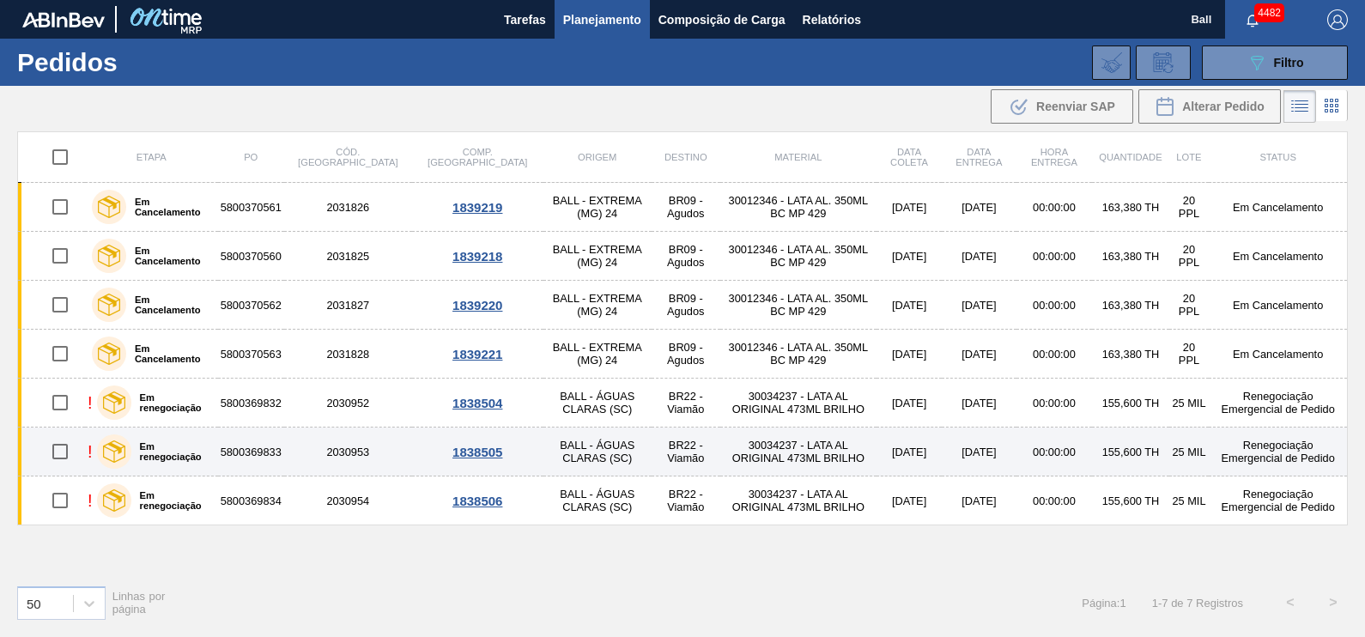
click at [203, 441] on label "Em renegociação" at bounding box center [171, 451] width 80 height 21
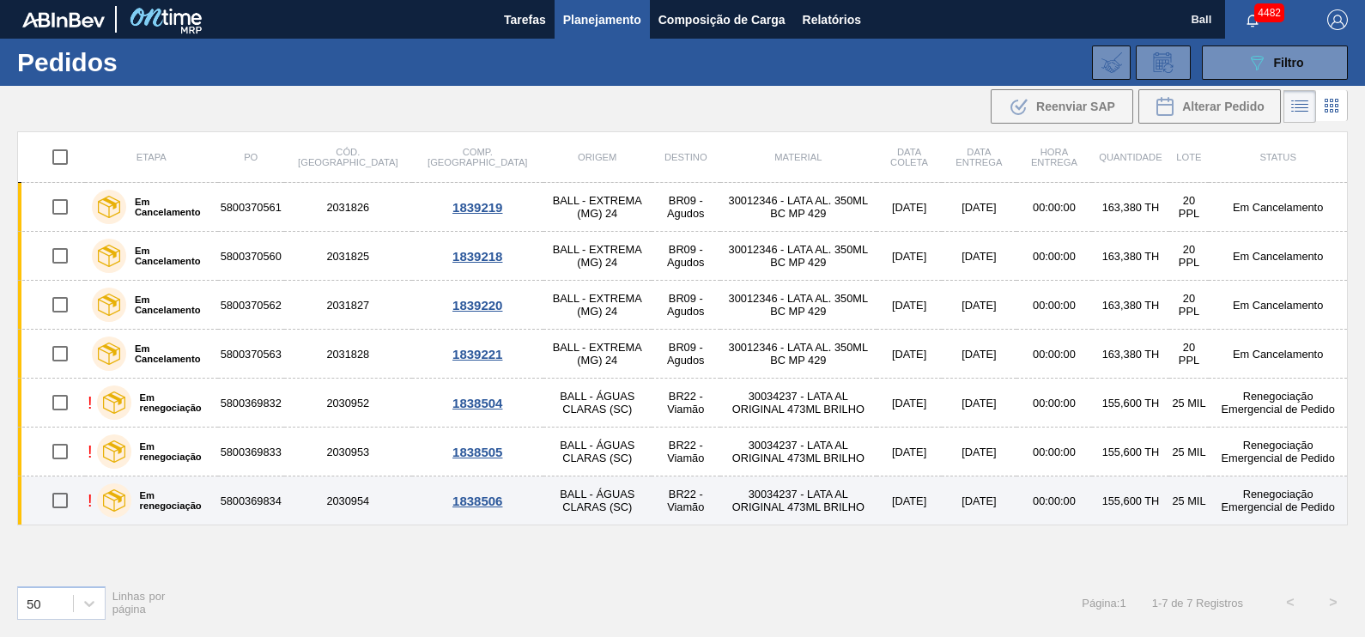
click at [196, 492] on label "Em renegociação" at bounding box center [171, 500] width 80 height 21
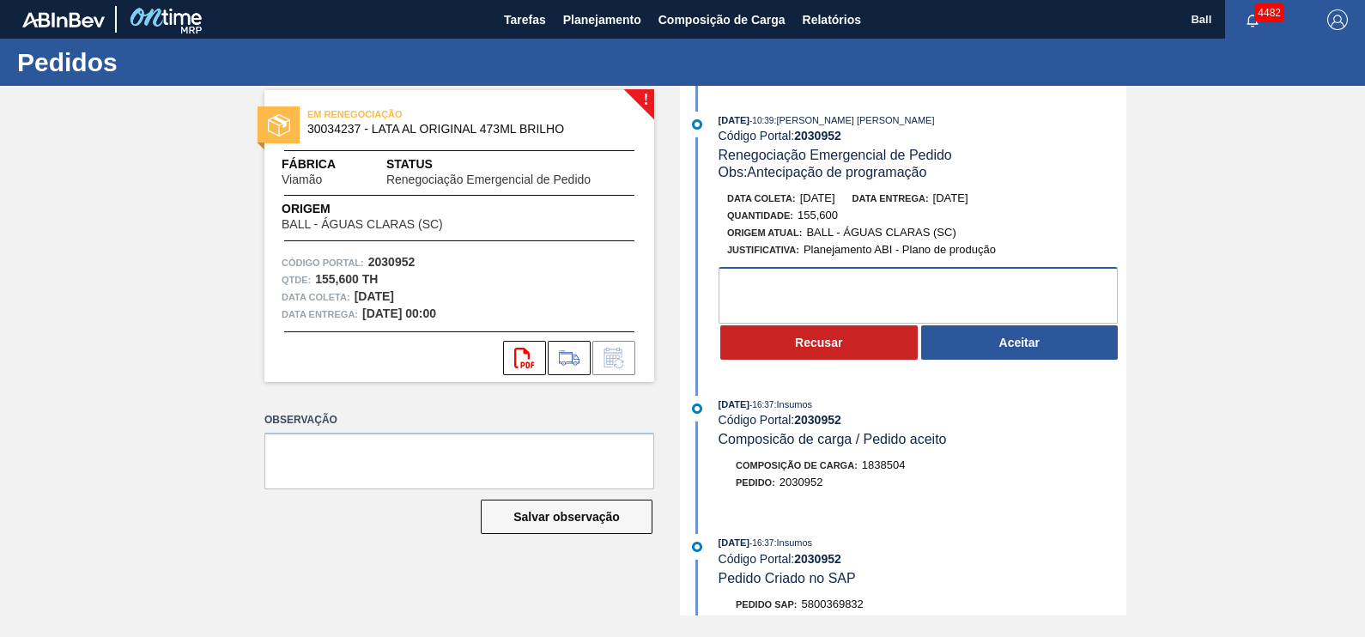
click at [838, 309] on textarea at bounding box center [917, 295] width 399 height 57
paste textarea "NECESSARIO MANTER DATA ATUAL, DEVIDO A NECESSIDADE DE PRODUÇÃO"
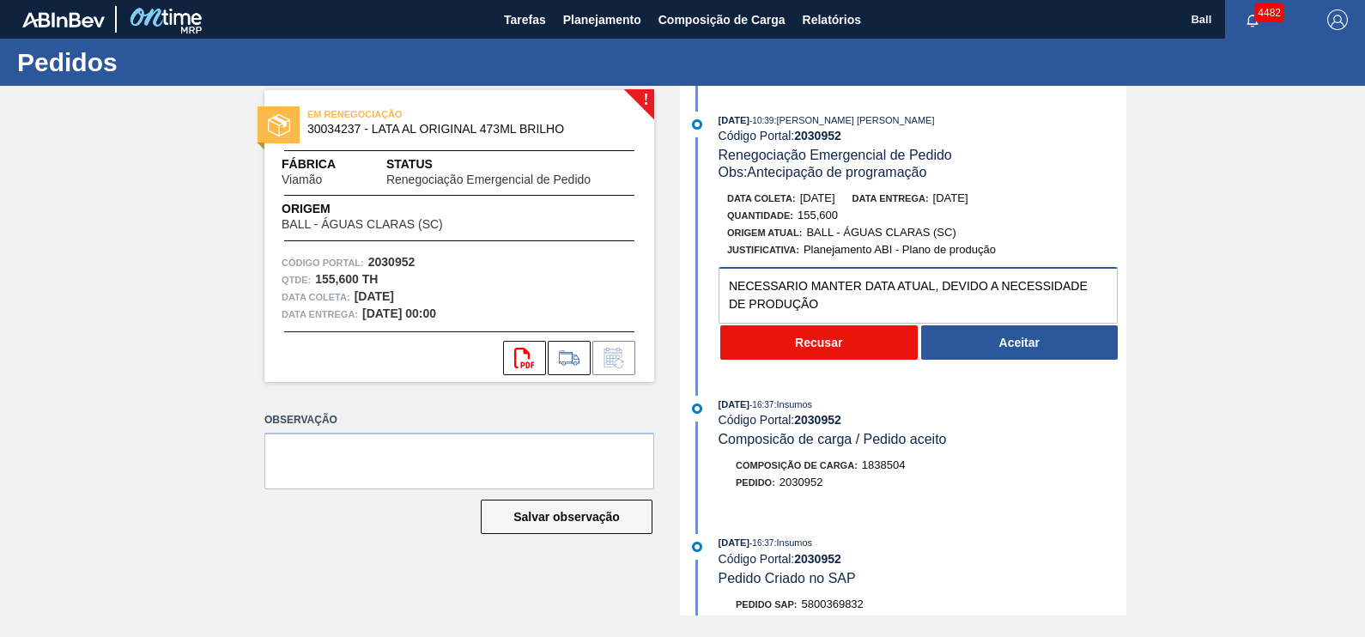
type textarea "NECESSARIO MANTER DATA ATUAL, DEVIDO A NECESSIDADE DE PRODUÇÃO"
click at [837, 346] on button "Recusar" at bounding box center [818, 342] width 197 height 34
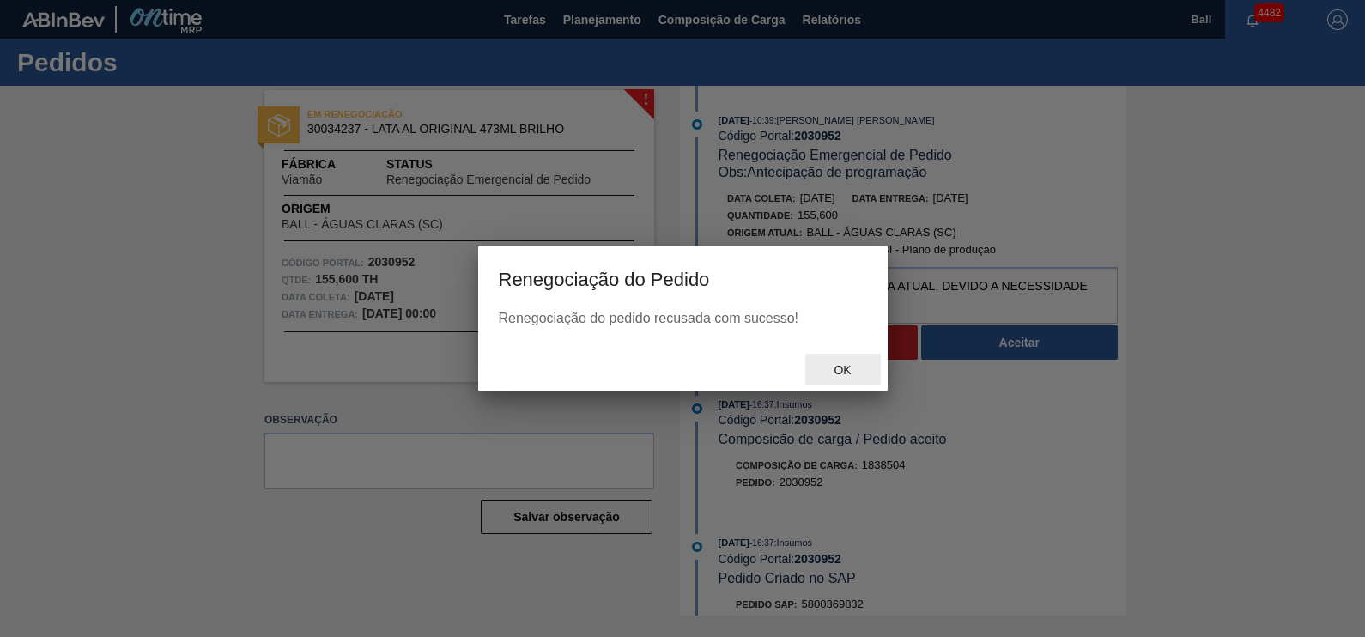
click at [844, 372] on span "Ok" at bounding box center [842, 370] width 45 height 14
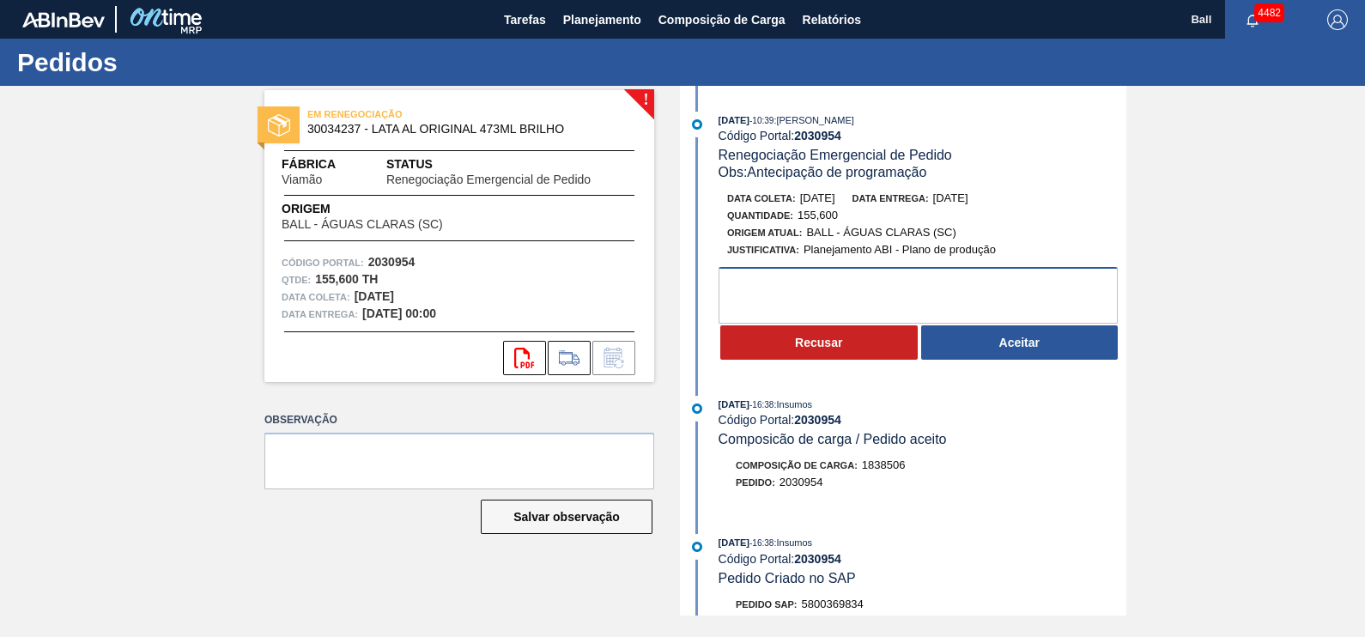
click at [820, 284] on textarea at bounding box center [917, 295] width 399 height 57
paste textarea "NECESSARIO MANTER DATA ATUAL, DEVIDO A NECESSIDADE DE PRODUÇÃO"
type textarea "NECESSARIO MANTER DATA ATUAL, DEVIDO A NECESSIDADE DE PRODUÇÃO"
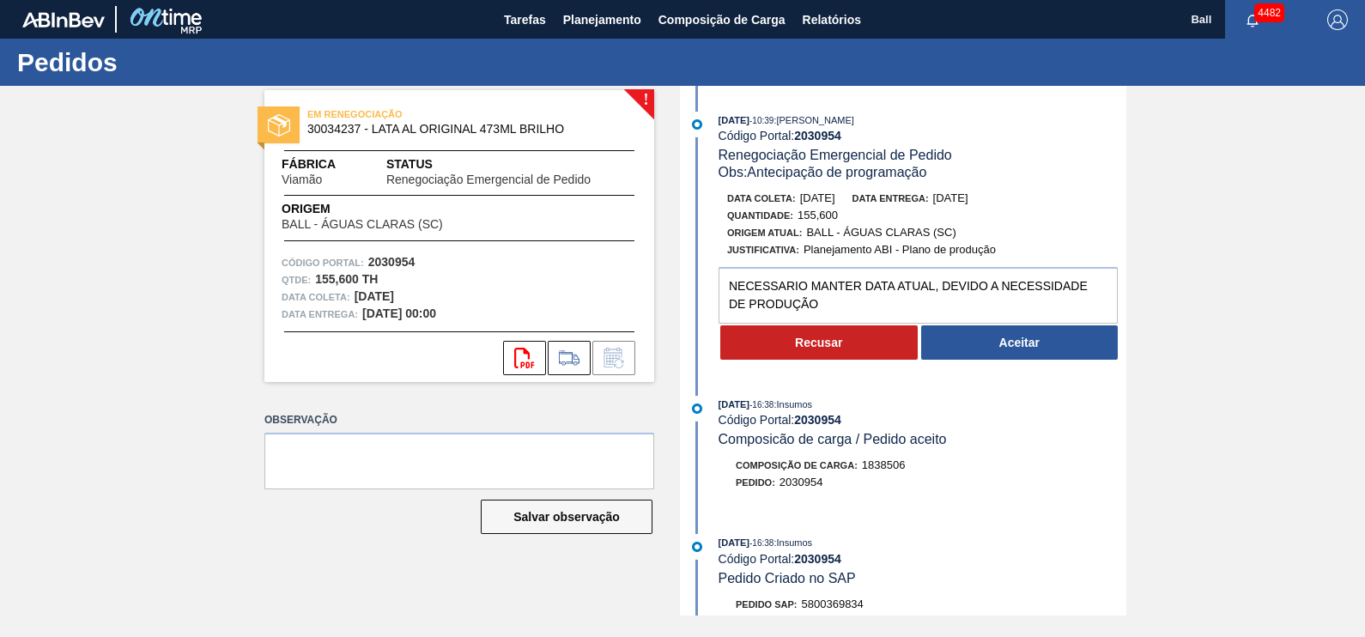
click at [859, 366] on div "[DATE] 10:39 : [PERSON_NAME] Código Portal: 2030954 Renegociação Emergencial de…" at bounding box center [905, 241] width 442 height 258
click at [858, 343] on button "Recusar" at bounding box center [818, 342] width 197 height 34
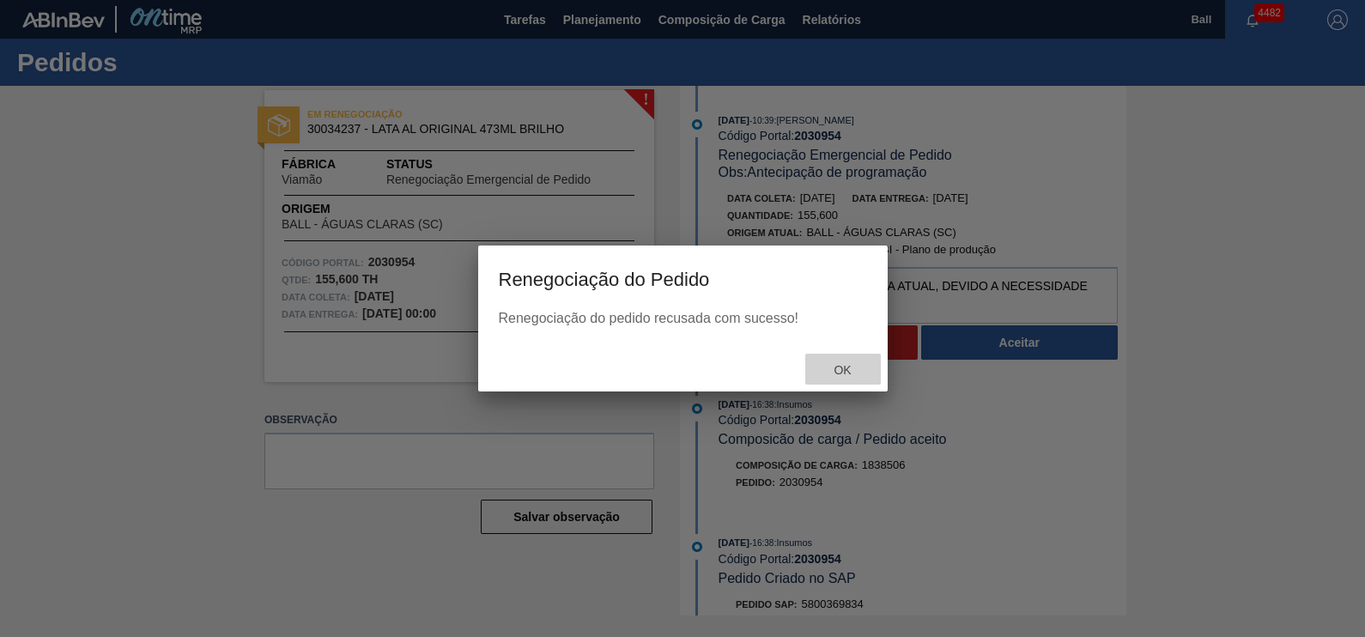
click at [840, 361] on div "Ok" at bounding box center [843, 370] width 76 height 32
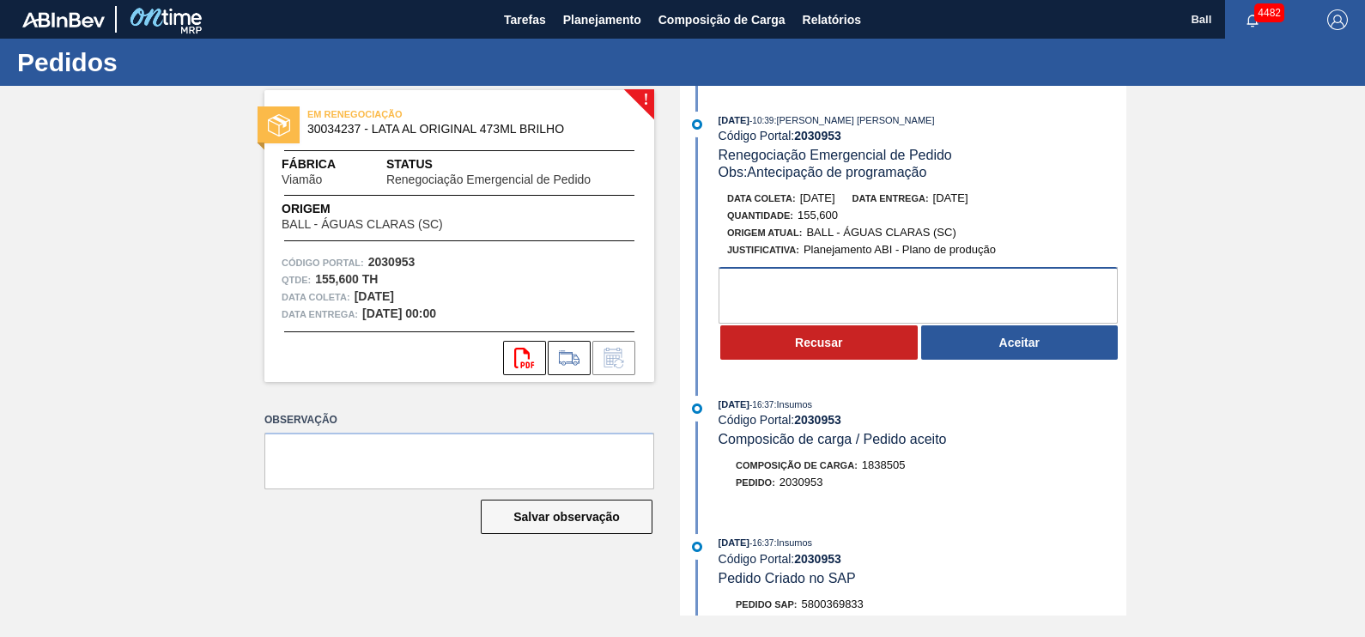
click at [875, 287] on textarea at bounding box center [917, 295] width 399 height 57
paste textarea "NECESSARIO MANTER DATA ATUAL, DEVIDO A NECESSIDADE DE PRODUÇÃO"
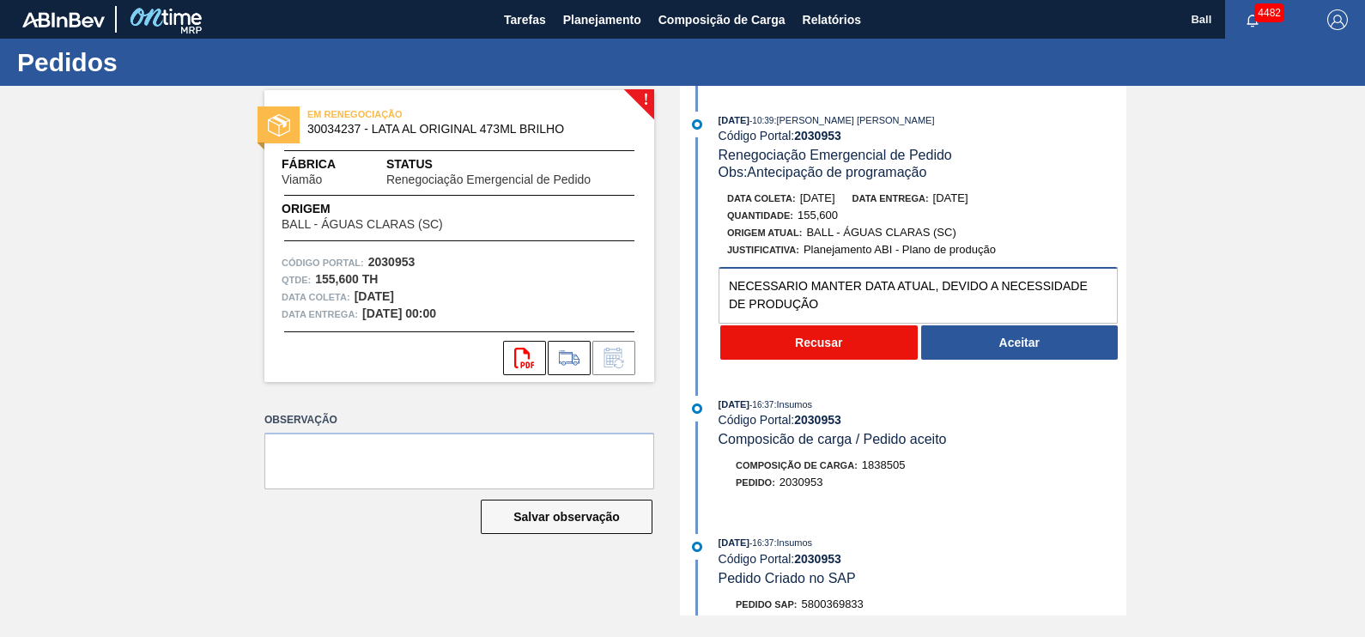
type textarea "NECESSARIO MANTER DATA ATUAL, DEVIDO A NECESSIDADE DE PRODUÇÃO"
click at [804, 342] on button "Recusar" at bounding box center [818, 342] width 197 height 34
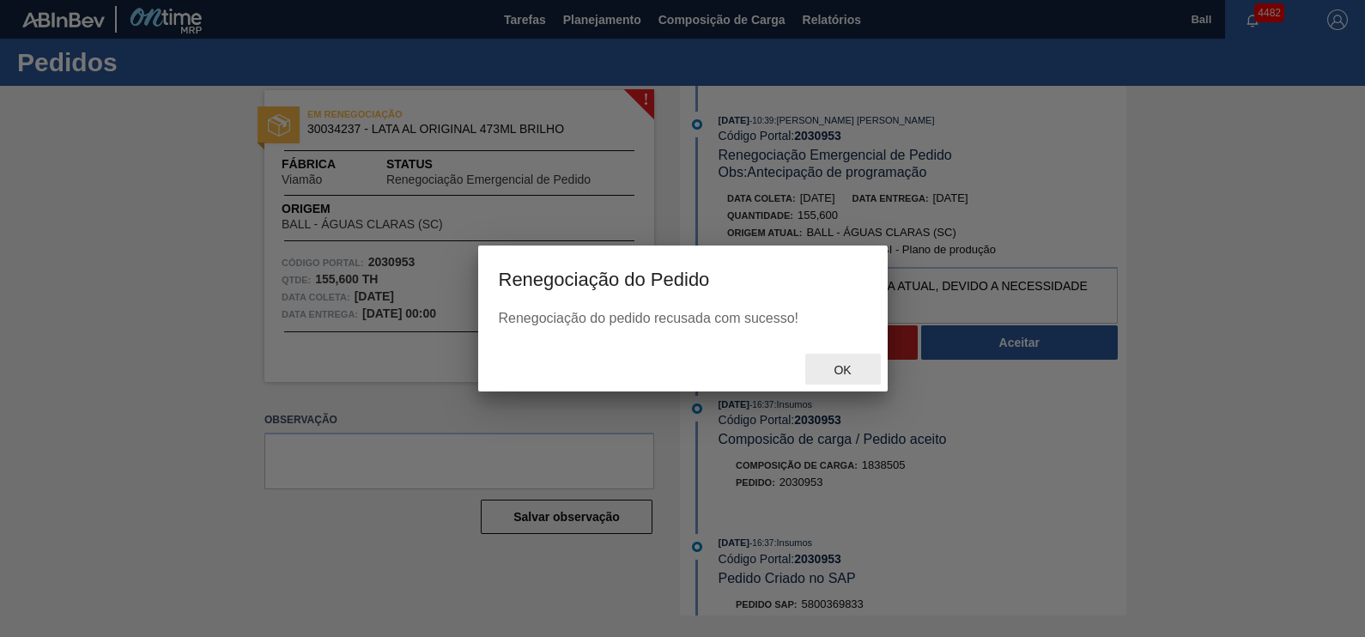
click at [852, 376] on span "Ok" at bounding box center [842, 370] width 45 height 14
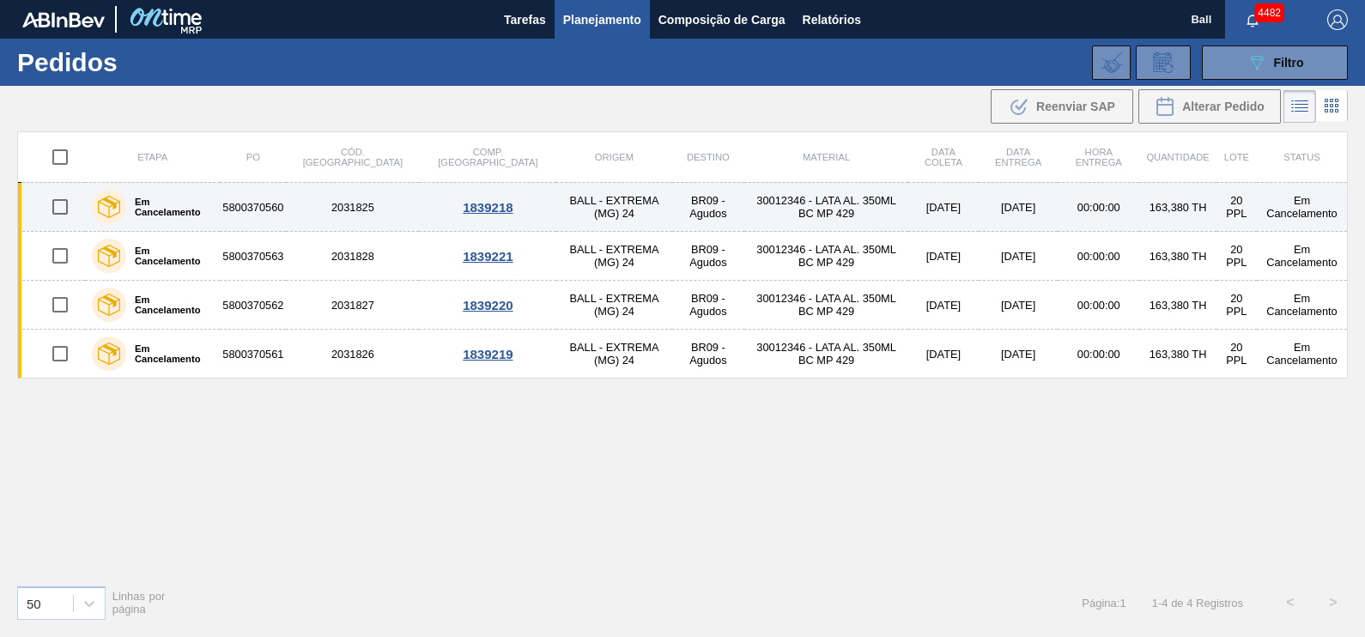
click at [164, 197] on div "Em Cancelamento" at bounding box center [153, 206] width 130 height 43
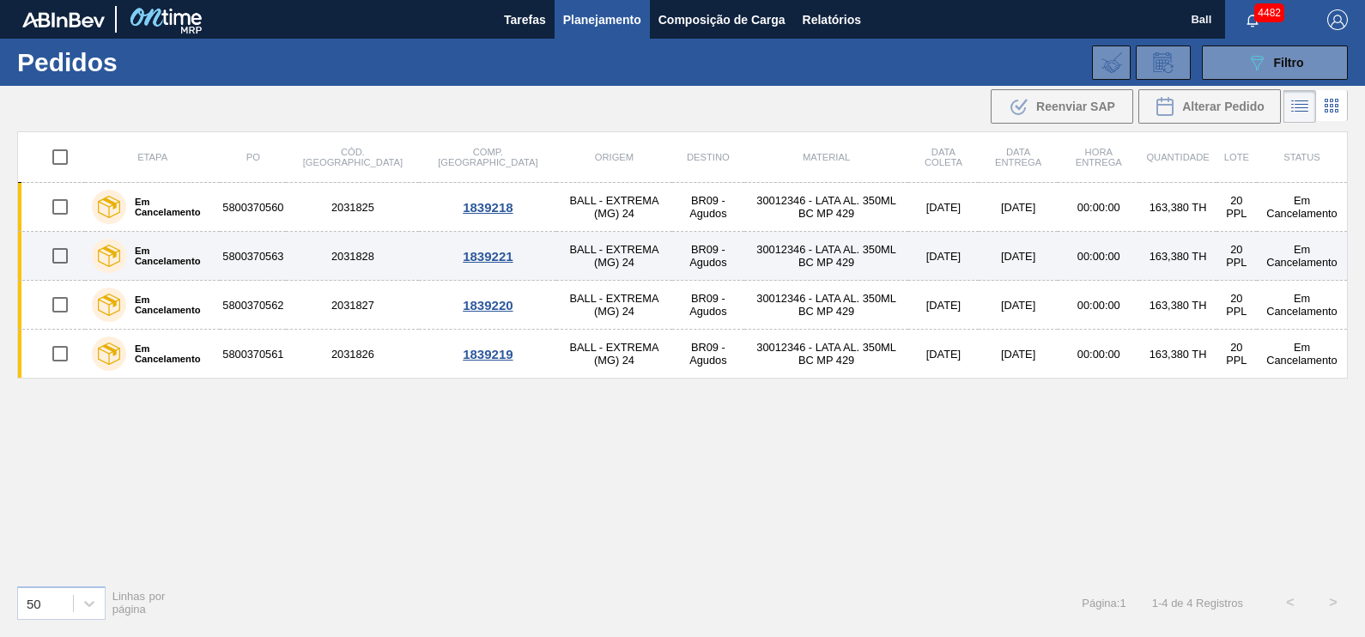
click at [193, 248] on div "Em Cancelamento" at bounding box center [153, 255] width 130 height 43
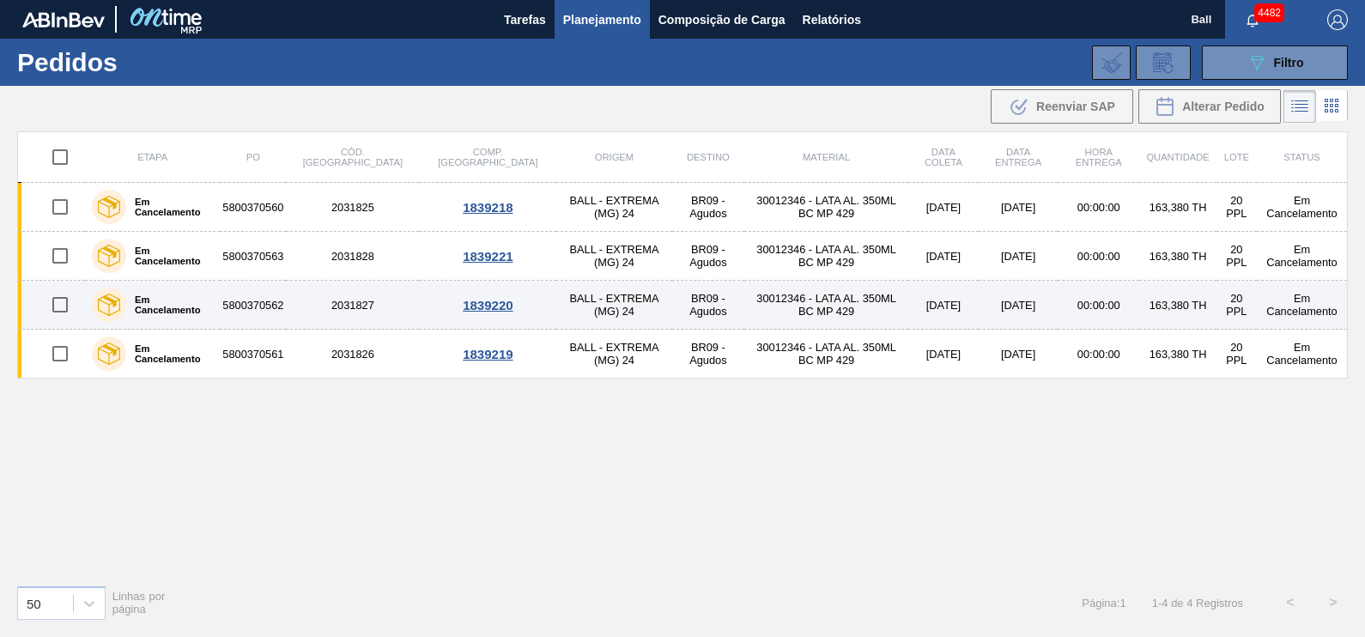
click at [197, 287] on div "Em Cancelamento" at bounding box center [153, 304] width 130 height 43
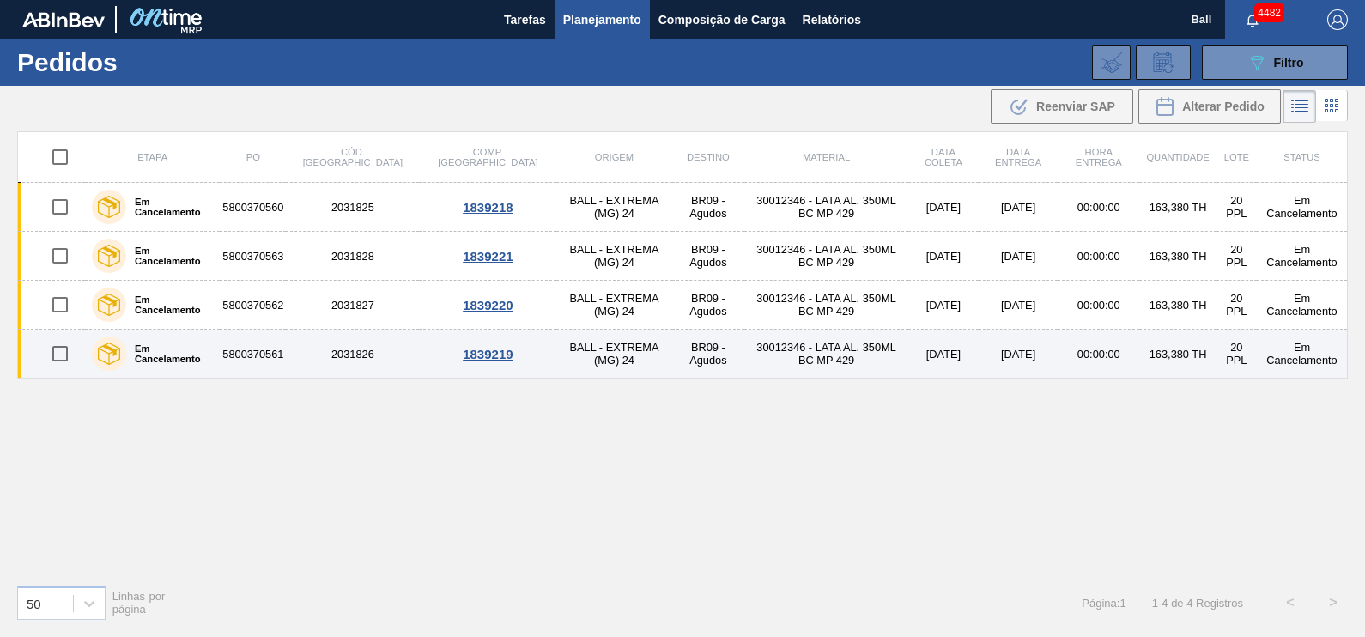
click at [213, 343] on div "Em Cancelamento" at bounding box center [153, 353] width 130 height 43
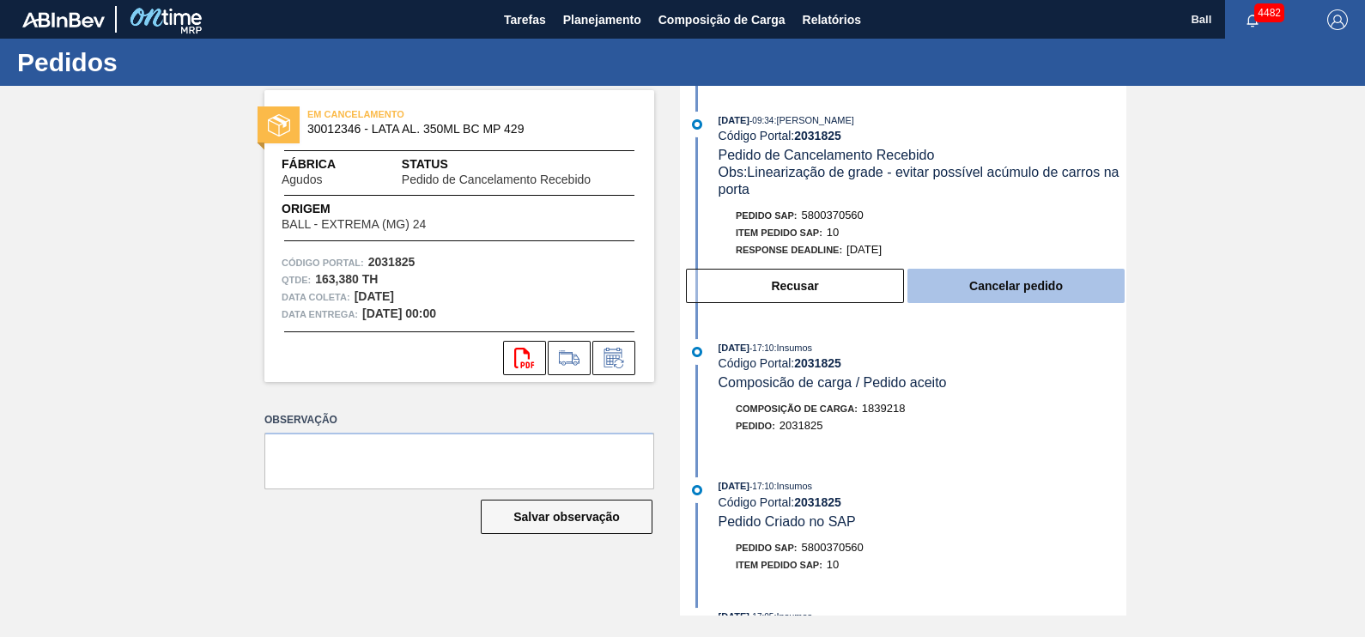
click at [1017, 283] on button "Cancelar pedido" at bounding box center [1015, 286] width 217 height 34
click at [1048, 303] on button "Cancelar pedido" at bounding box center [1015, 286] width 217 height 34
click at [1021, 287] on button "Cancelar pedido" at bounding box center [1015, 286] width 217 height 34
click at [1045, 300] on button "Cancelar pedido" at bounding box center [1015, 286] width 217 height 34
